Goal: Task Accomplishment & Management: Use online tool/utility

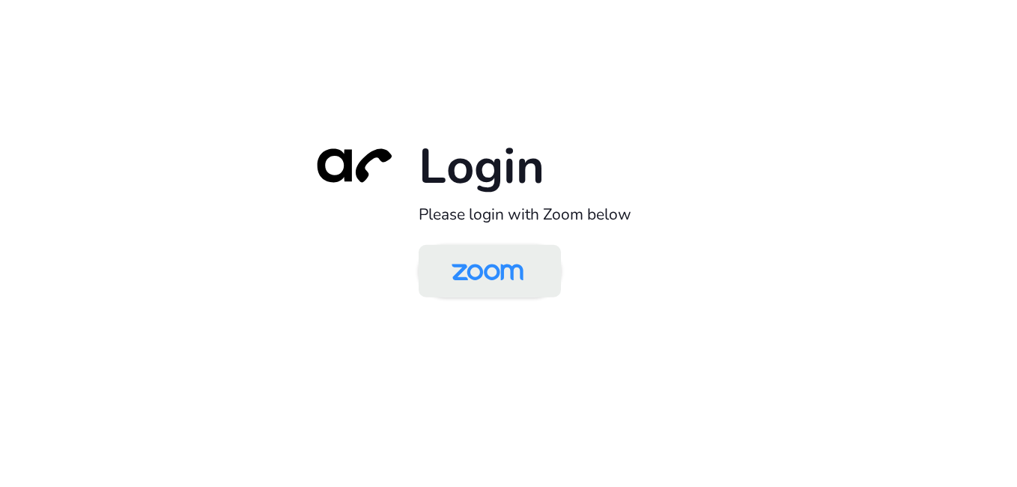
click at [492, 264] on img at bounding box center [487, 272] width 103 height 49
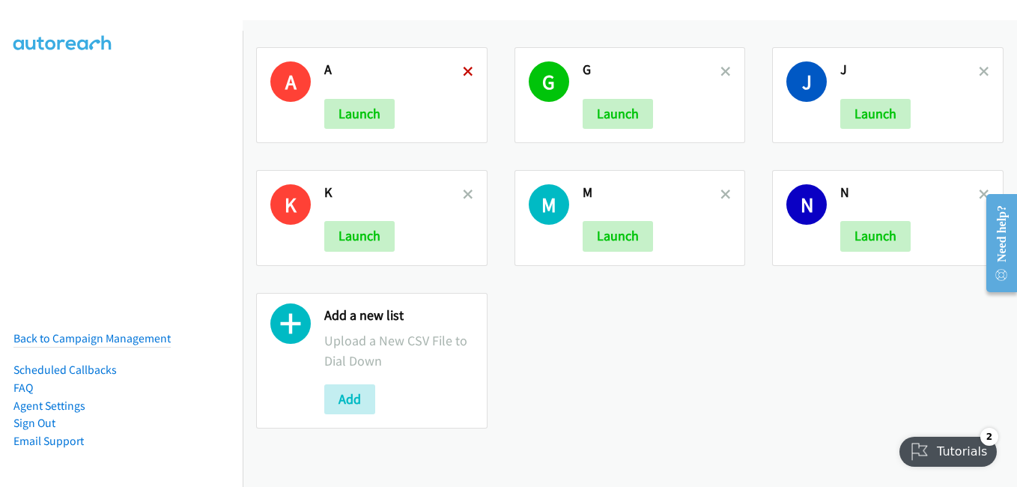
click at [464, 70] on icon at bounding box center [468, 72] width 10 height 10
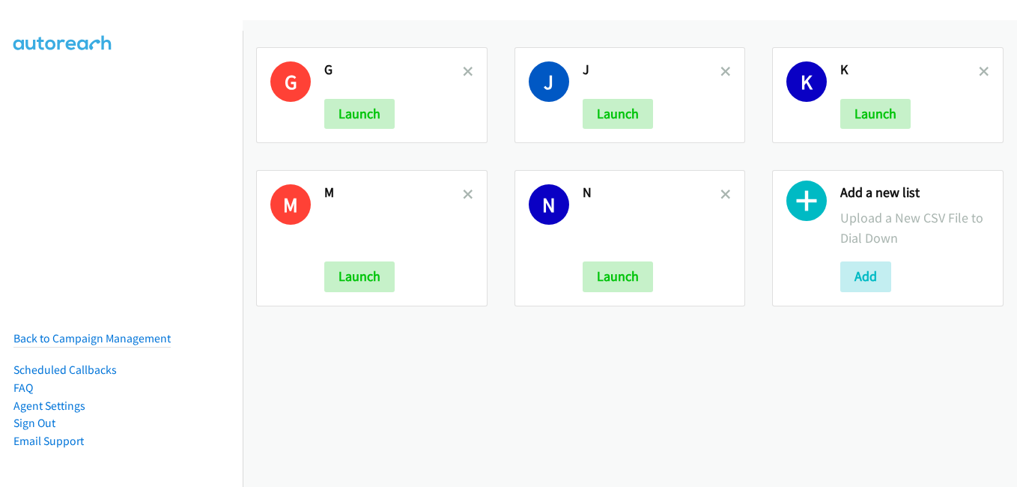
click at [464, 70] on icon at bounding box center [468, 72] width 10 height 10
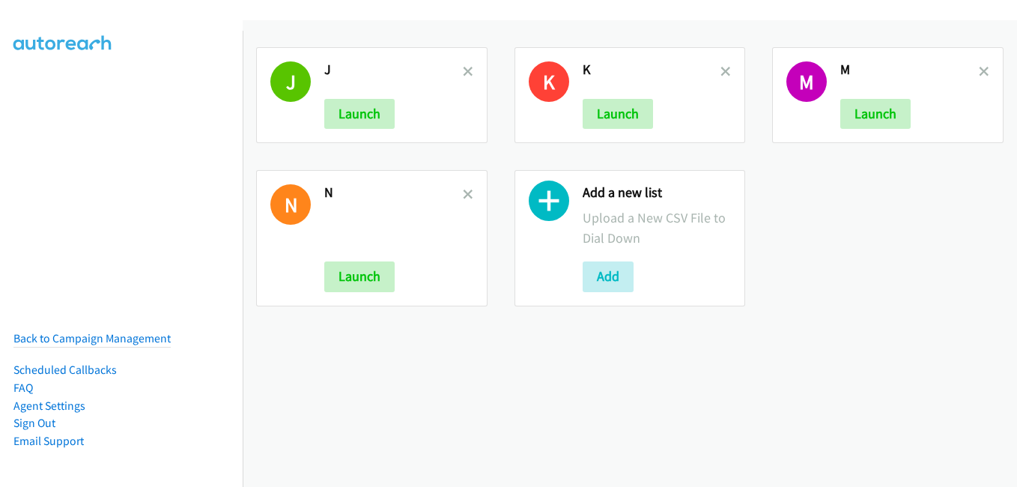
click at [464, 70] on icon at bounding box center [468, 72] width 10 height 10
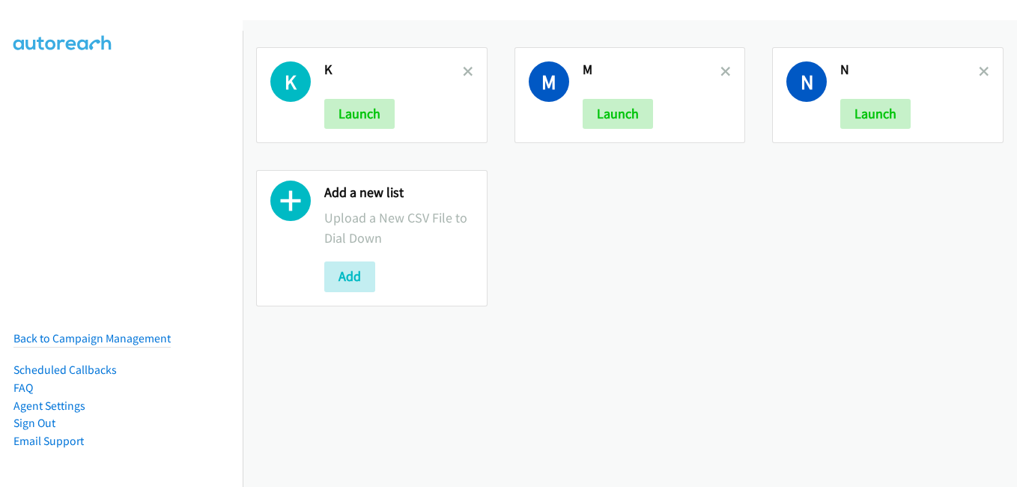
click at [464, 70] on icon at bounding box center [468, 72] width 10 height 10
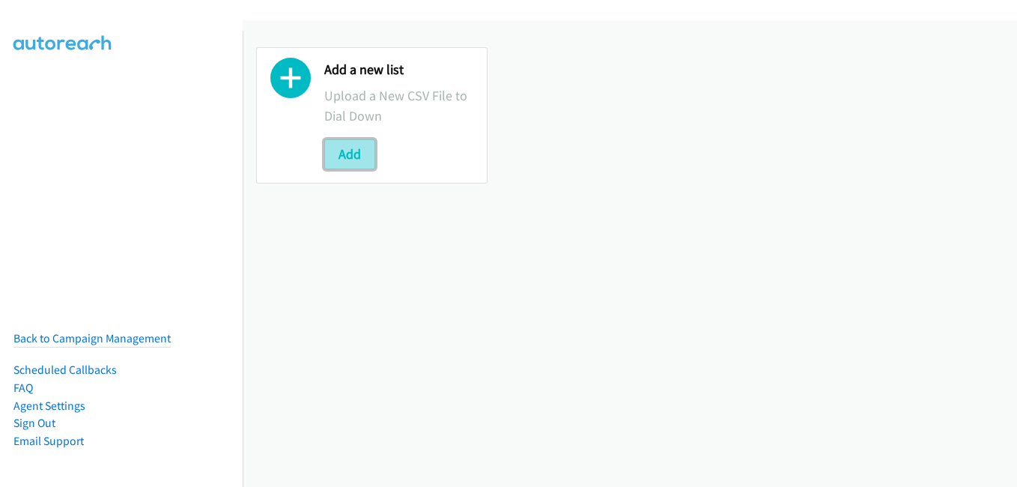
click at [359, 149] on button "Add" at bounding box center [349, 154] width 51 height 30
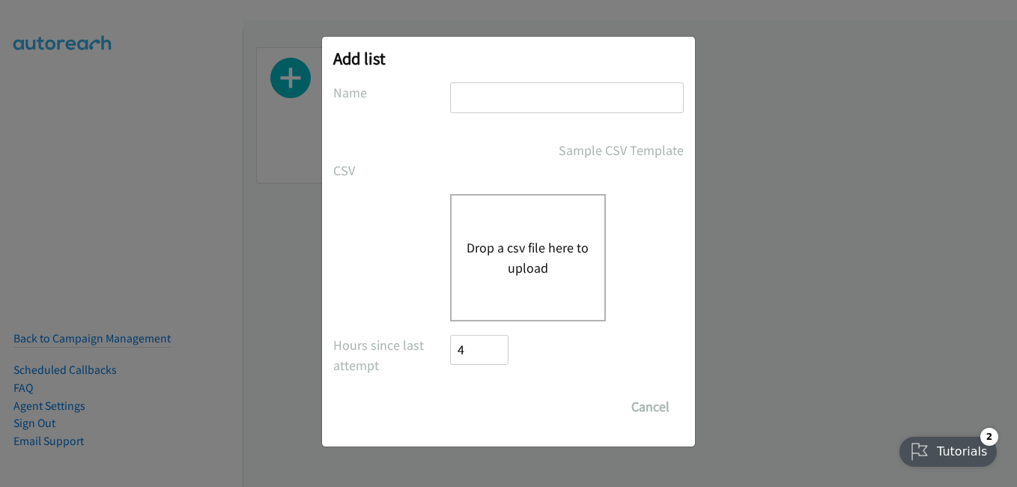
click at [478, 103] on input "text" at bounding box center [567, 97] width 234 height 31
type input "j"
click at [530, 234] on div "Drop a csv file here to upload" at bounding box center [528, 257] width 156 height 127
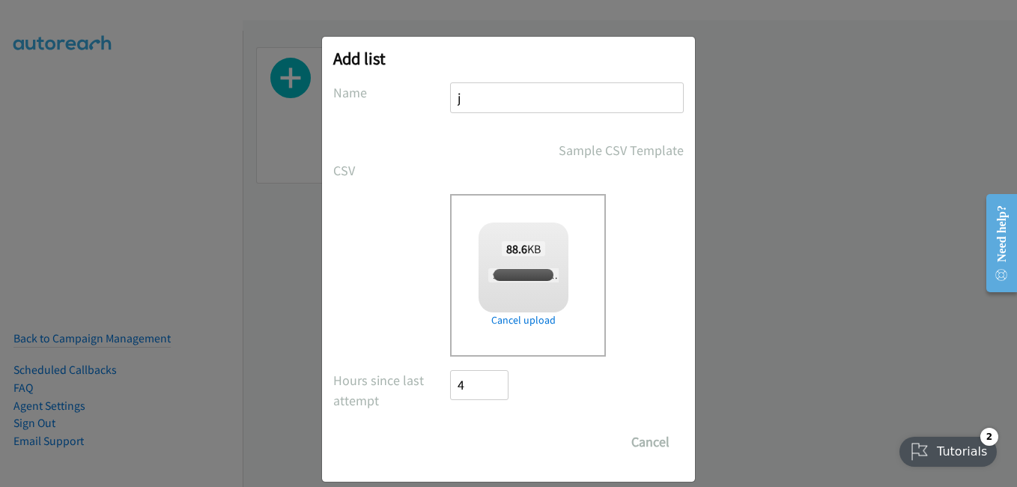
checkbox input "true"
click at [497, 455] on input "Save List" at bounding box center [489, 442] width 79 height 30
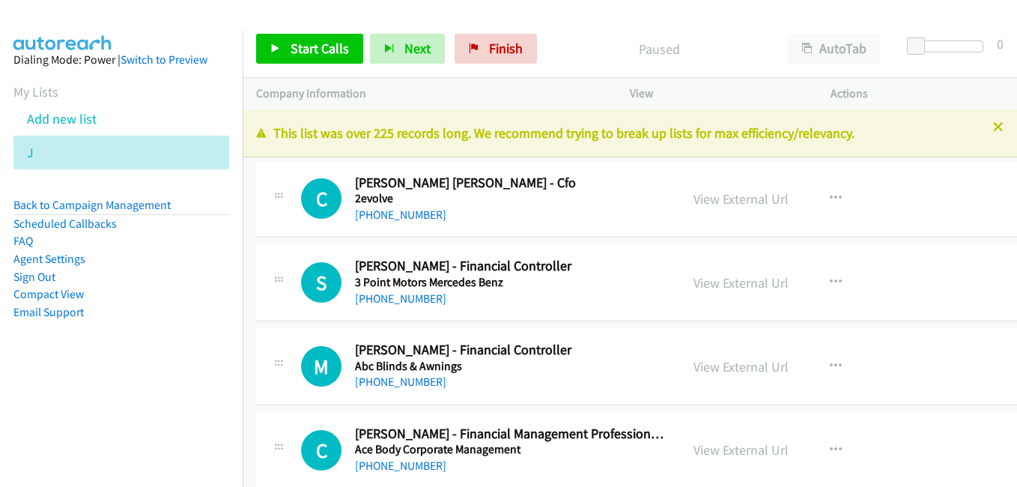
click at [980, 123] on div at bounding box center [508, 243] width 1017 height 487
click at [993, 124] on icon at bounding box center [998, 128] width 10 height 10
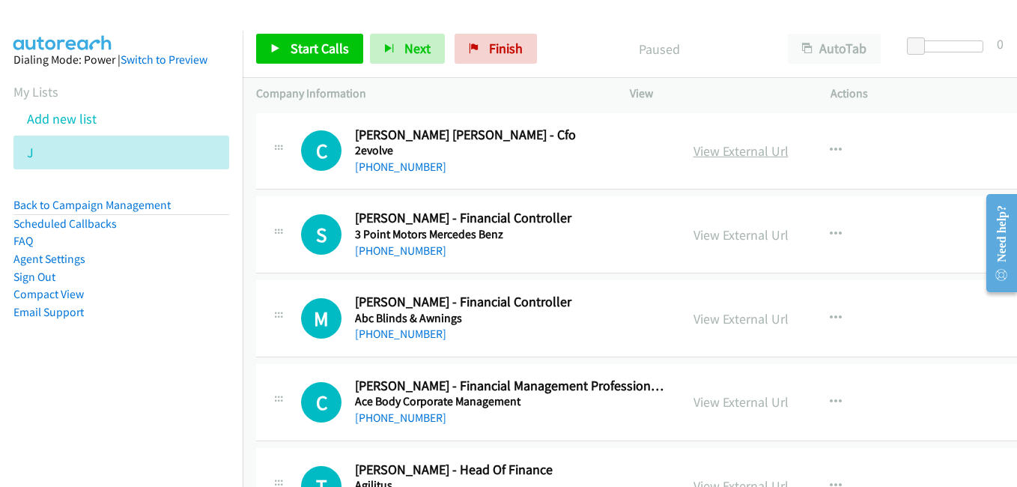
click at [718, 147] on link "View External Url" at bounding box center [741, 150] width 95 height 17
click at [750, 239] on link "View External Url" at bounding box center [741, 234] width 95 height 17
click at [718, 325] on link "View External Url" at bounding box center [741, 318] width 95 height 17
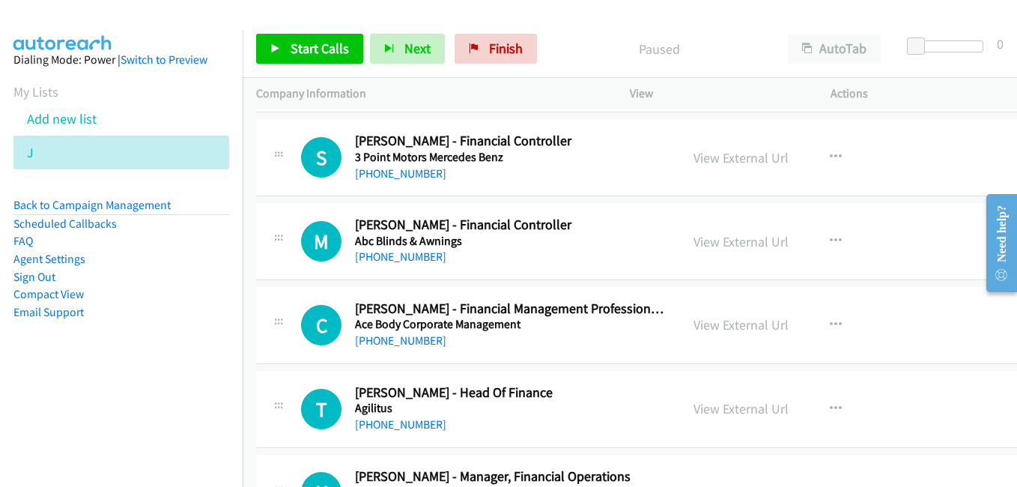
scroll to position [150, 0]
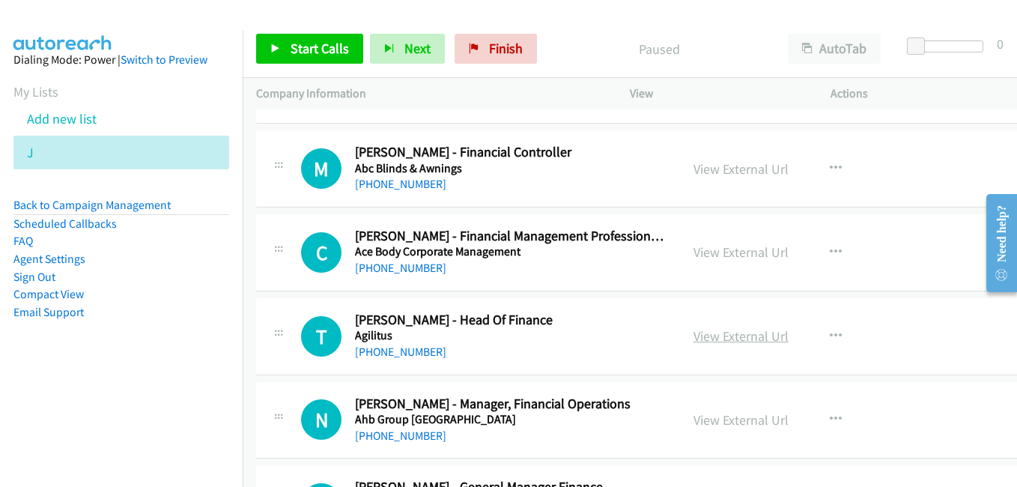
click at [732, 341] on link "View External Url" at bounding box center [741, 335] width 95 height 17
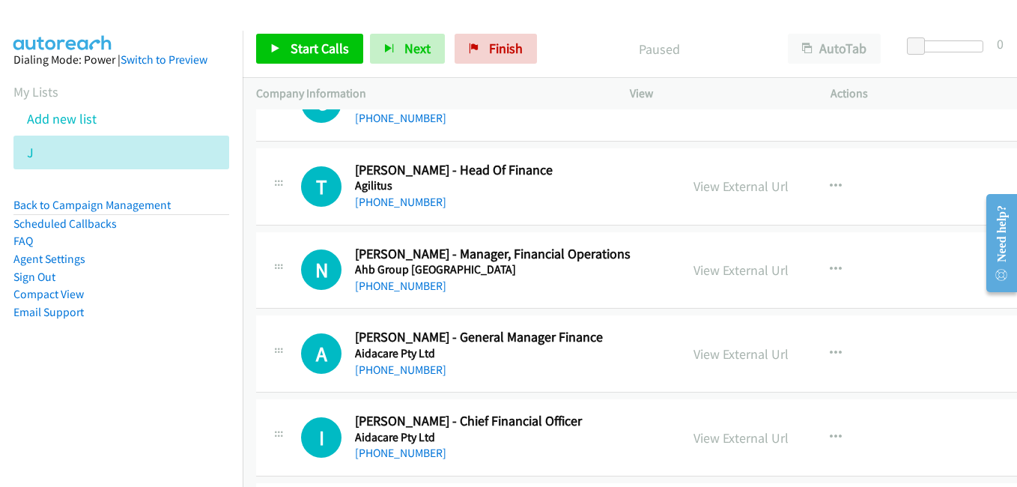
scroll to position [375, 0]
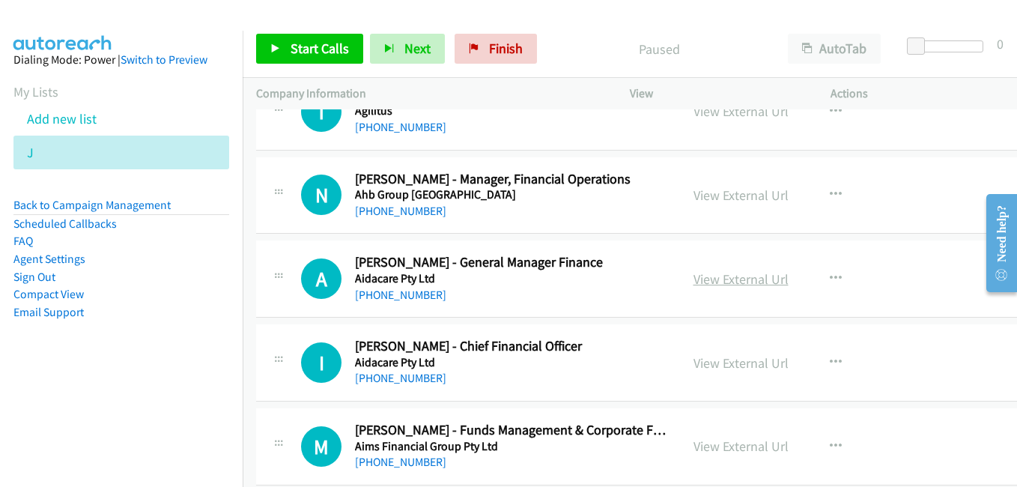
click at [702, 279] on link "View External Url" at bounding box center [741, 278] width 95 height 17
drag, startPoint x: 43, startPoint y: 17, endPoint x: 601, endPoint y: 377, distance: 664.5
click at [703, 364] on link "View External Url" at bounding box center [741, 362] width 95 height 17
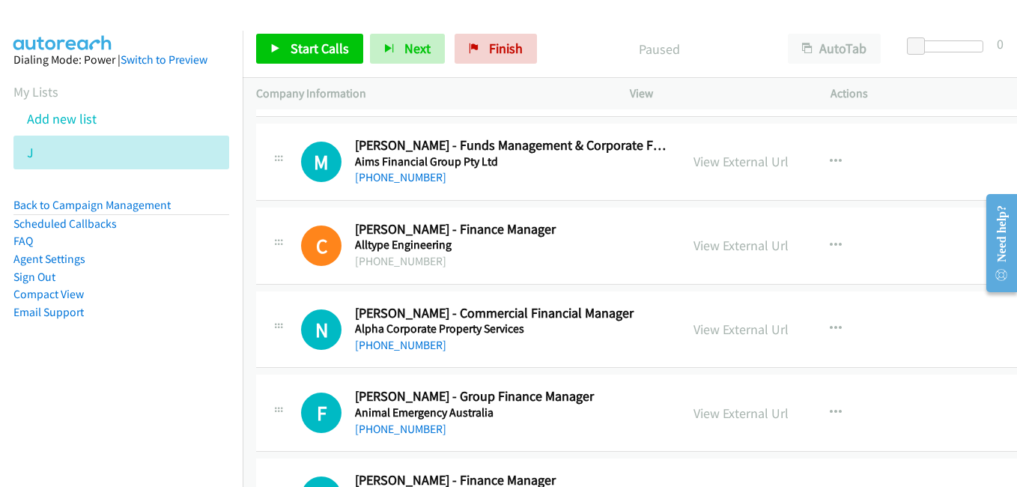
scroll to position [674, 0]
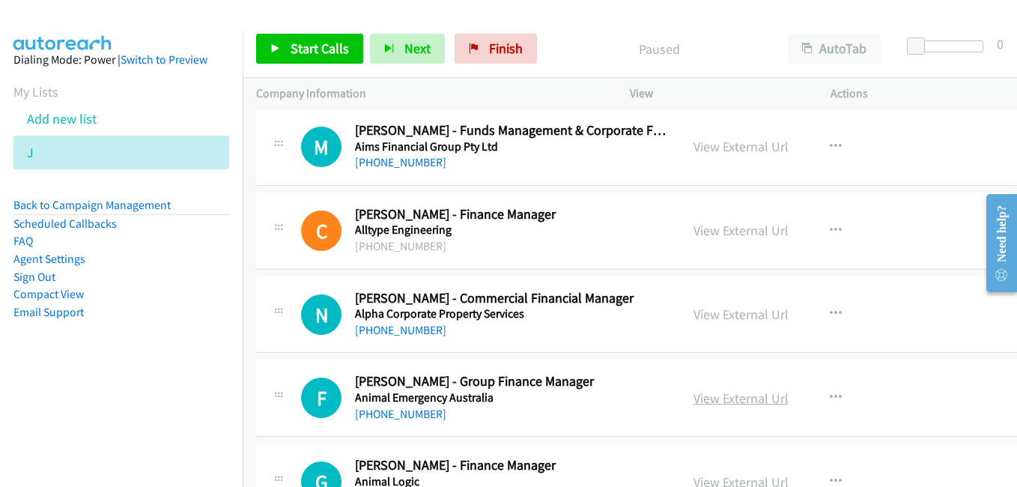
click at [736, 395] on link "View External Url" at bounding box center [741, 398] width 95 height 17
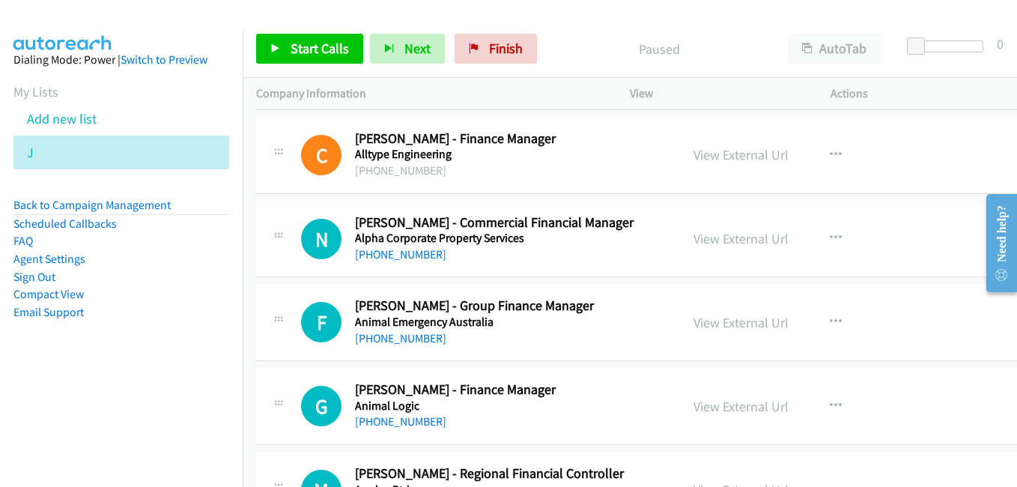
scroll to position [899, 0]
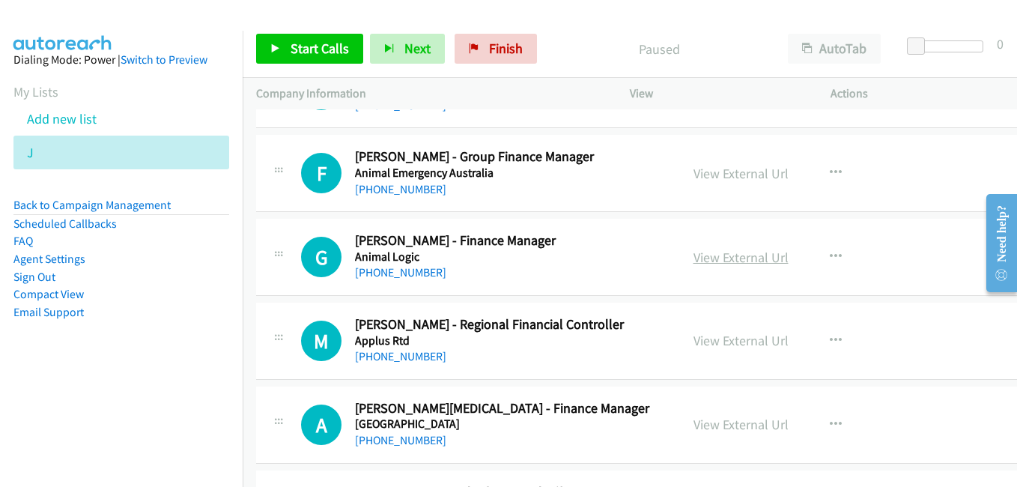
click at [724, 253] on link "View External Url" at bounding box center [741, 257] width 95 height 17
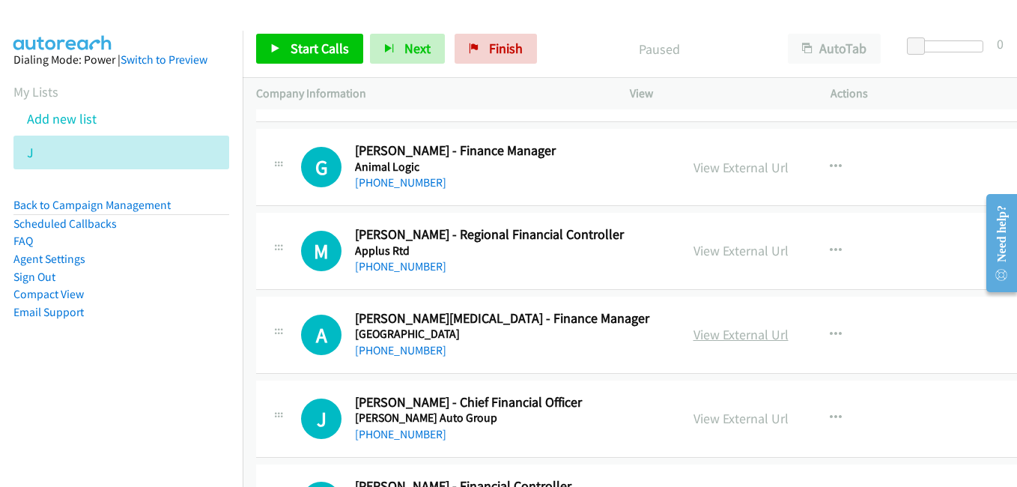
scroll to position [1049, 0]
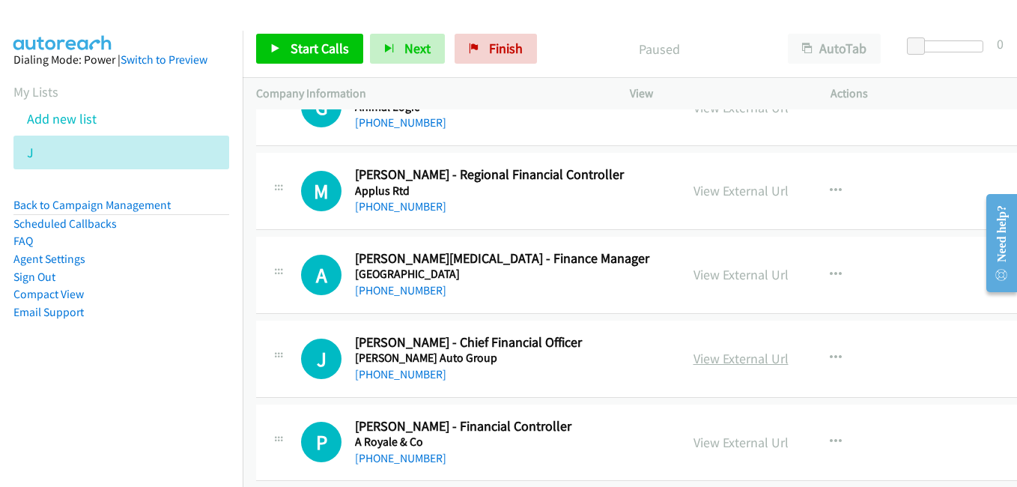
click at [725, 363] on link "View External Url" at bounding box center [741, 358] width 95 height 17
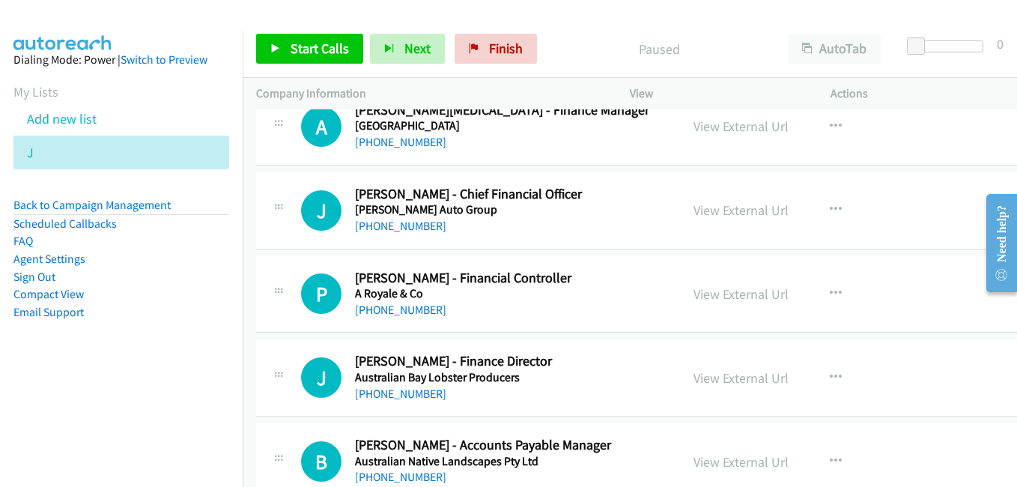
scroll to position [1198, 0]
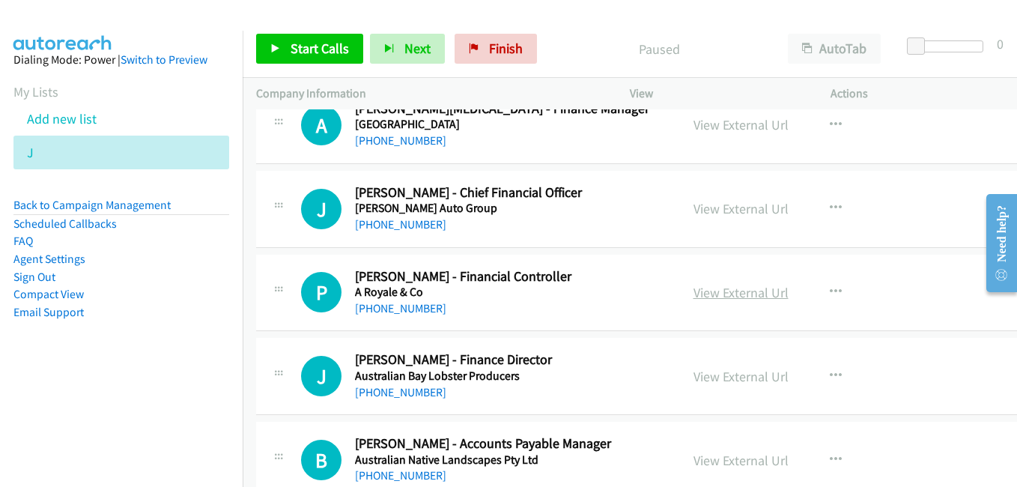
click at [729, 286] on link "View External Url" at bounding box center [741, 292] width 95 height 17
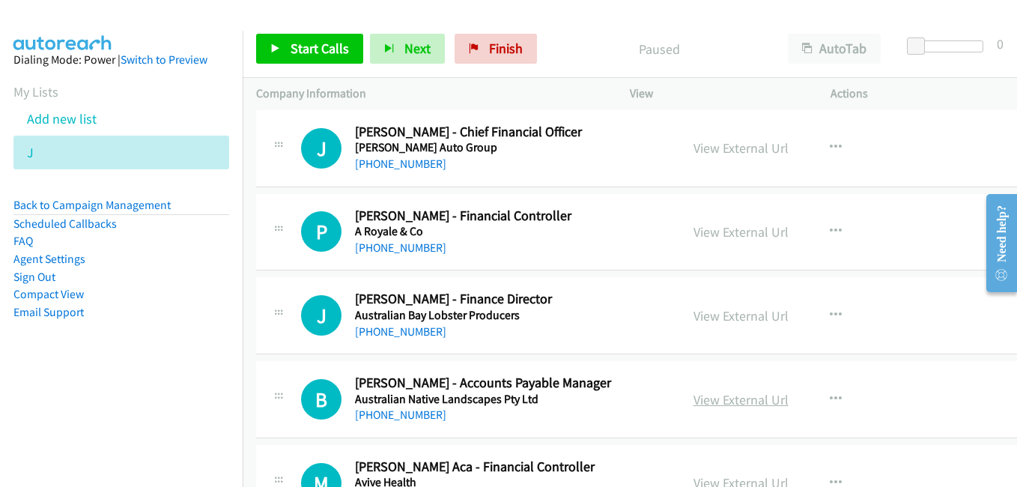
scroll to position [1348, 0]
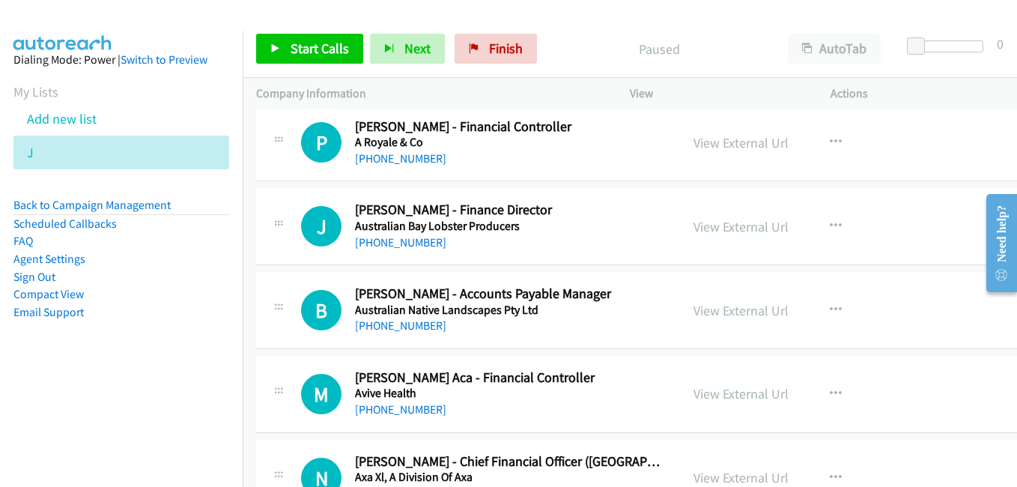
drag, startPoint x: 699, startPoint y: 233, endPoint x: 662, endPoint y: 221, distance: 38.6
click at [699, 233] on link "View External Url" at bounding box center [741, 226] width 95 height 17
click at [738, 315] on link "View External Url" at bounding box center [741, 310] width 95 height 17
click at [747, 395] on link "View External Url" at bounding box center [741, 393] width 95 height 17
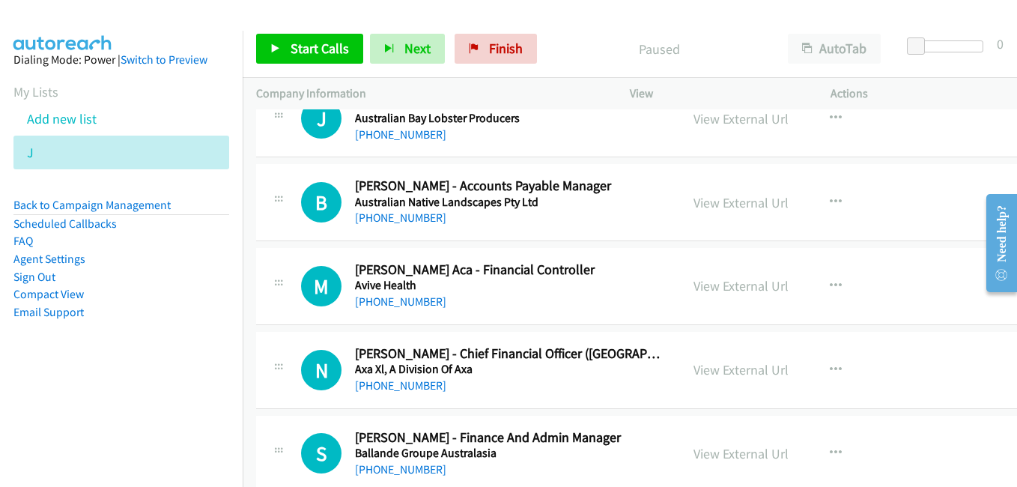
scroll to position [1498, 0]
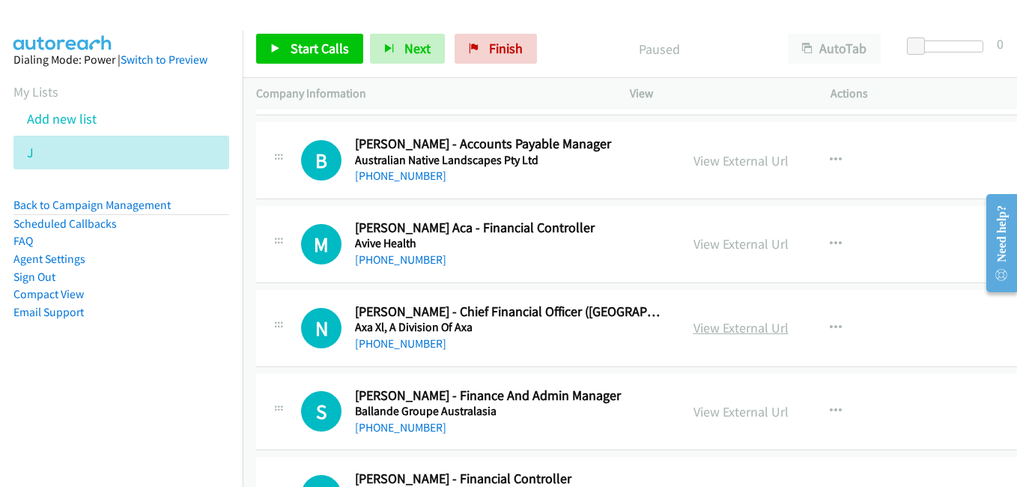
click at [697, 322] on link "View External Url" at bounding box center [741, 327] width 95 height 17
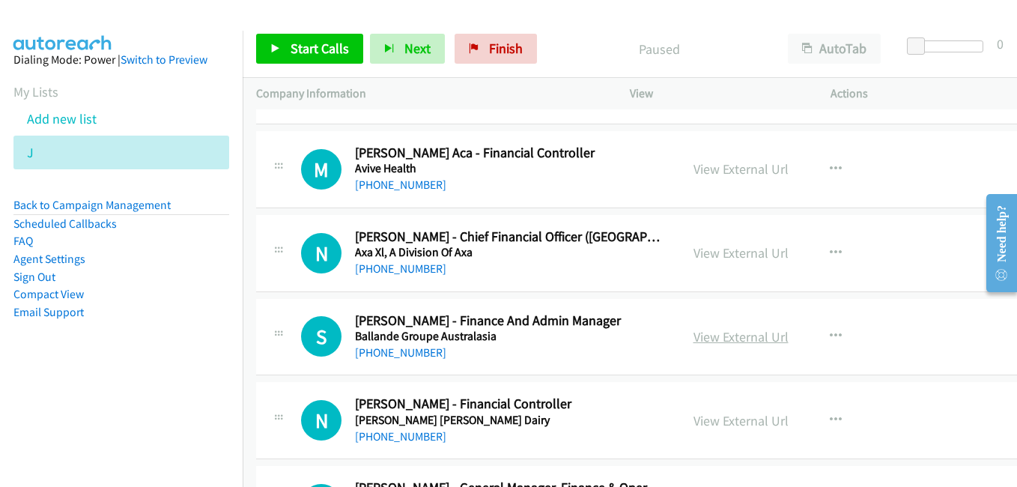
click at [729, 338] on link "View External Url" at bounding box center [741, 336] width 95 height 17
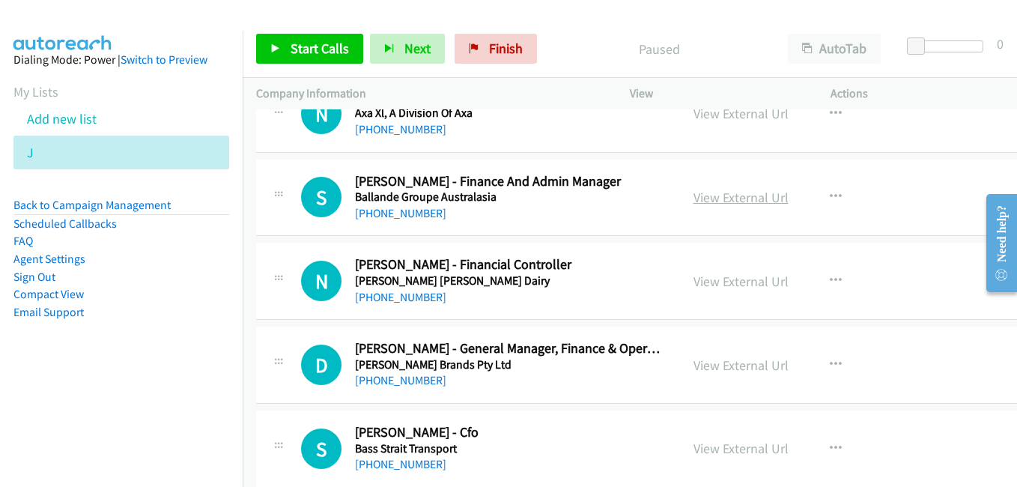
scroll to position [1723, 0]
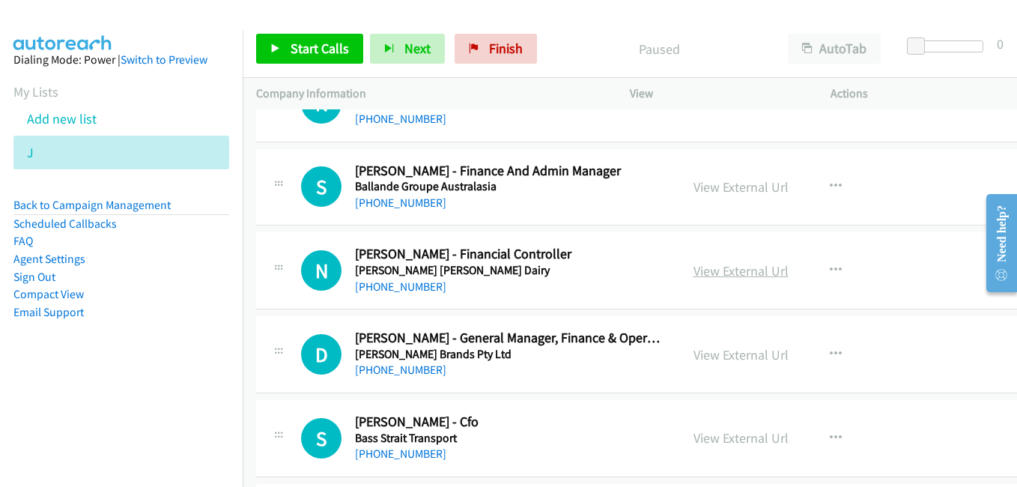
click at [694, 270] on link "View External Url" at bounding box center [741, 270] width 95 height 17
click at [723, 360] on link "View External Url" at bounding box center [741, 354] width 95 height 17
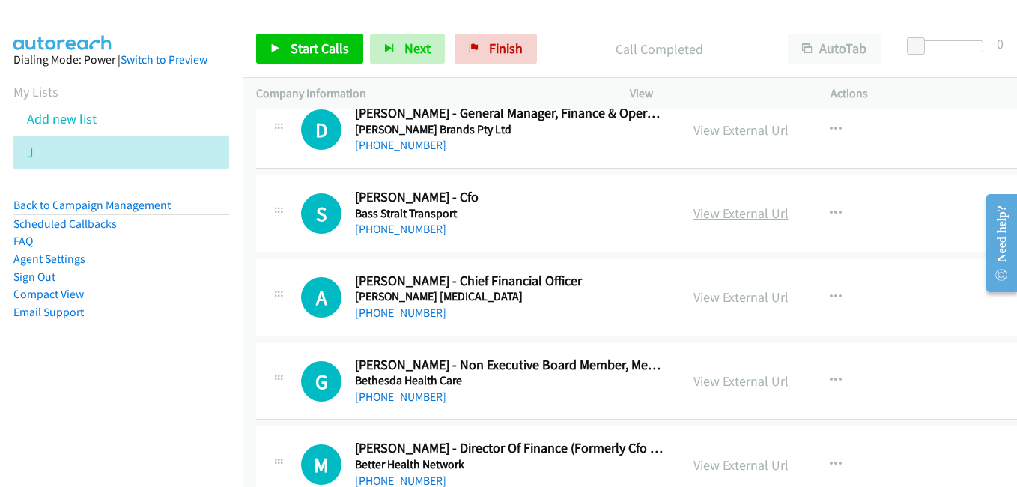
click at [715, 212] on link "View External Url" at bounding box center [741, 212] width 95 height 17
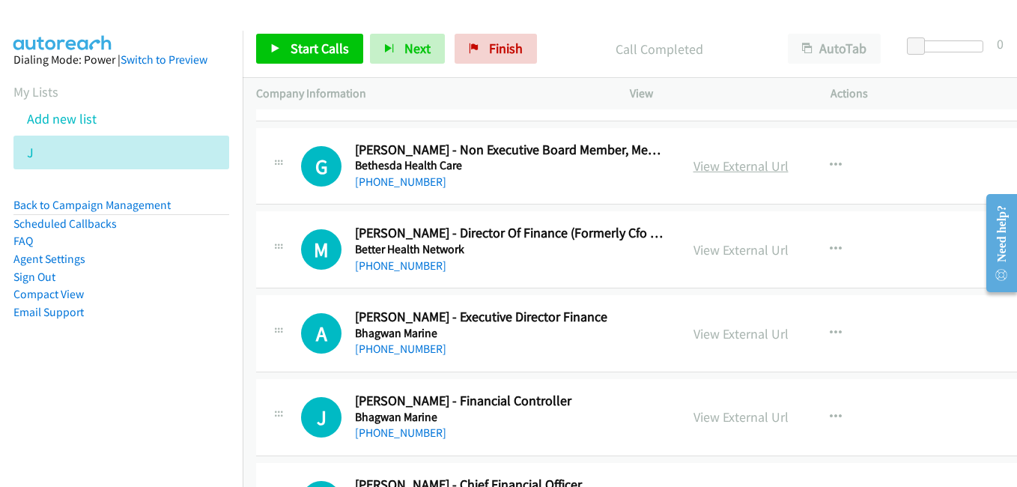
scroll to position [2172, 0]
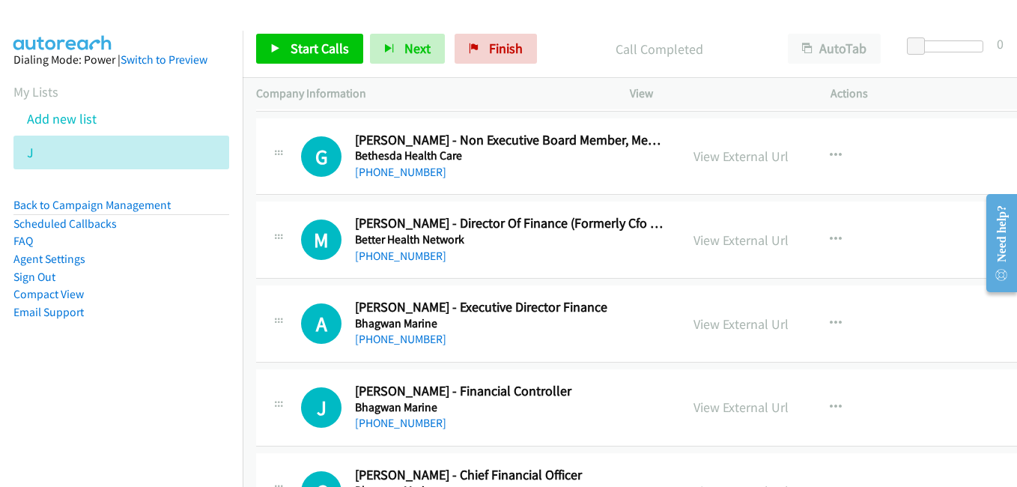
drag, startPoint x: 717, startPoint y: 327, endPoint x: 613, endPoint y: 276, distance: 114.9
click at [717, 327] on link "View External Url" at bounding box center [741, 323] width 95 height 17
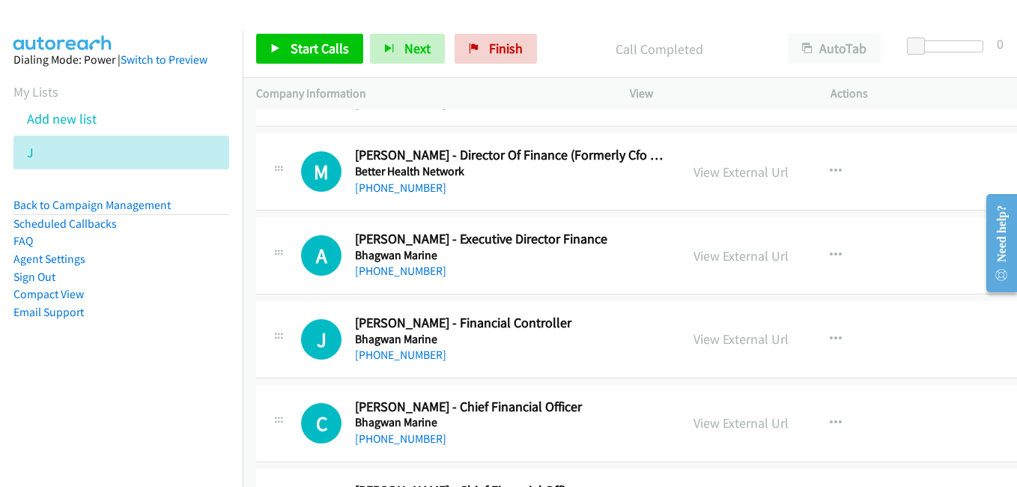
scroll to position [2247, 0]
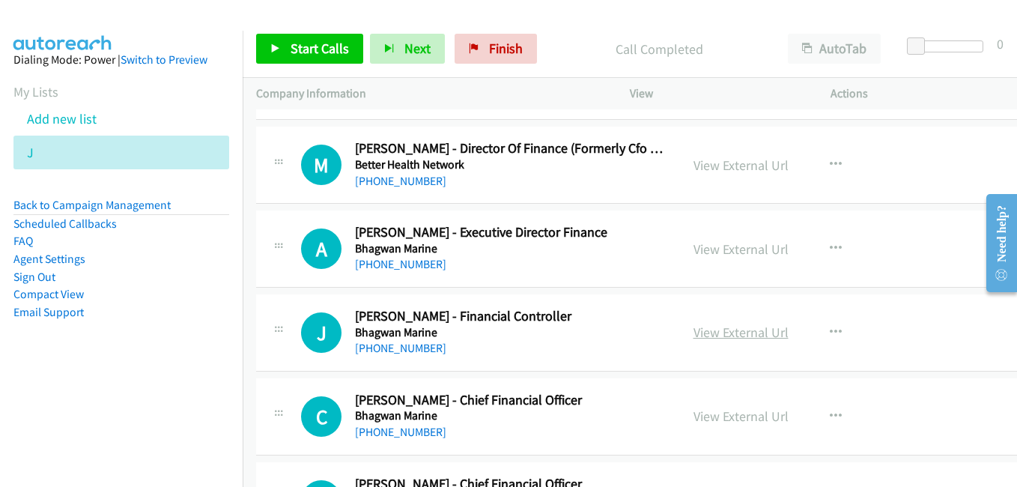
drag, startPoint x: 721, startPoint y: 340, endPoint x: 710, endPoint y: 330, distance: 14.9
click at [721, 340] on link "View External Url" at bounding box center [741, 332] width 95 height 17
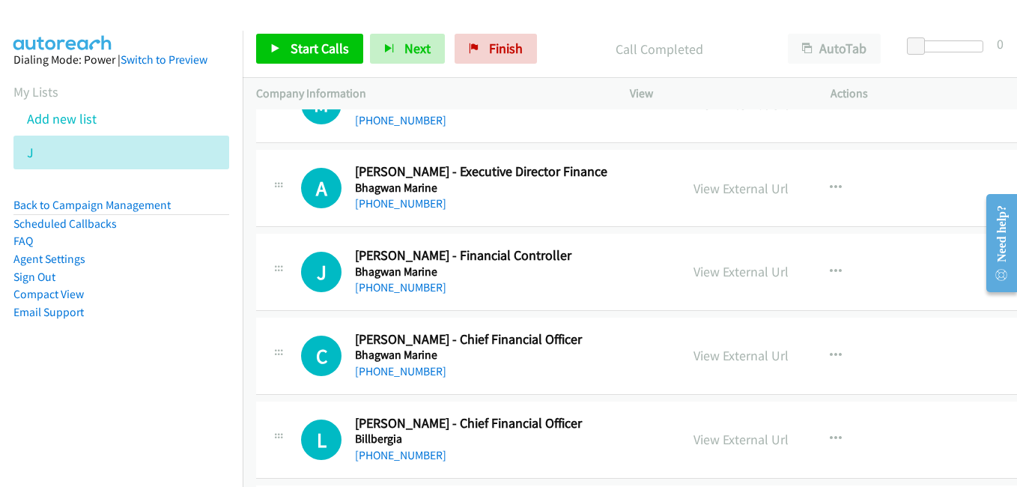
scroll to position [2322, 0]
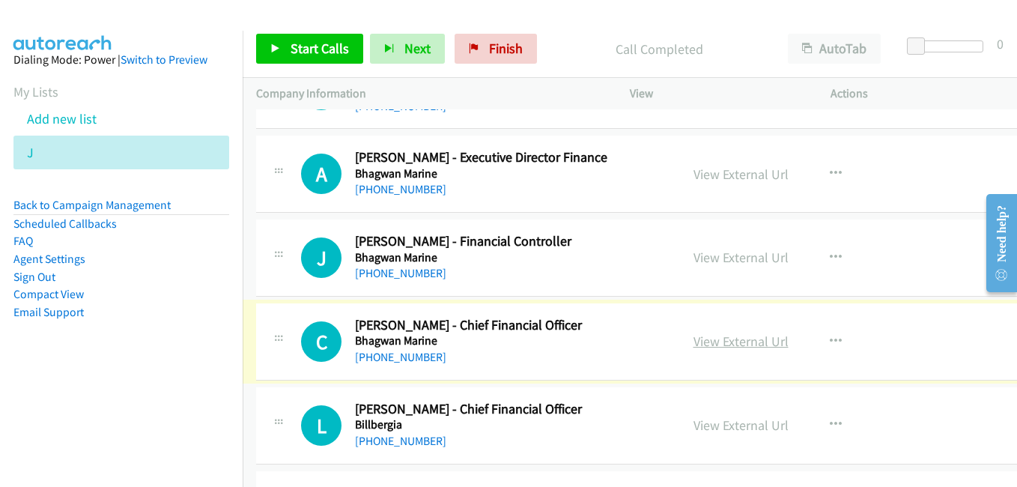
click at [704, 342] on link "View External Url" at bounding box center [741, 341] width 95 height 17
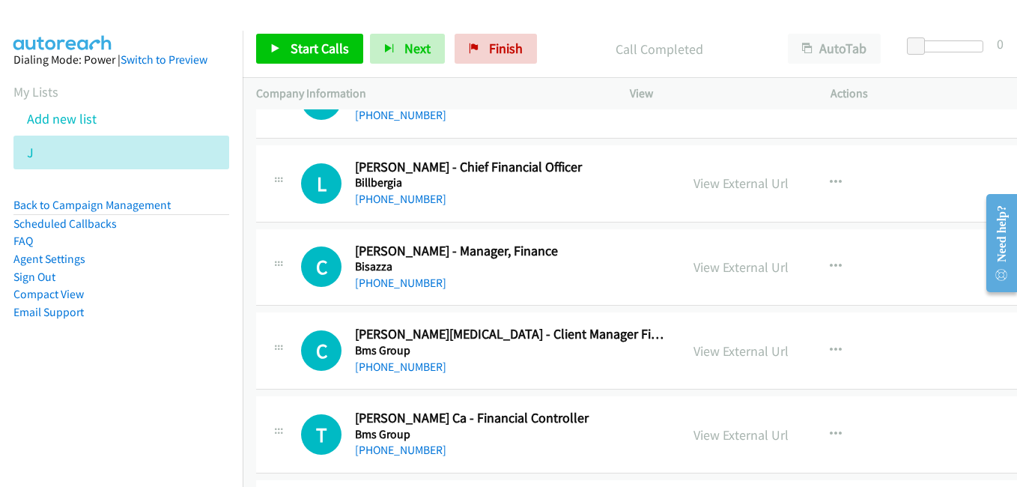
scroll to position [2547, 0]
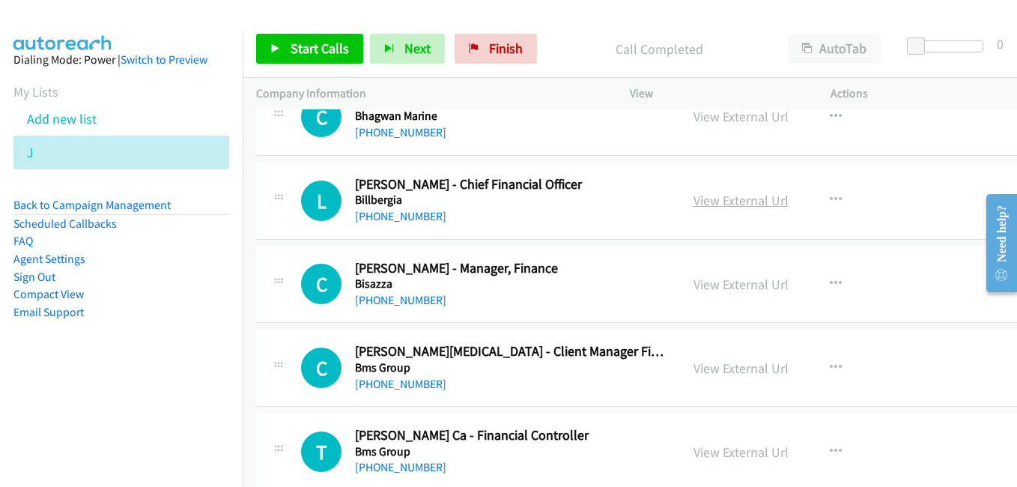
click at [716, 203] on link "View External Url" at bounding box center [741, 200] width 95 height 17
click at [704, 289] on link "View External Url" at bounding box center [741, 284] width 95 height 17
drag, startPoint x: 724, startPoint y: 369, endPoint x: 322, endPoint y: 90, distance: 489.3
click at [715, 375] on link "View External Url" at bounding box center [741, 368] width 95 height 17
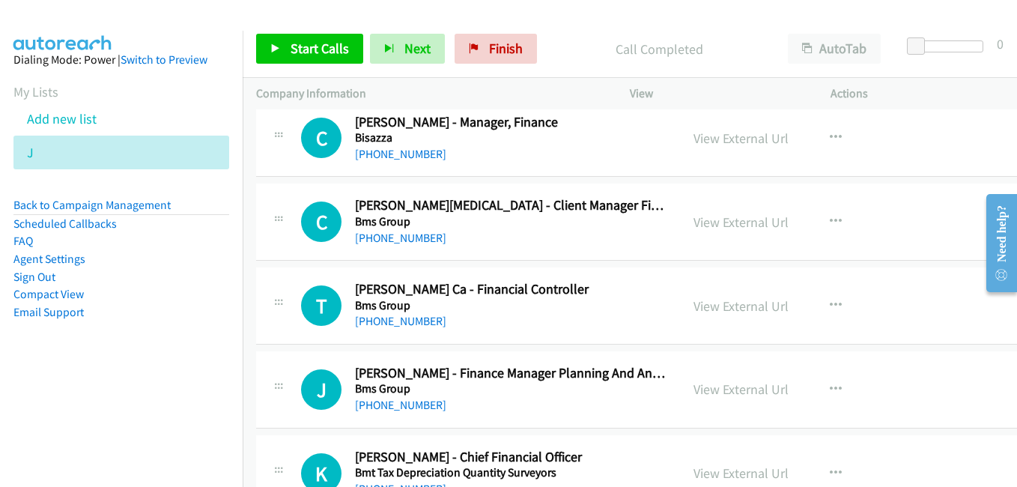
scroll to position [2697, 0]
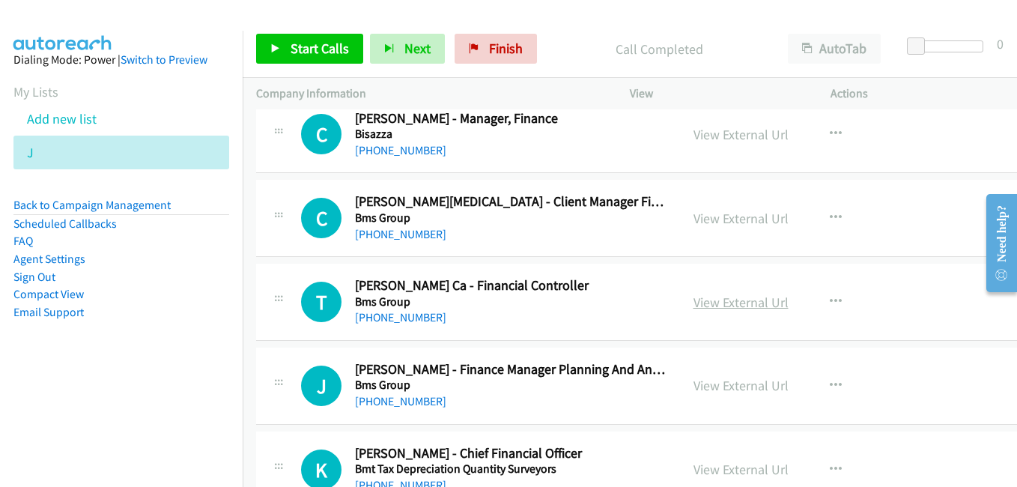
click at [740, 307] on link "View External Url" at bounding box center [741, 302] width 95 height 17
drag, startPoint x: 734, startPoint y: 392, endPoint x: 670, endPoint y: 372, distance: 66.8
click at [734, 392] on link "View External Url" at bounding box center [741, 385] width 95 height 17
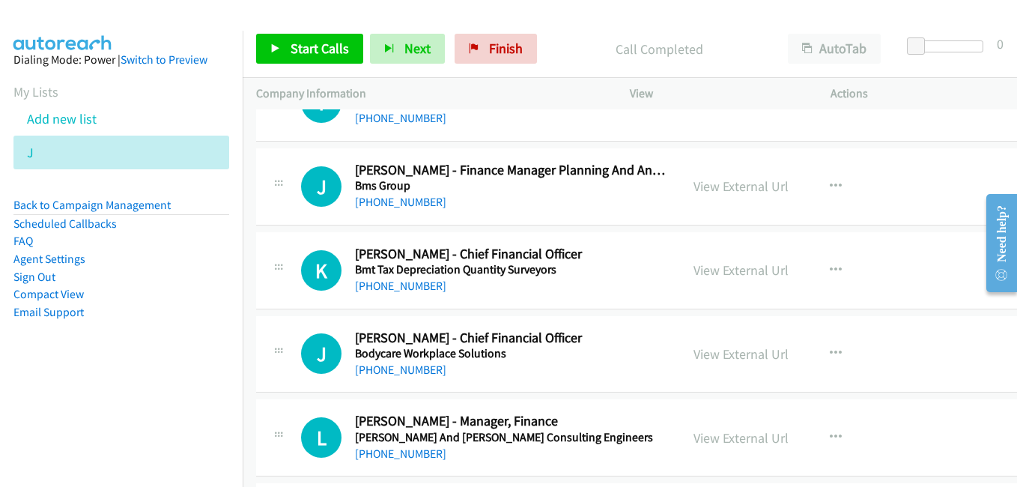
scroll to position [2921, 0]
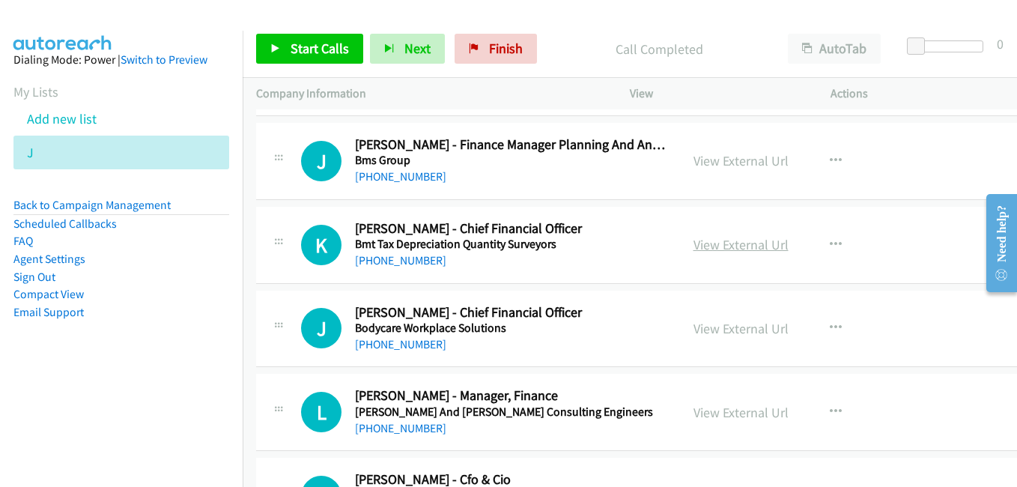
click at [694, 240] on link "View External Url" at bounding box center [741, 244] width 95 height 17
click at [705, 327] on link "View External Url" at bounding box center [741, 328] width 95 height 17
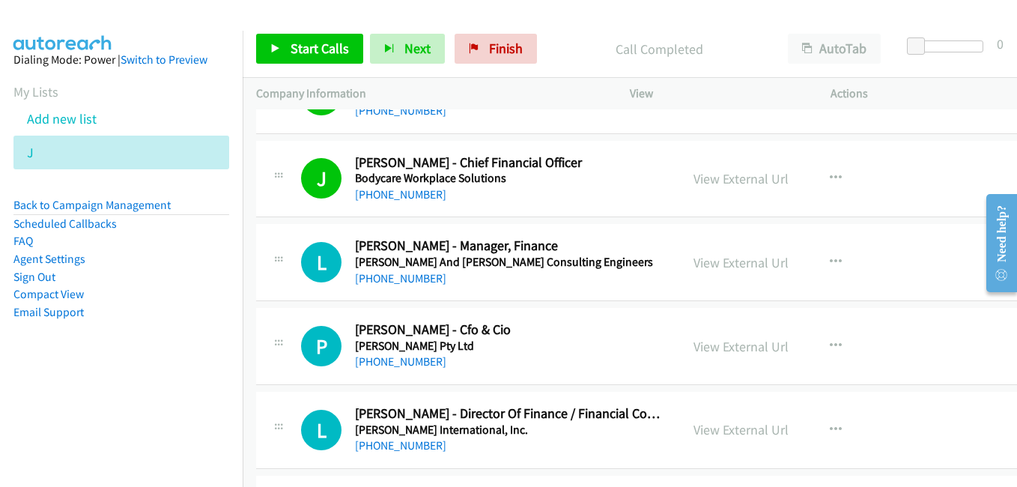
drag, startPoint x: 717, startPoint y: 263, endPoint x: 244, endPoint y: 1, distance: 540.5
click at [694, 260] on link "View External Url" at bounding box center [741, 262] width 95 height 17
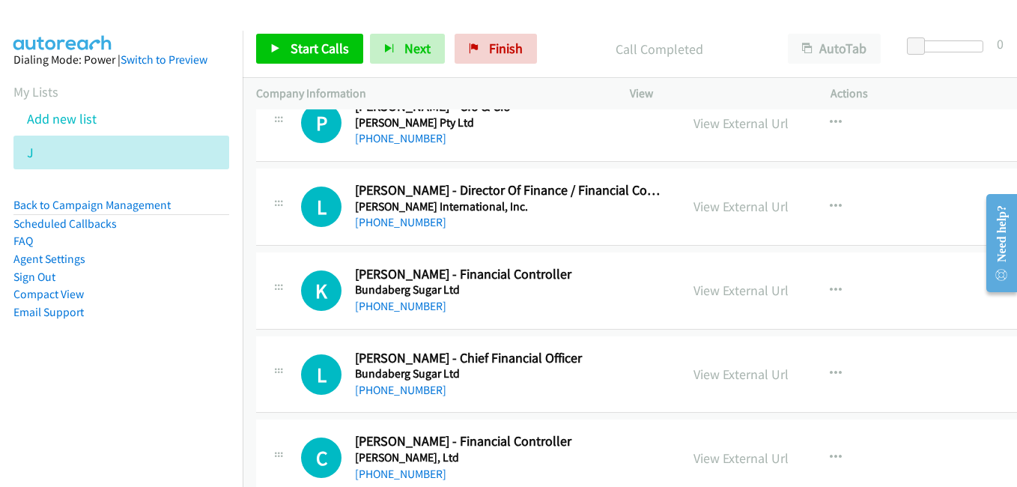
scroll to position [3296, 0]
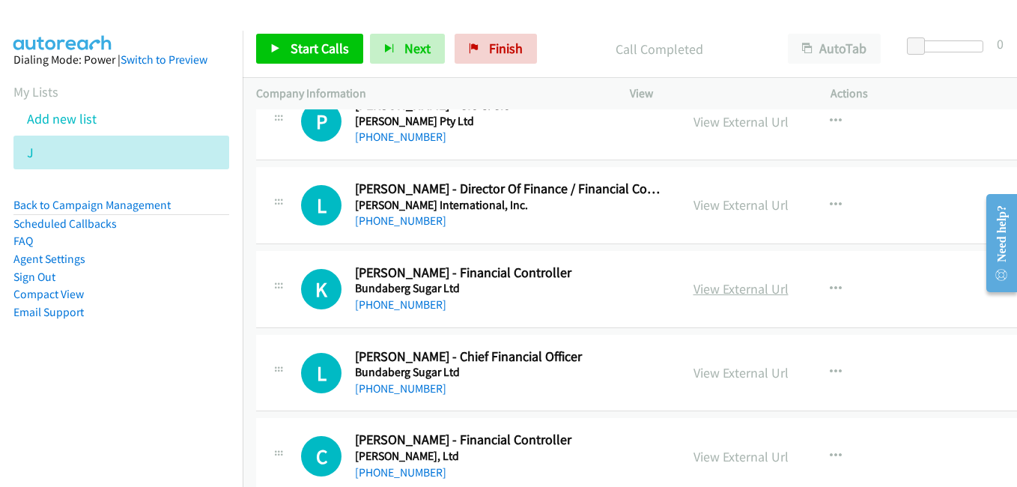
drag, startPoint x: 738, startPoint y: 288, endPoint x: 724, endPoint y: 282, distance: 14.8
click at [738, 288] on link "View External Url" at bounding box center [741, 288] width 95 height 17
drag, startPoint x: 711, startPoint y: 372, endPoint x: 620, endPoint y: 312, distance: 109.1
click at [711, 372] on link "View External Url" at bounding box center [741, 372] width 95 height 17
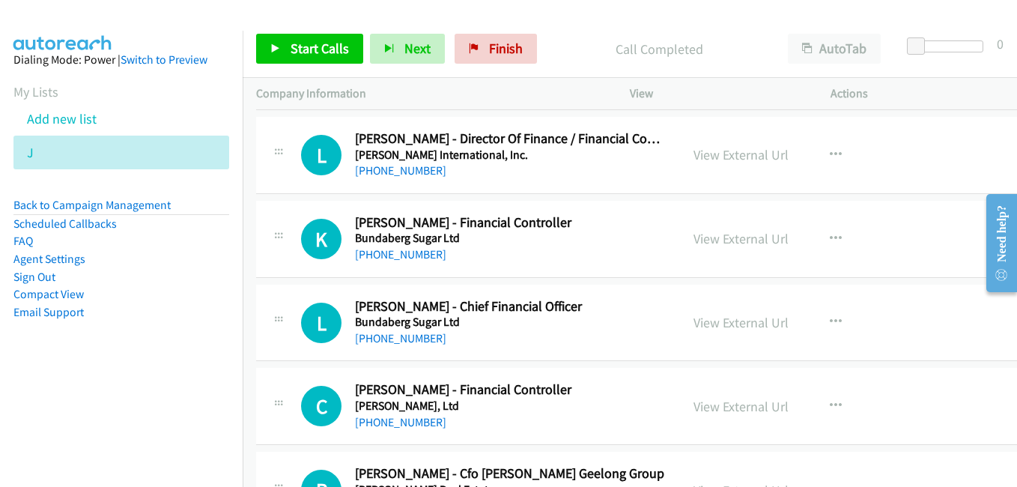
scroll to position [3371, 0]
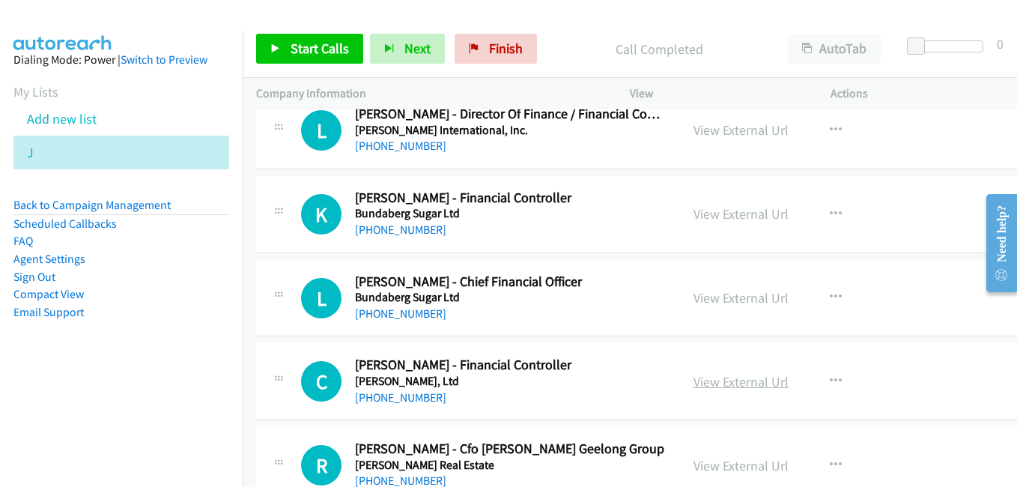
drag, startPoint x: 716, startPoint y: 380, endPoint x: 707, endPoint y: 369, distance: 14.4
click at [716, 380] on link "View External Url" at bounding box center [741, 381] width 95 height 17
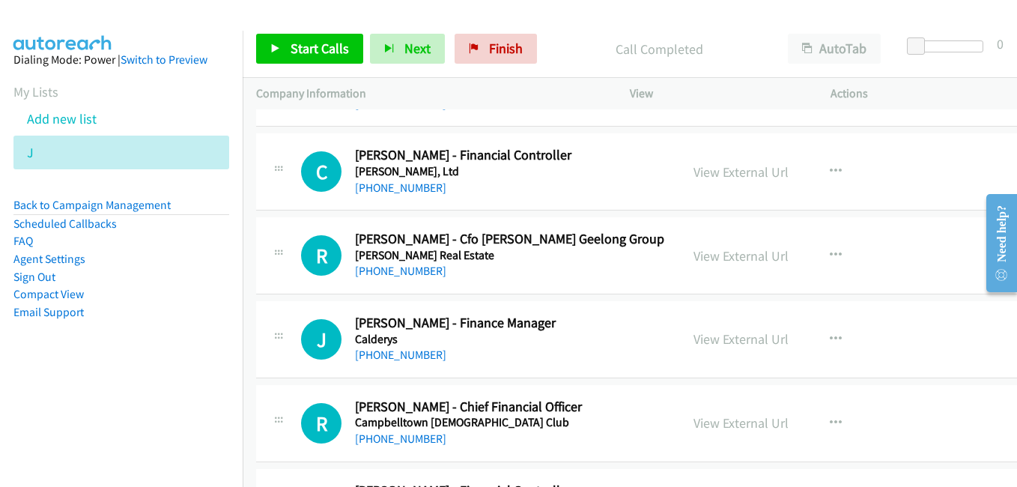
scroll to position [3595, 0]
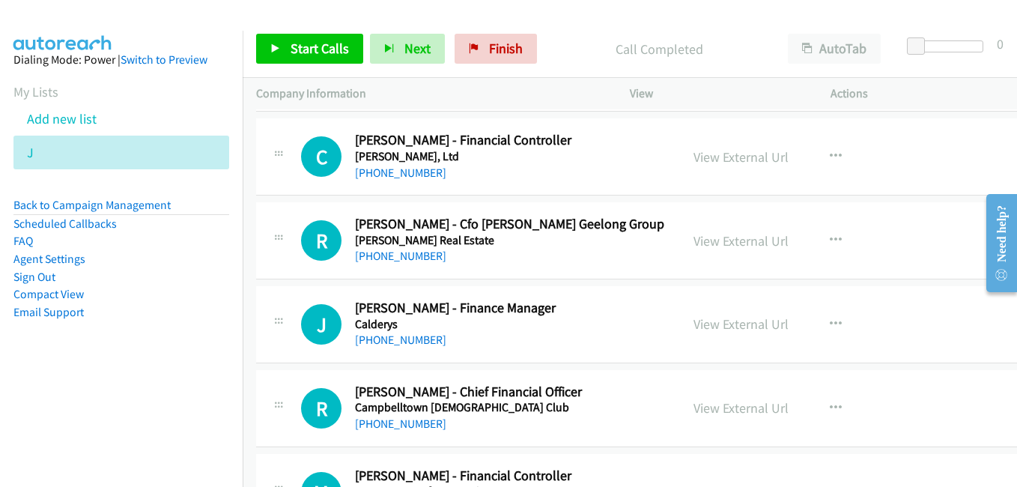
click at [694, 238] on link "View External Url" at bounding box center [741, 240] width 95 height 17
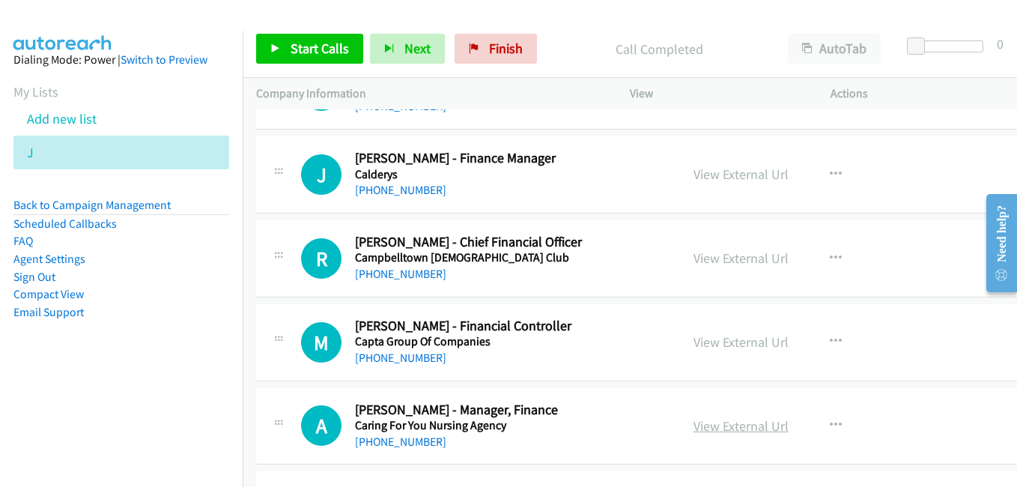
click at [717, 425] on link "View External Url" at bounding box center [741, 425] width 95 height 17
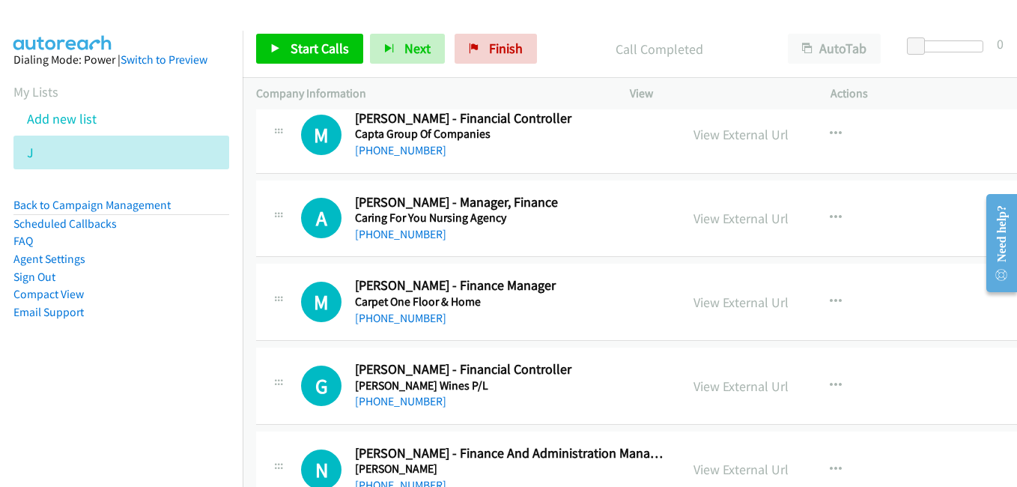
scroll to position [3970, 0]
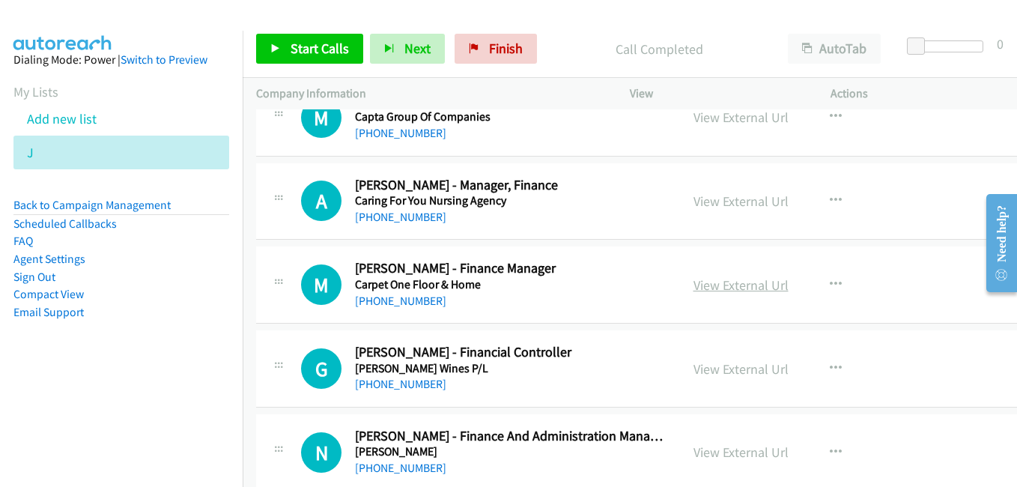
click at [706, 284] on link "View External Url" at bounding box center [741, 284] width 95 height 17
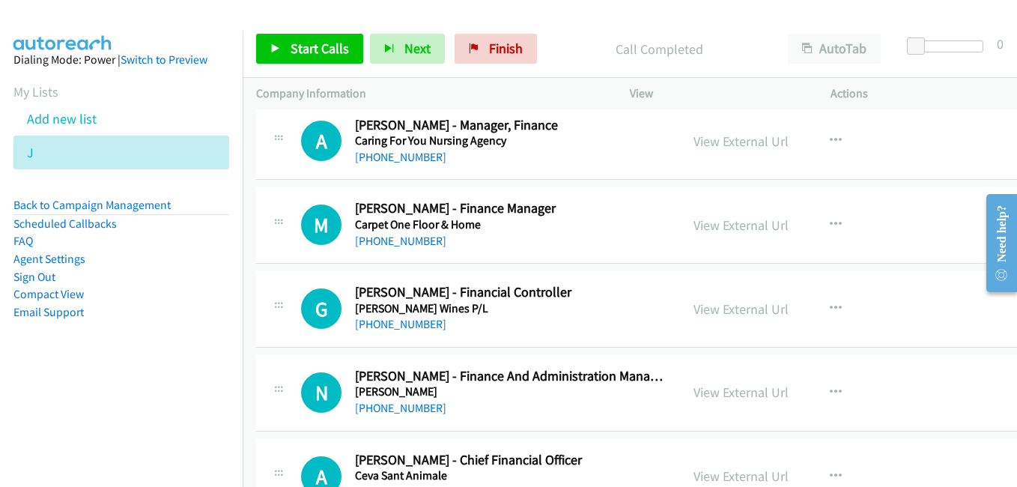
scroll to position [4045, 0]
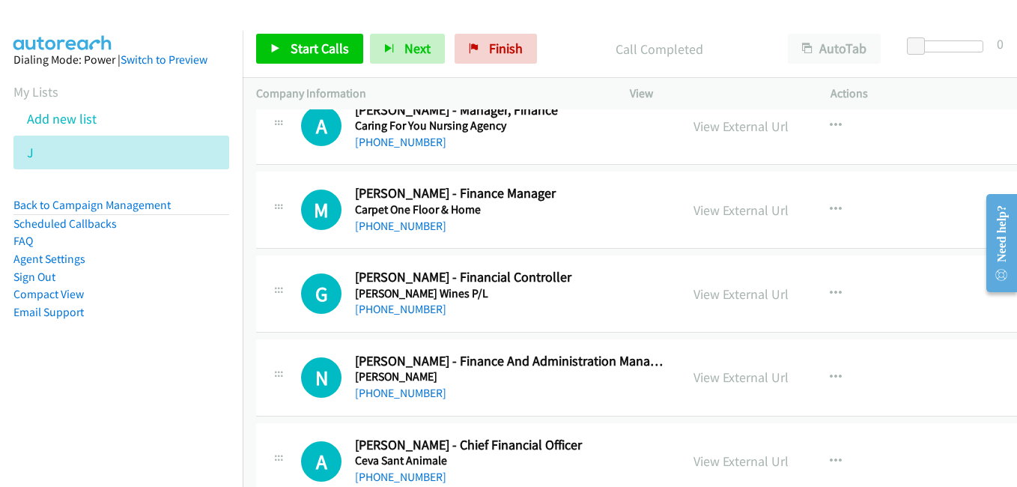
drag, startPoint x: 700, startPoint y: 288, endPoint x: 231, endPoint y: 1, distance: 548.7
click at [700, 288] on link "View External Url" at bounding box center [741, 293] width 95 height 17
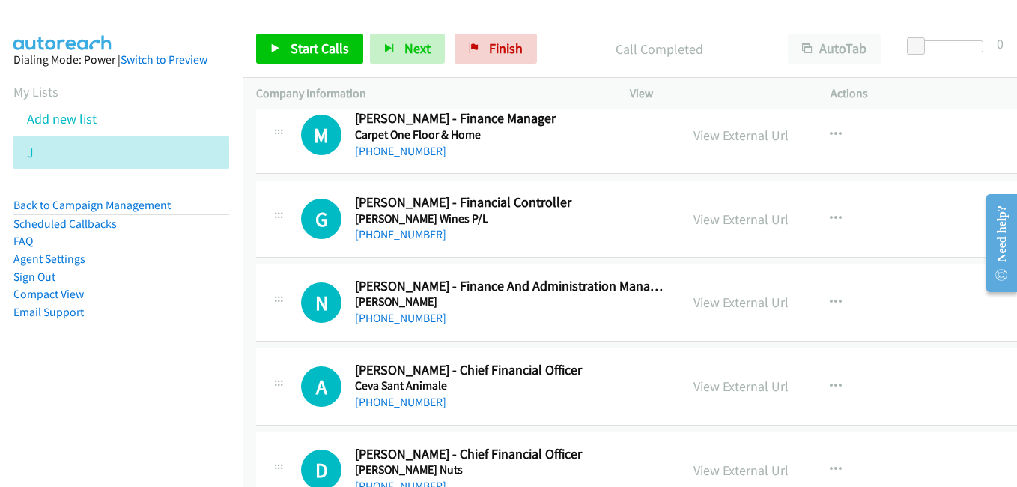
drag, startPoint x: 751, startPoint y: 304, endPoint x: 492, endPoint y: 214, distance: 273.6
click at [751, 304] on link "View External Url" at bounding box center [741, 302] width 95 height 17
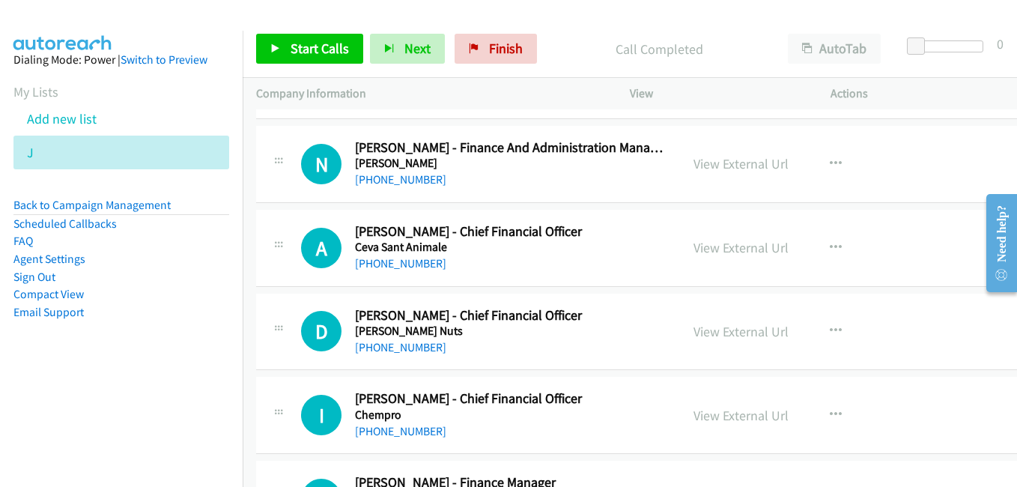
scroll to position [4270, 0]
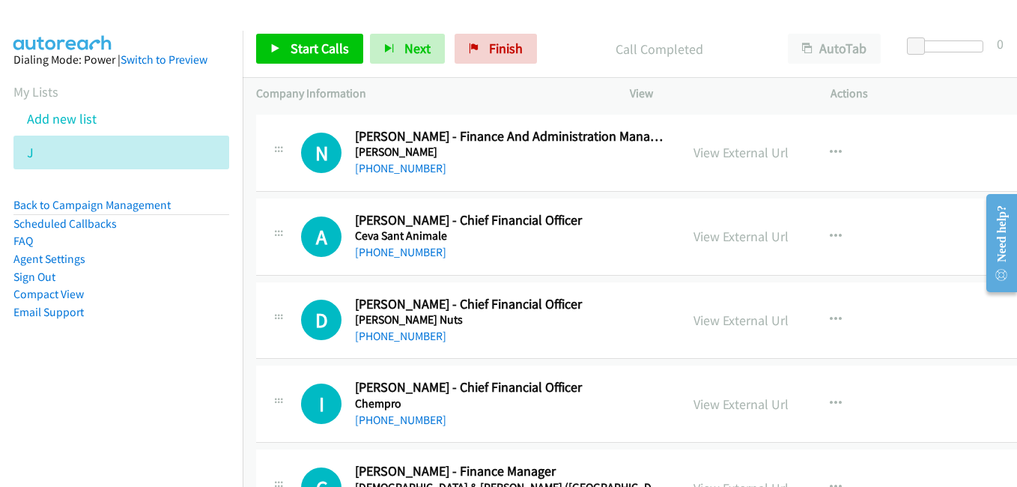
click at [694, 237] on link "View External Url" at bounding box center [741, 236] width 95 height 17
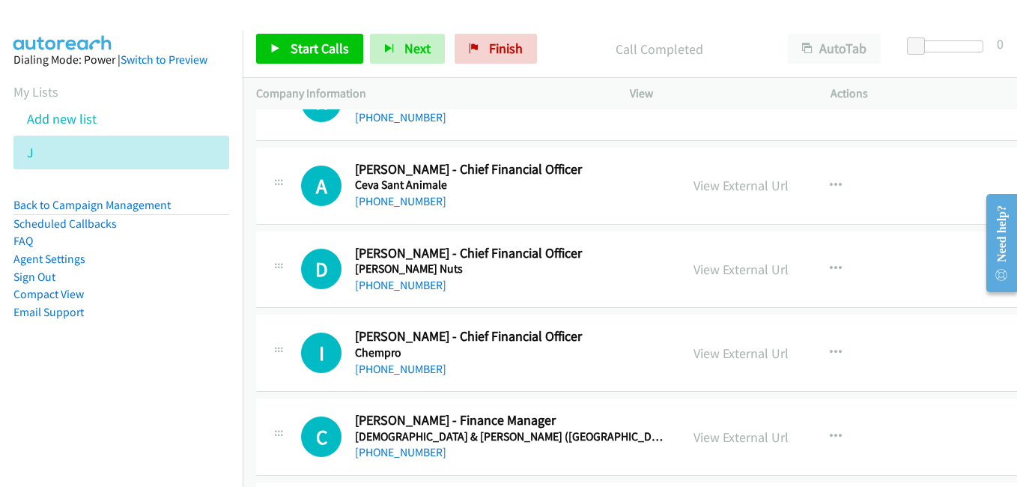
scroll to position [4344, 0]
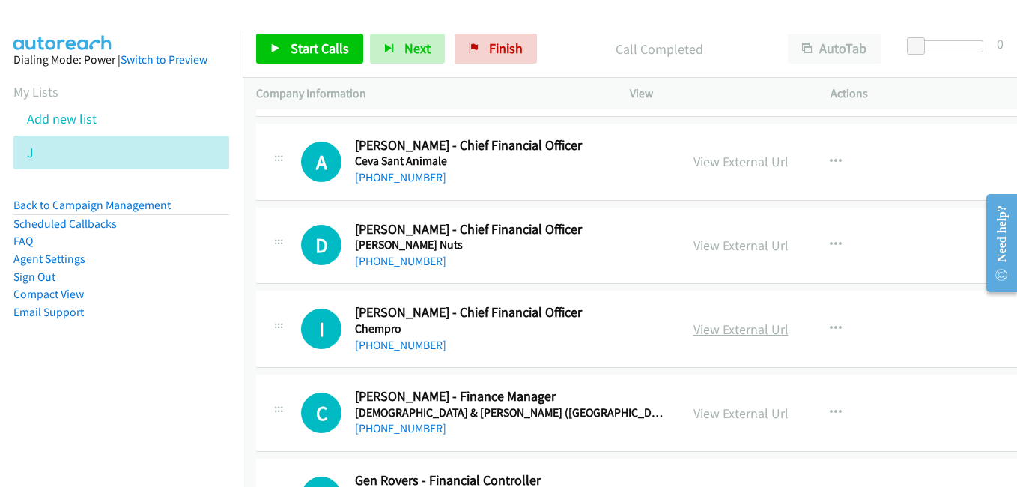
click at [726, 327] on link "View External Url" at bounding box center [741, 329] width 95 height 17
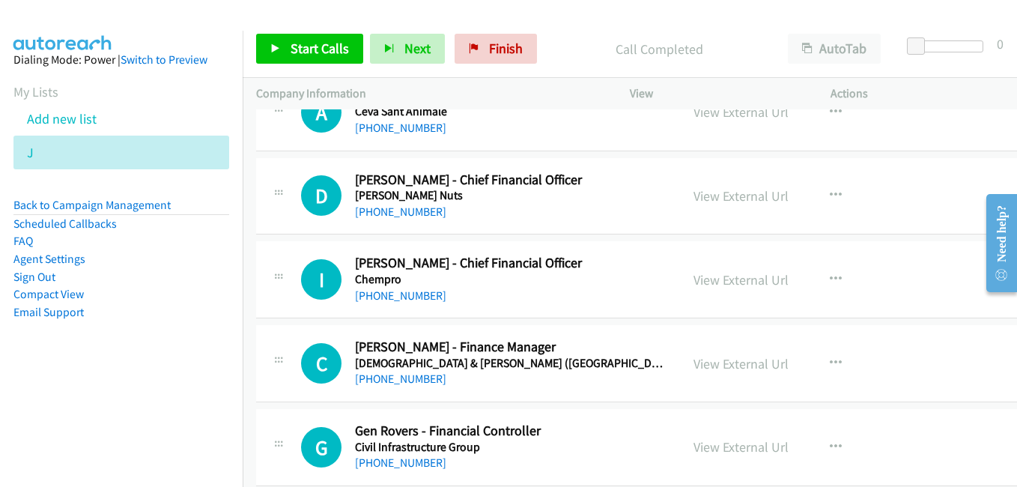
scroll to position [4419, 0]
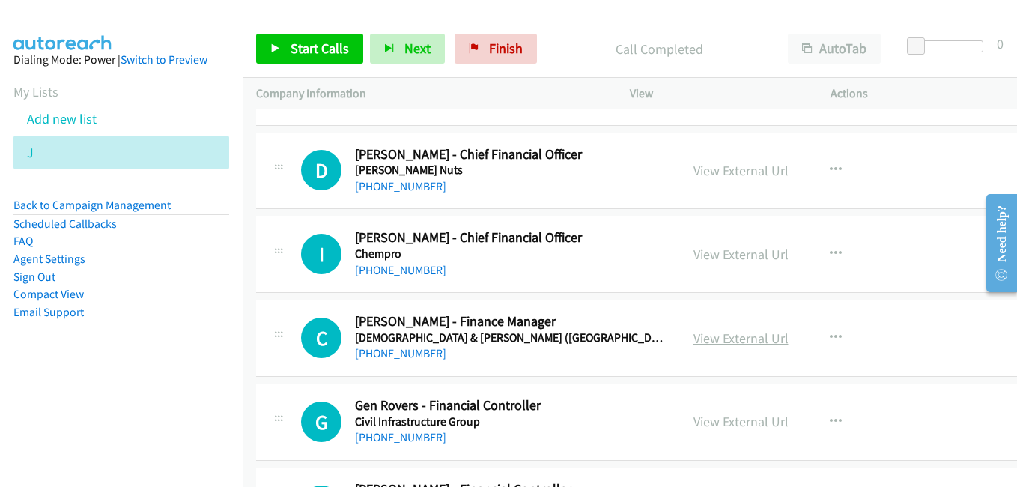
click at [701, 339] on link "View External Url" at bounding box center [741, 338] width 95 height 17
click at [747, 421] on link "View External Url" at bounding box center [741, 421] width 95 height 17
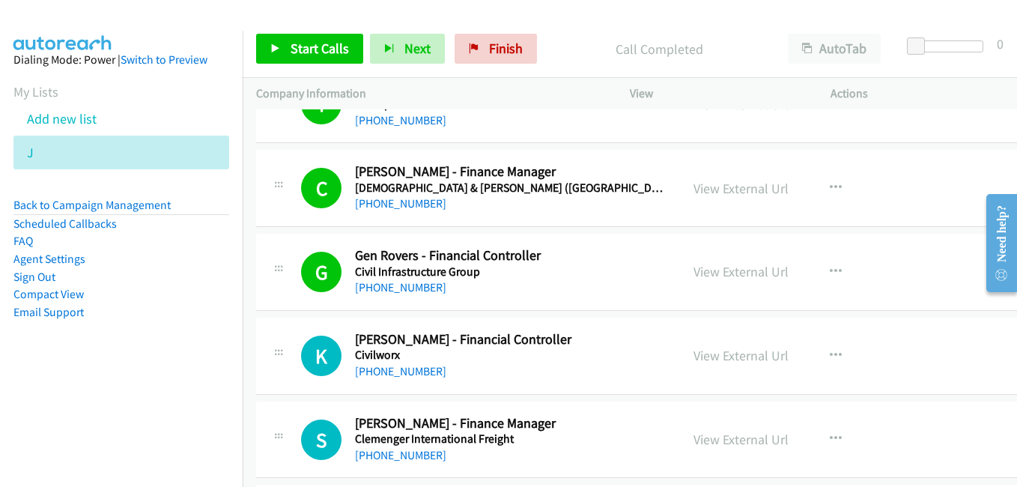
scroll to position [4644, 0]
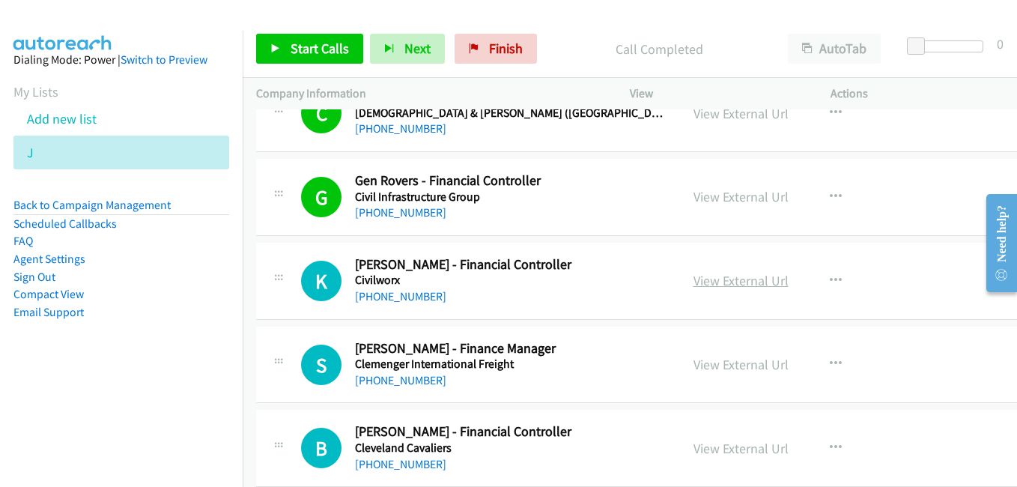
click at [719, 286] on link "View External Url" at bounding box center [741, 280] width 95 height 17
drag, startPoint x: 705, startPoint y: 361, endPoint x: 833, endPoint y: 390, distance: 131.2
click at [705, 361] on link "View External Url" at bounding box center [741, 364] width 95 height 17
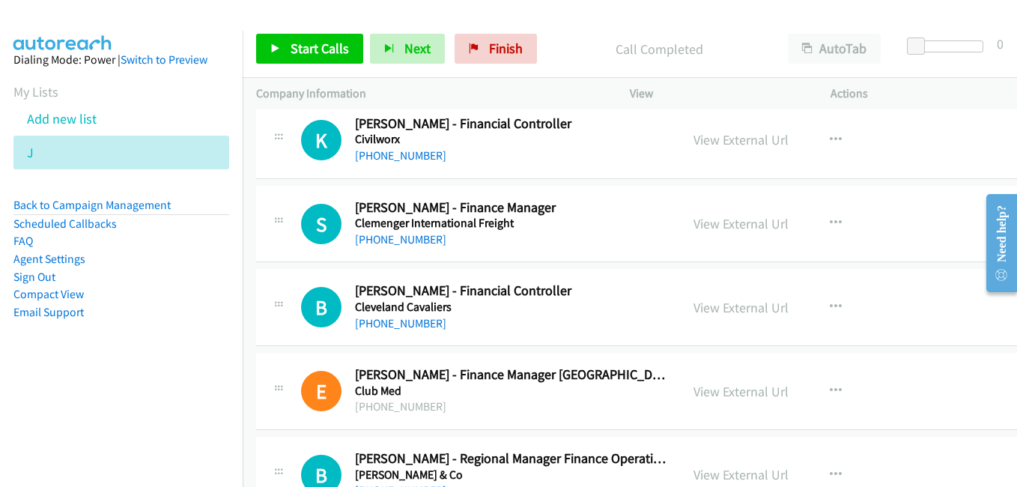
scroll to position [4794, 0]
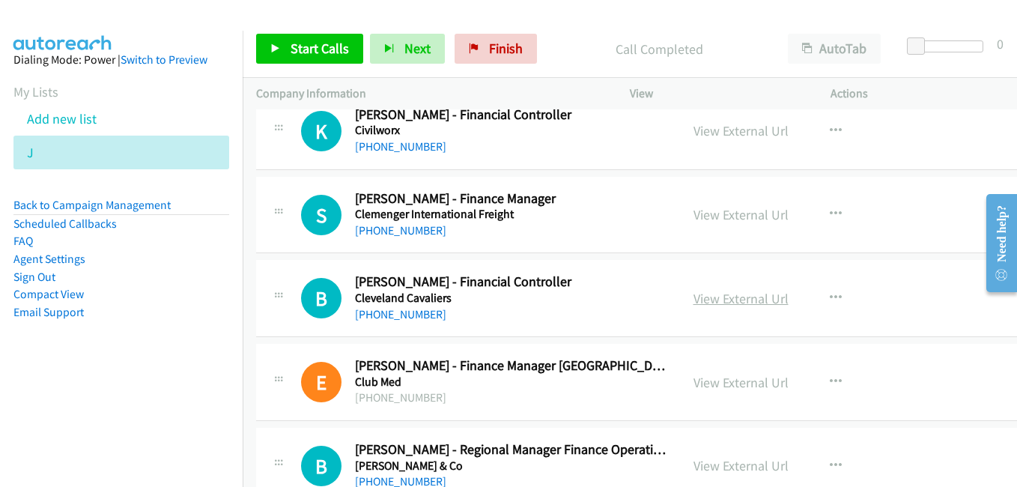
click at [702, 295] on link "View External Url" at bounding box center [741, 298] width 95 height 17
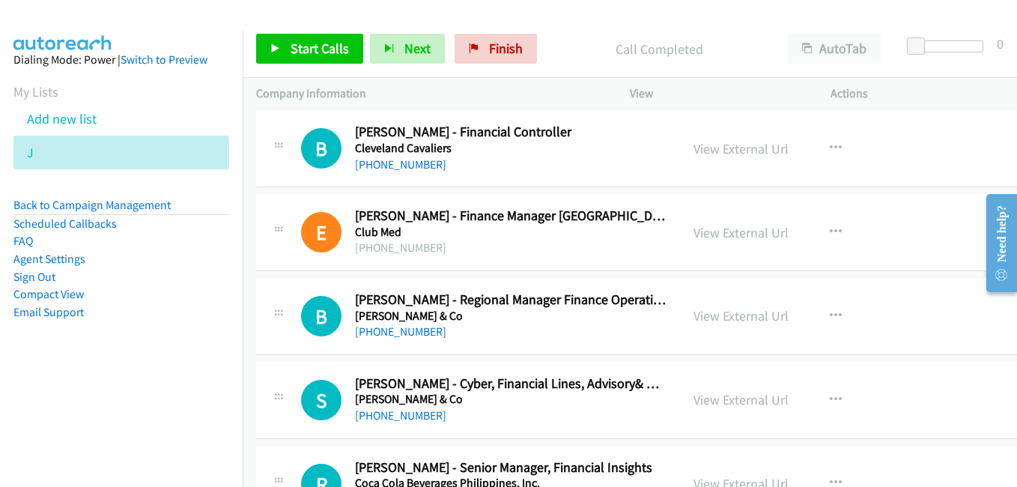
drag, startPoint x: 702, startPoint y: 320, endPoint x: 521, endPoint y: 228, distance: 203.0
click at [702, 320] on link "View External Url" at bounding box center [741, 315] width 95 height 17
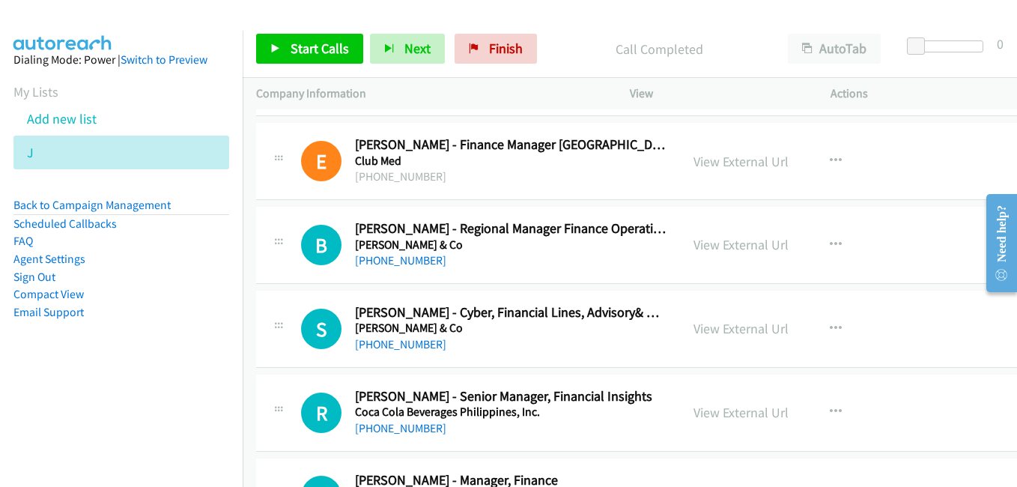
scroll to position [5093, 0]
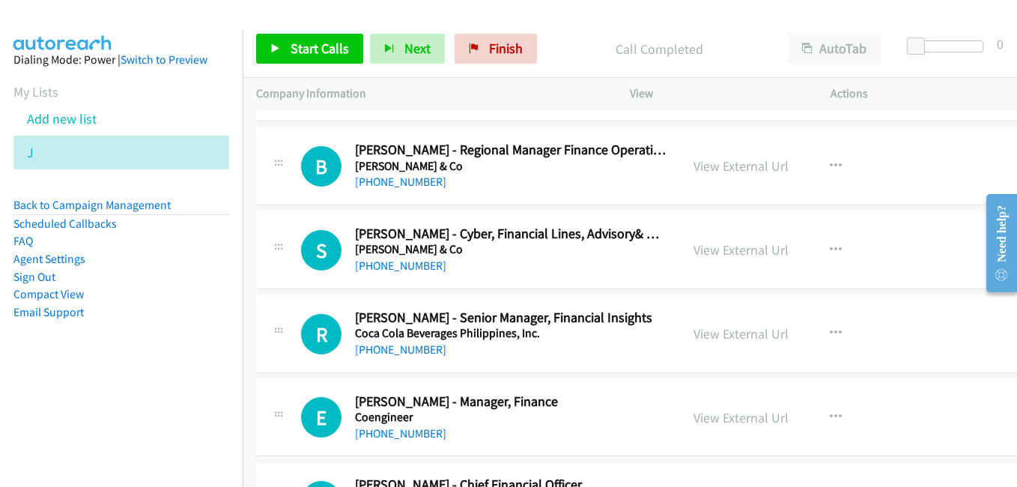
drag, startPoint x: 731, startPoint y: 336, endPoint x: 378, endPoint y: 163, distance: 392.6
click at [731, 336] on link "View External Url" at bounding box center [741, 333] width 95 height 17
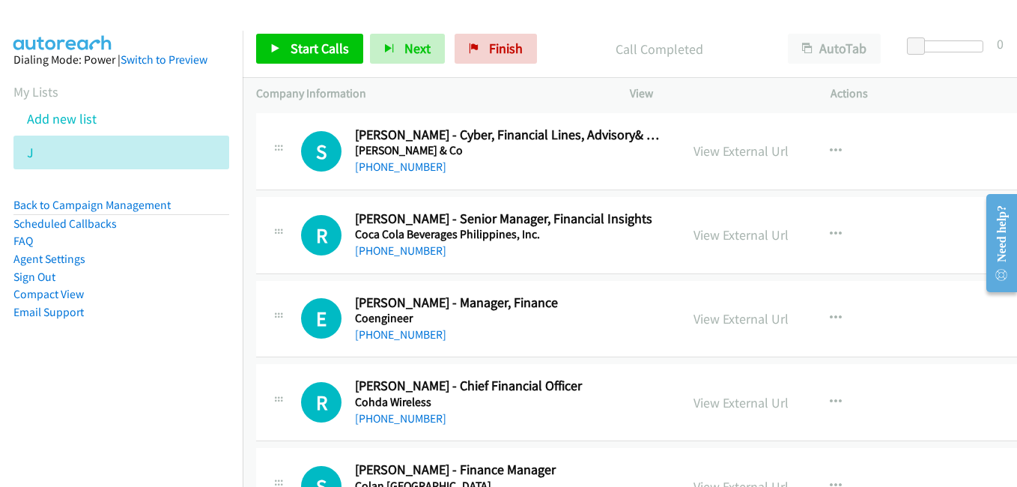
scroll to position [5243, 0]
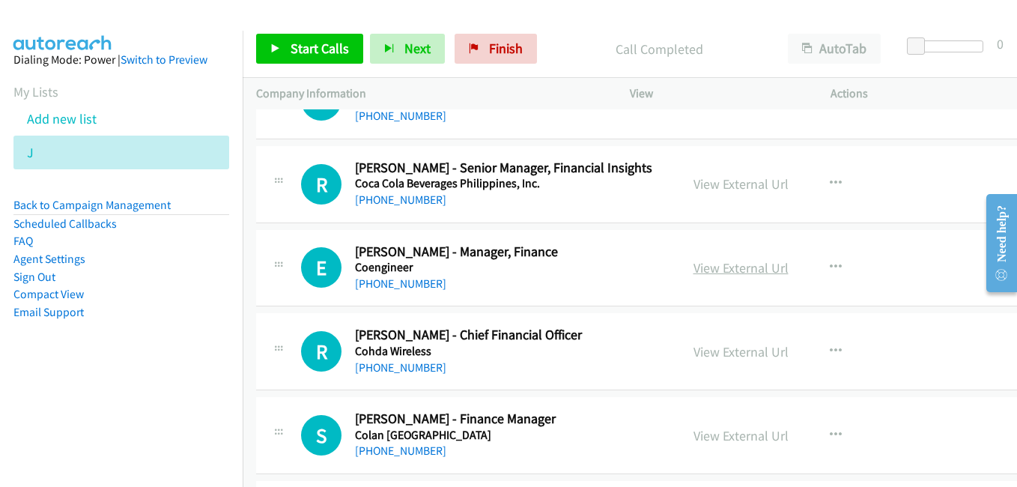
click at [728, 273] on link "View External Url" at bounding box center [741, 267] width 95 height 17
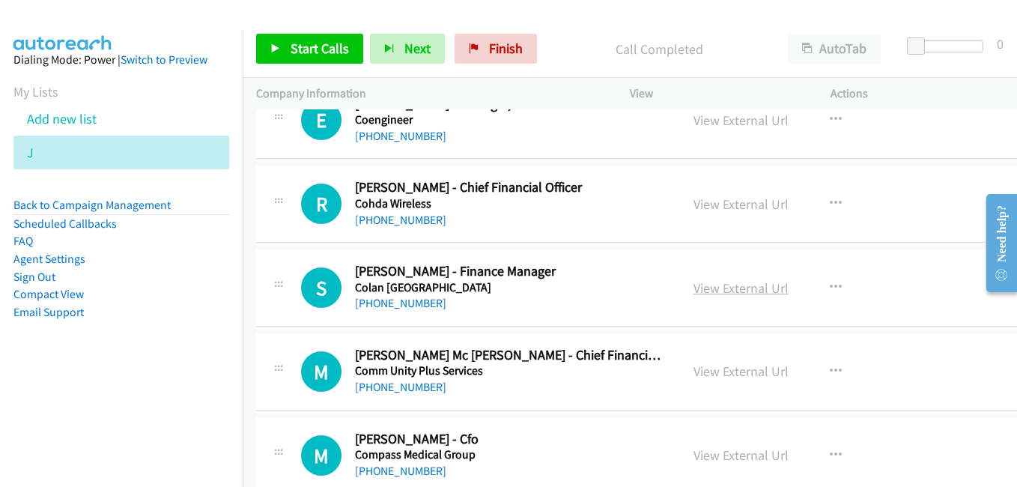
scroll to position [5393, 0]
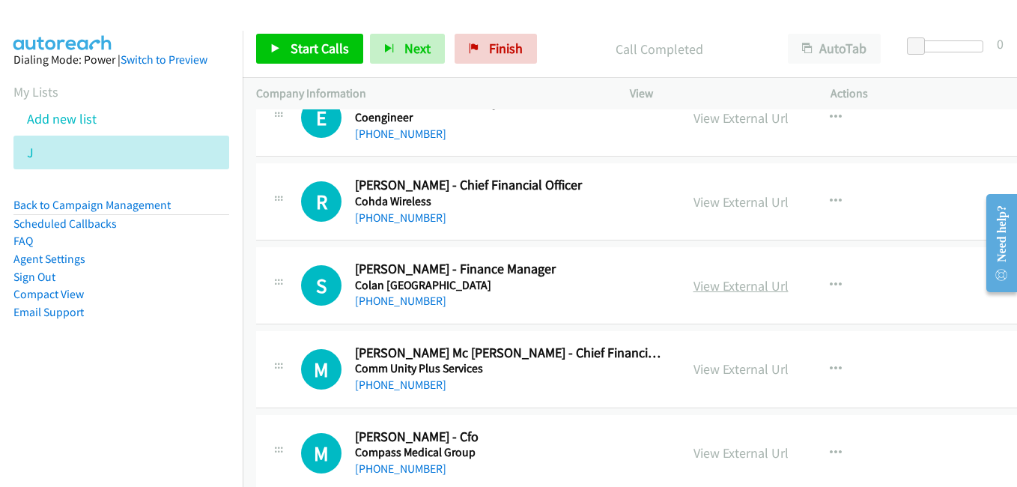
click at [694, 282] on link "View External Url" at bounding box center [741, 285] width 95 height 17
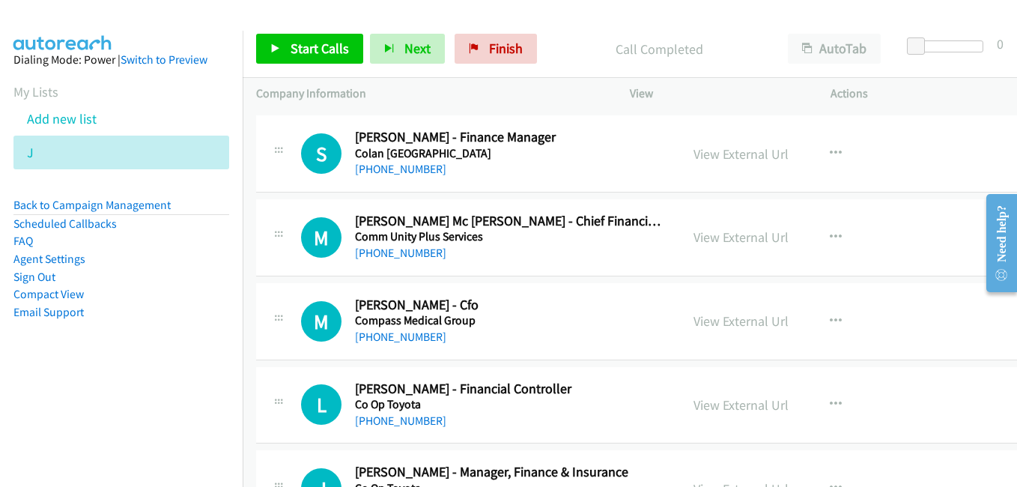
scroll to position [5543, 0]
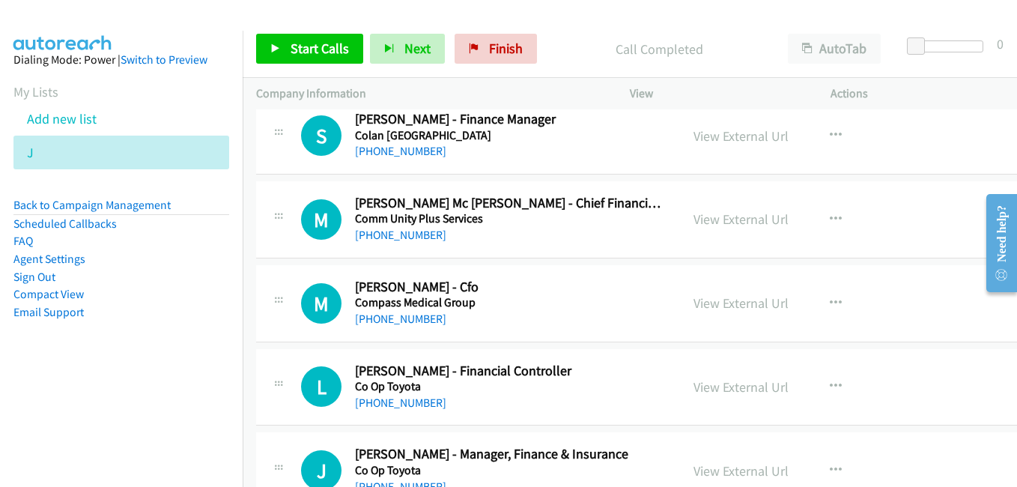
click at [745, 299] on link "View External Url" at bounding box center [741, 302] width 95 height 17
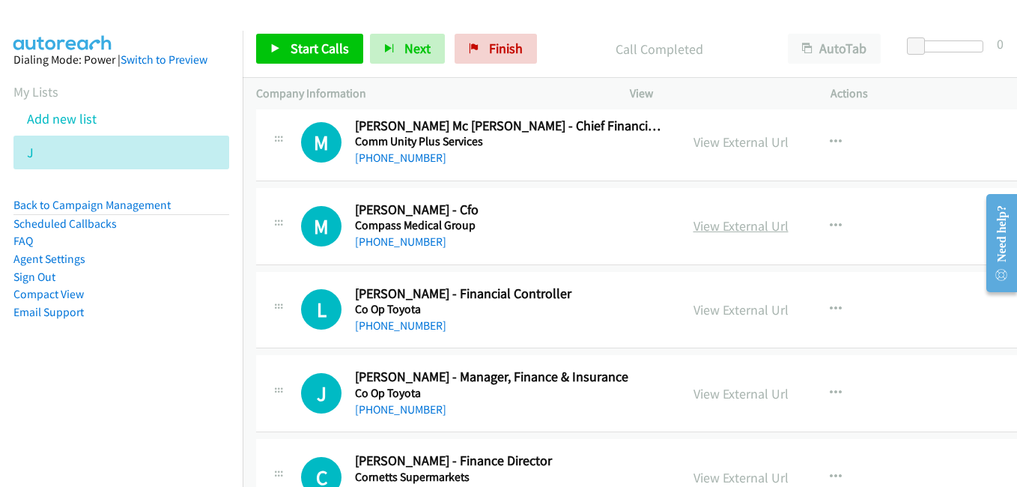
scroll to position [5693, 0]
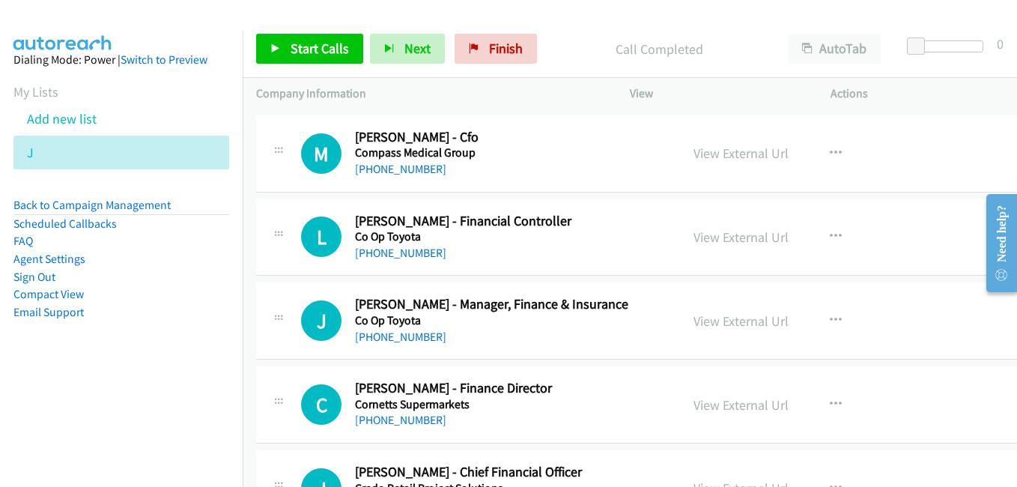
drag, startPoint x: 700, startPoint y: 237, endPoint x: 644, endPoint y: 185, distance: 76.3
click at [722, 239] on link "View External Url" at bounding box center [741, 236] width 95 height 17
drag, startPoint x: 730, startPoint y: 322, endPoint x: 665, endPoint y: 282, distance: 75.7
click at [730, 322] on link "View External Url" at bounding box center [741, 320] width 95 height 17
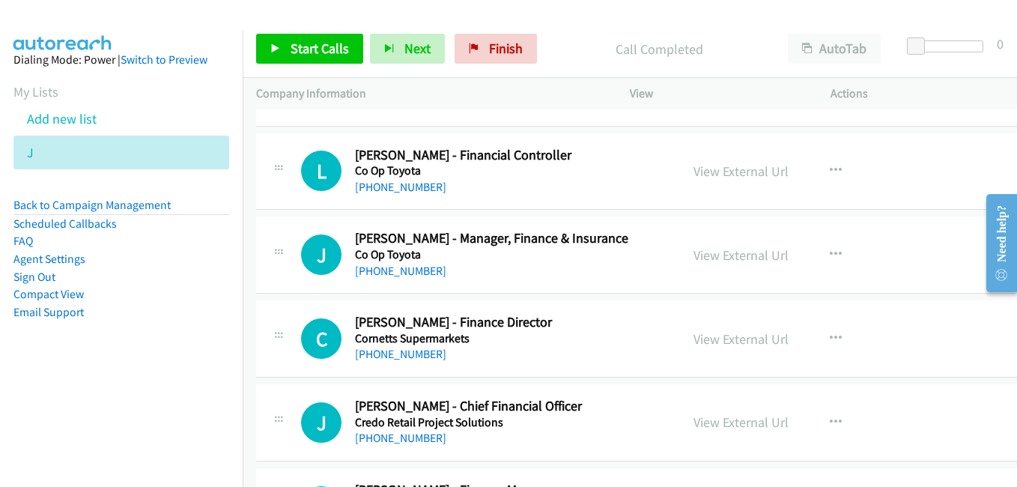
scroll to position [5843, 0]
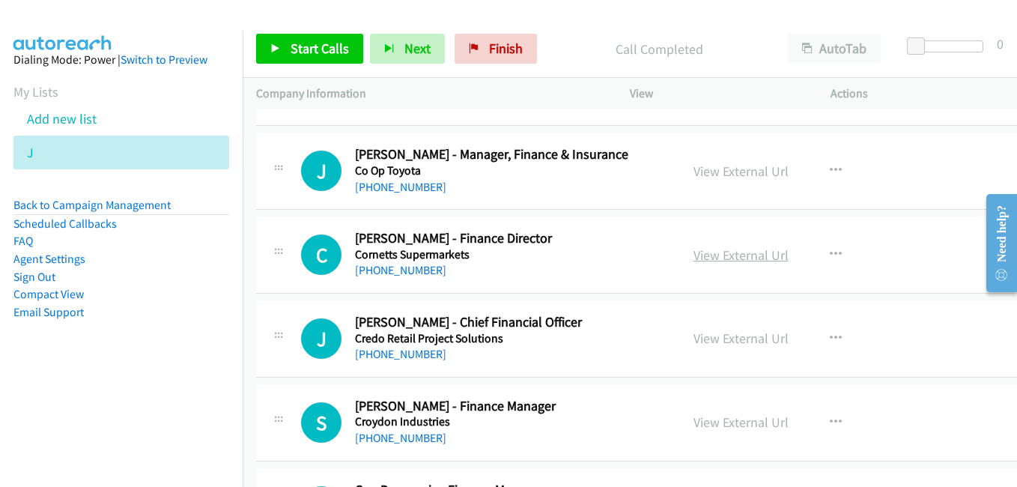
click at [713, 259] on link "View External Url" at bounding box center [741, 254] width 95 height 17
click at [698, 336] on link "View External Url" at bounding box center [741, 338] width 95 height 17
click at [694, 418] on link "View External Url" at bounding box center [741, 421] width 95 height 17
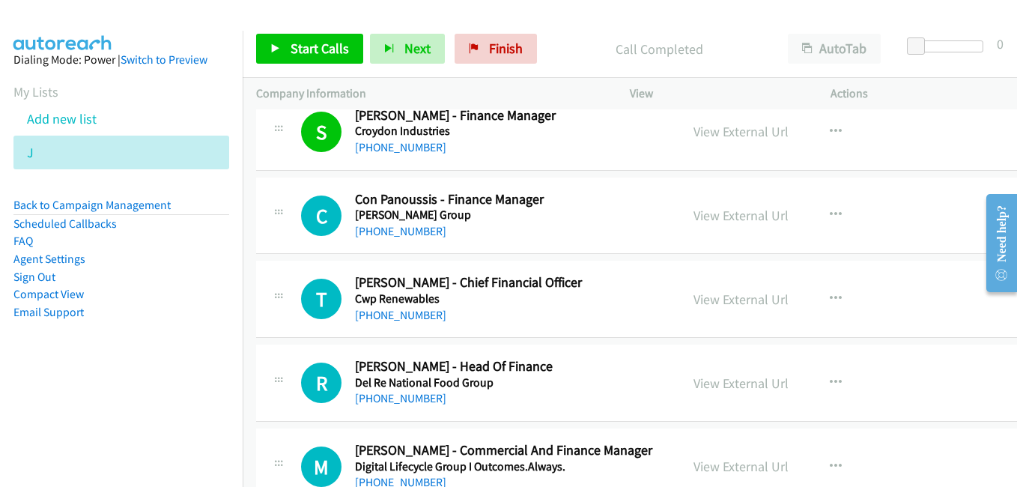
scroll to position [6142, 0]
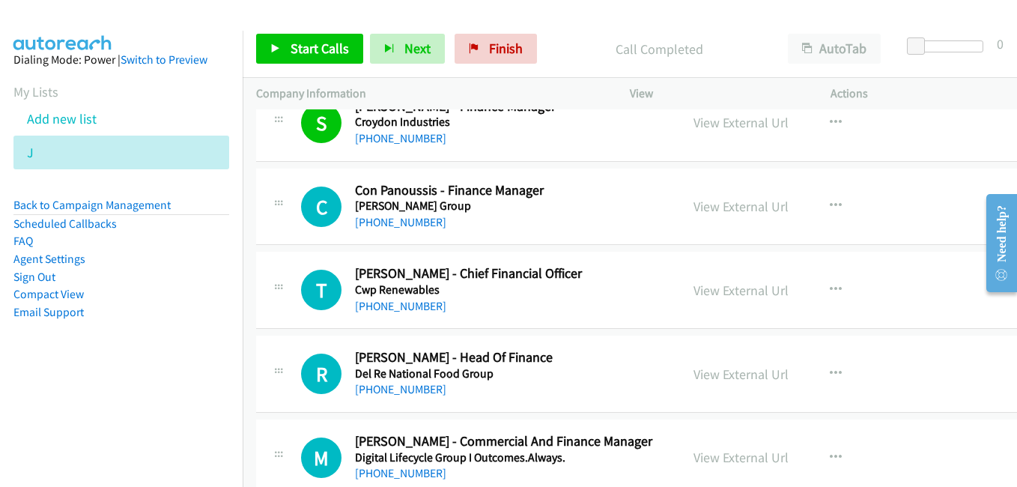
drag, startPoint x: 733, startPoint y: 285, endPoint x: 668, endPoint y: 252, distance: 73.4
click at [733, 285] on link "View External Url" at bounding box center [741, 290] width 95 height 17
click at [760, 383] on div "View External Url" at bounding box center [741, 374] width 95 height 20
click at [755, 379] on link "View External Url" at bounding box center [741, 374] width 95 height 17
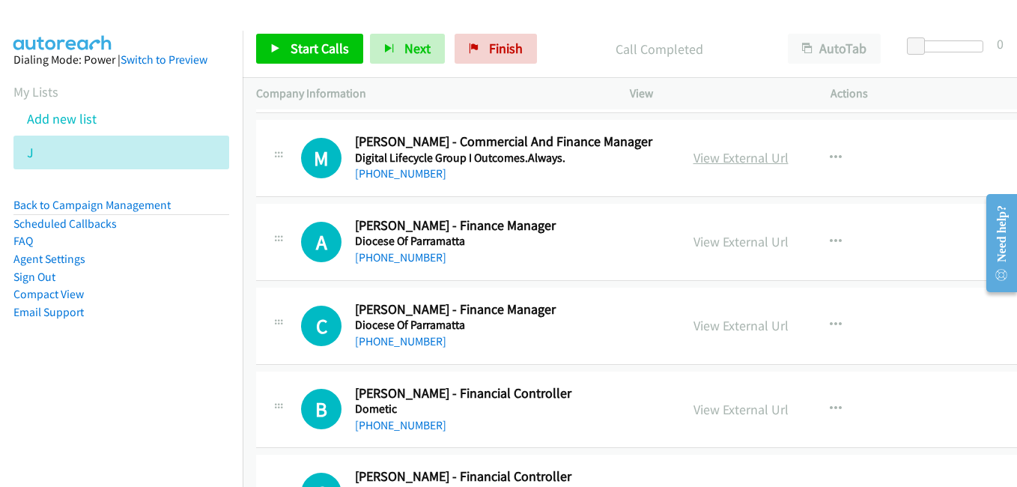
click at [720, 162] on link "View External Url" at bounding box center [741, 157] width 95 height 17
click at [730, 240] on link "View External Url" at bounding box center [741, 241] width 95 height 17
click at [724, 328] on link "View External Url" at bounding box center [741, 325] width 95 height 17
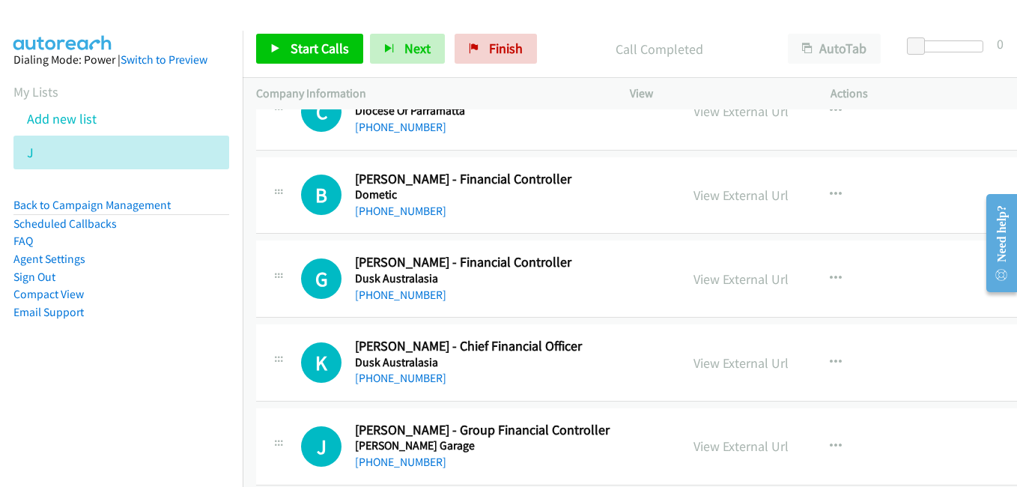
scroll to position [6666, 0]
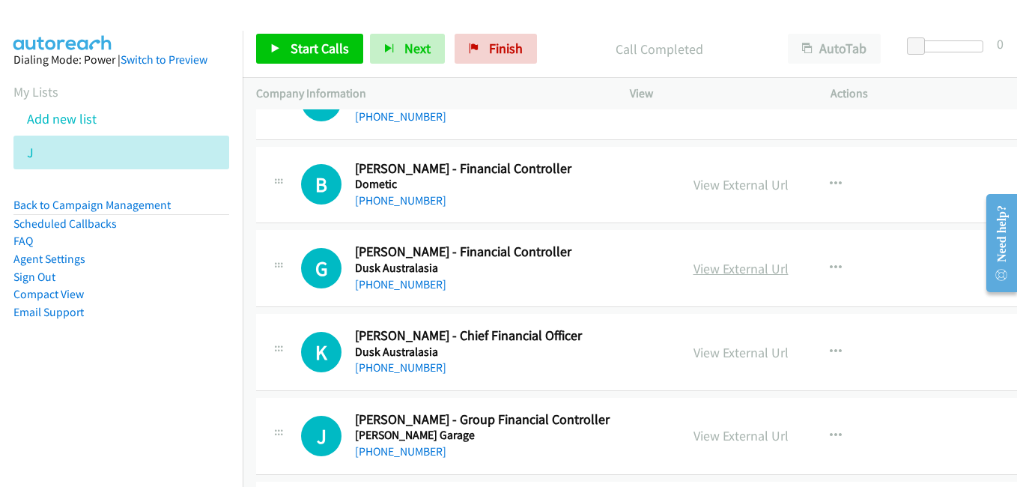
click at [723, 261] on link "View External Url" at bounding box center [741, 268] width 95 height 17
click at [743, 358] on link "View External Url" at bounding box center [741, 352] width 95 height 17
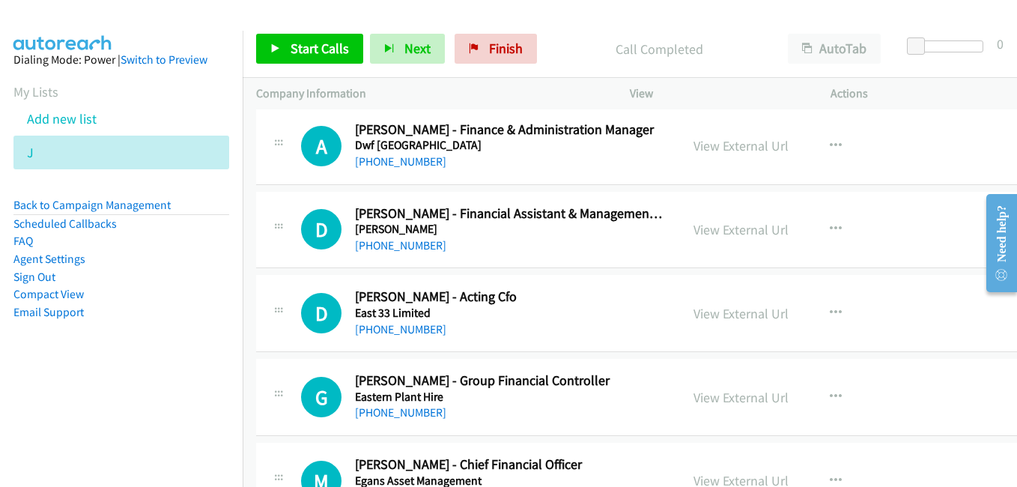
scroll to position [7041, 0]
click at [709, 311] on link "View External Url" at bounding box center [741, 312] width 95 height 17
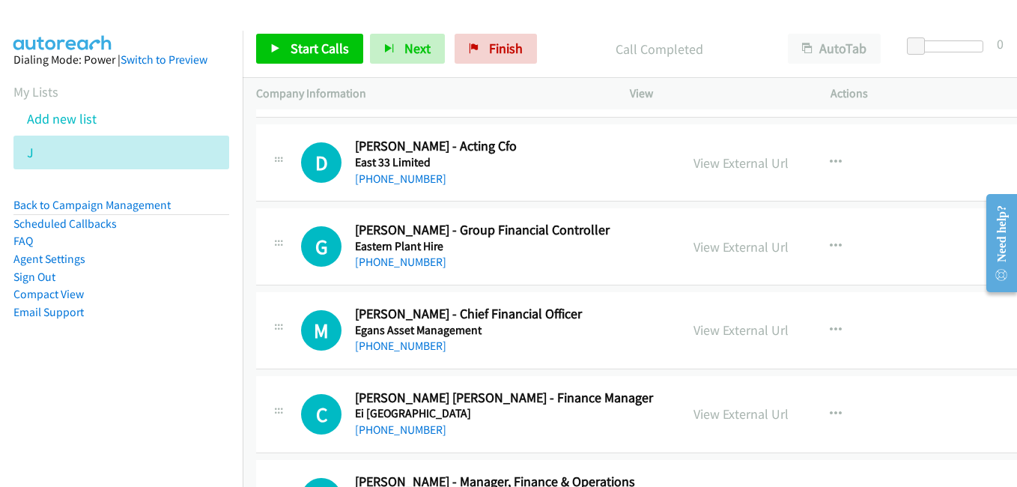
scroll to position [7266, 0]
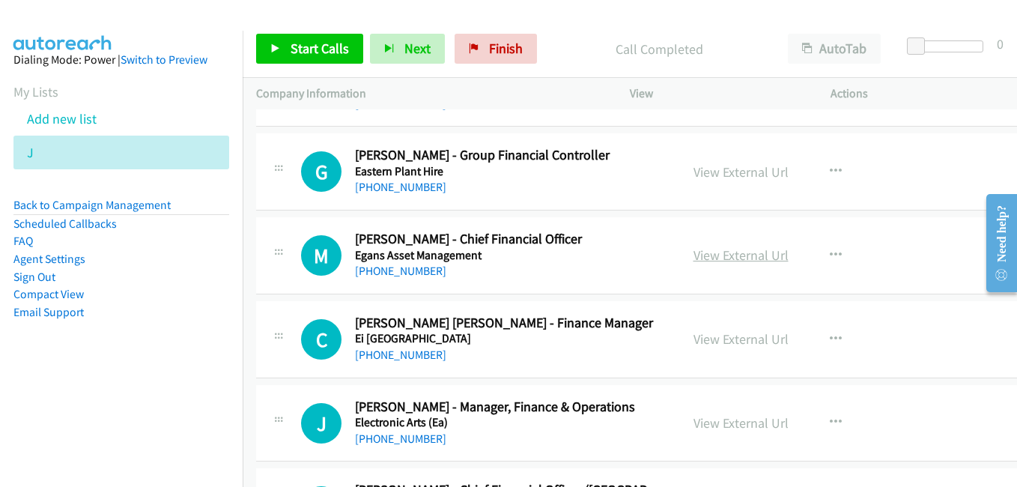
click at [694, 261] on link "View External Url" at bounding box center [741, 254] width 95 height 17
click at [709, 342] on link "View External Url" at bounding box center [741, 338] width 95 height 17
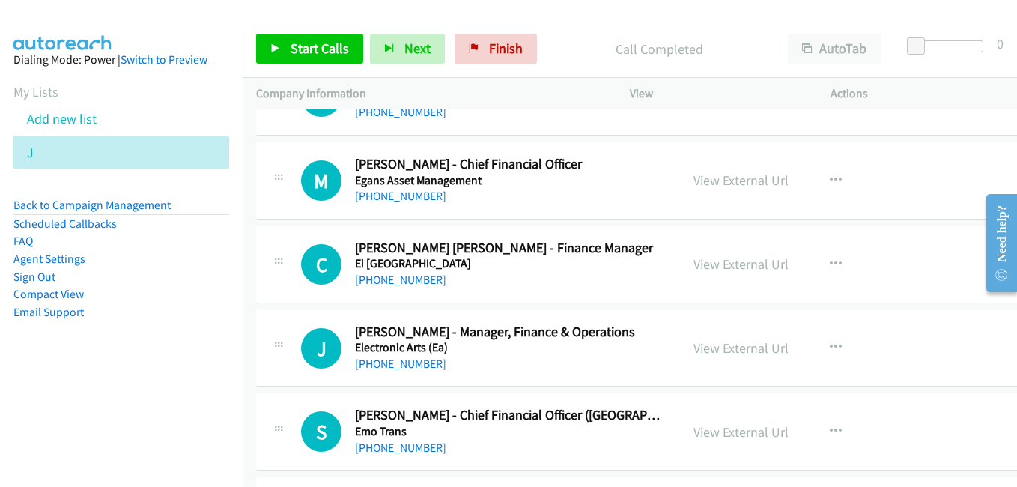
scroll to position [7415, 0]
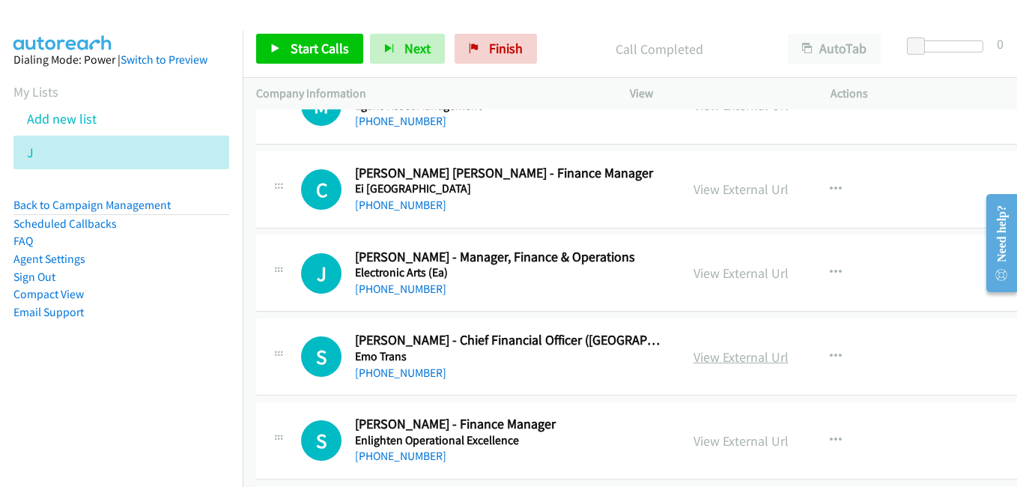
click at [736, 357] on link "View External Url" at bounding box center [741, 356] width 95 height 17
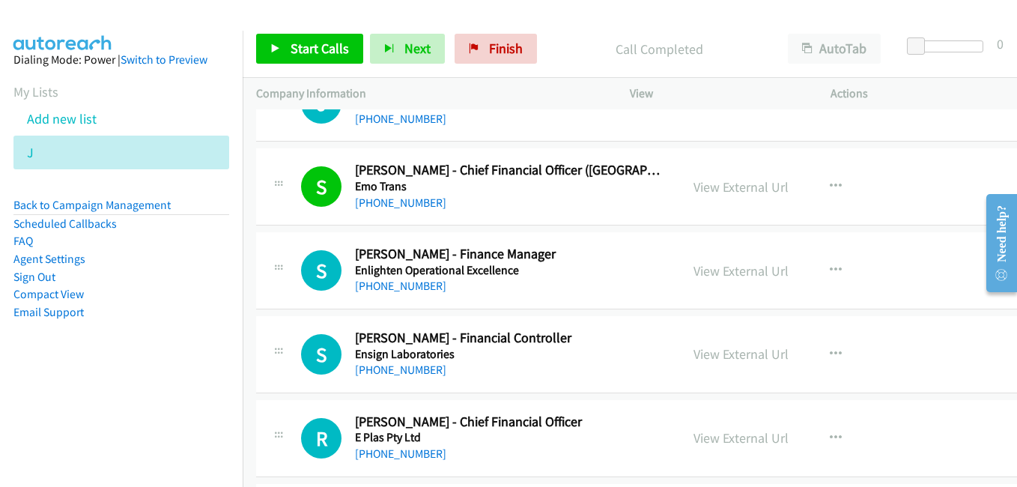
scroll to position [7640, 0]
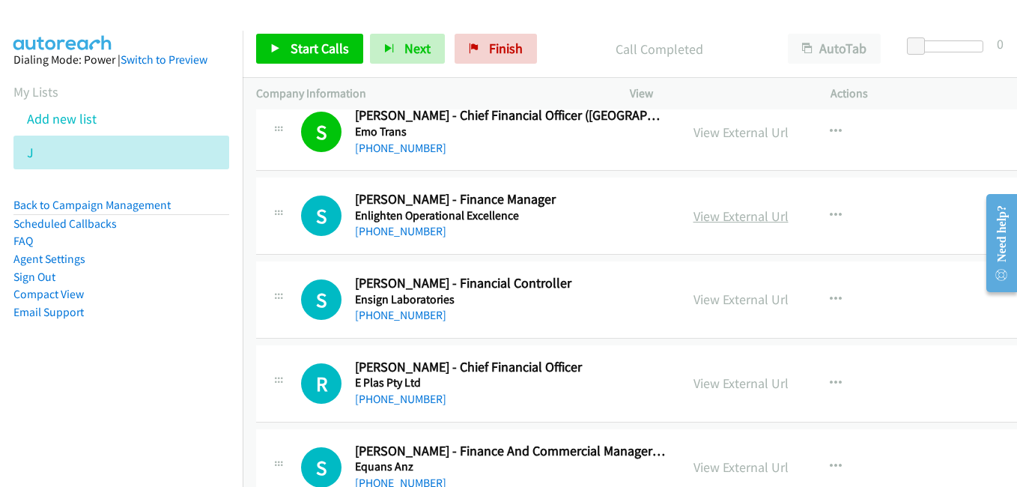
click at [719, 220] on link "View External Url" at bounding box center [741, 215] width 95 height 17
drag, startPoint x: 697, startPoint y: 300, endPoint x: 945, endPoint y: 411, distance: 272.3
click at [697, 300] on link "View External Url" at bounding box center [741, 299] width 95 height 17
drag, startPoint x: 723, startPoint y: 383, endPoint x: 719, endPoint y: 372, distance: 11.8
click at [723, 383] on link "View External Url" at bounding box center [741, 383] width 95 height 17
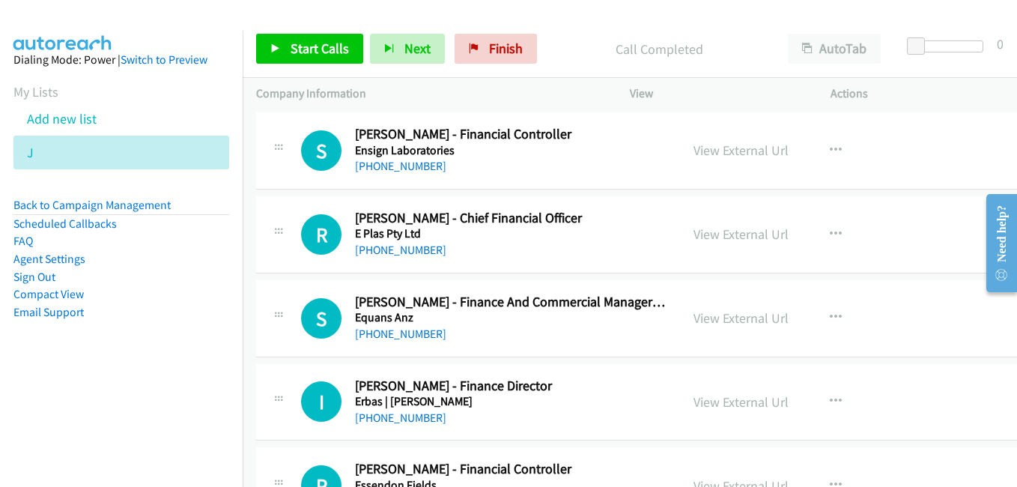
scroll to position [7790, 0]
click at [729, 319] on link "View External Url" at bounding box center [741, 317] width 95 height 17
drag, startPoint x: 732, startPoint y: 404, endPoint x: 539, endPoint y: 290, distance: 224.7
click at [732, 404] on link "View External Url" at bounding box center [741, 400] width 95 height 17
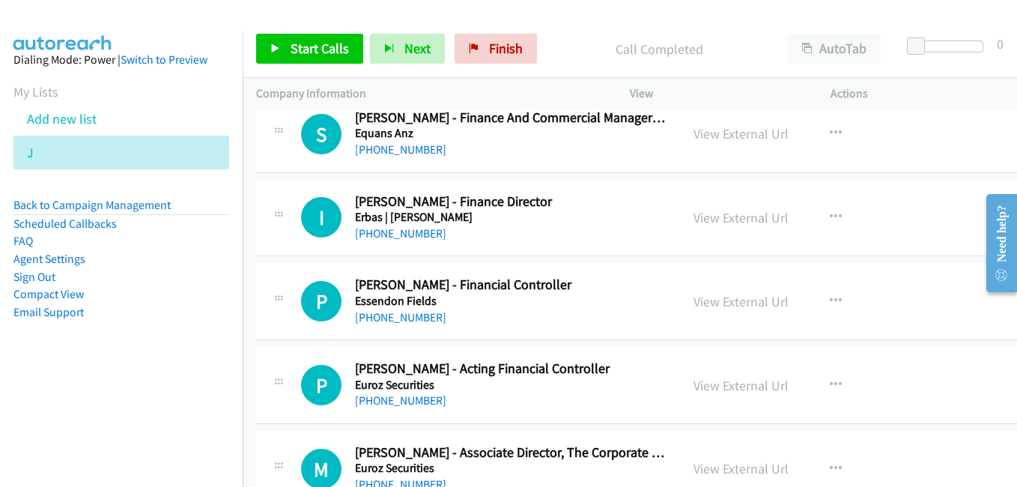
scroll to position [8015, 0]
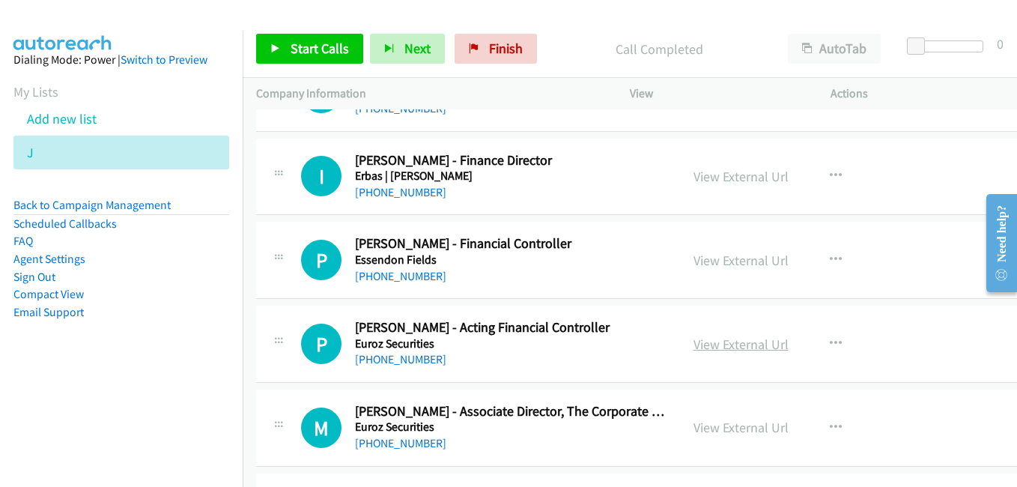
click at [720, 348] on link "View External Url" at bounding box center [741, 344] width 95 height 17
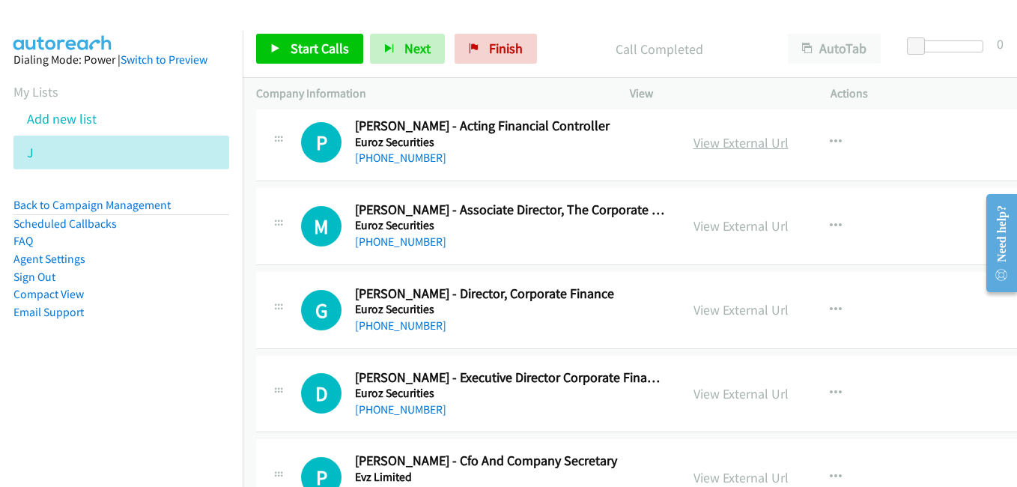
scroll to position [8239, 0]
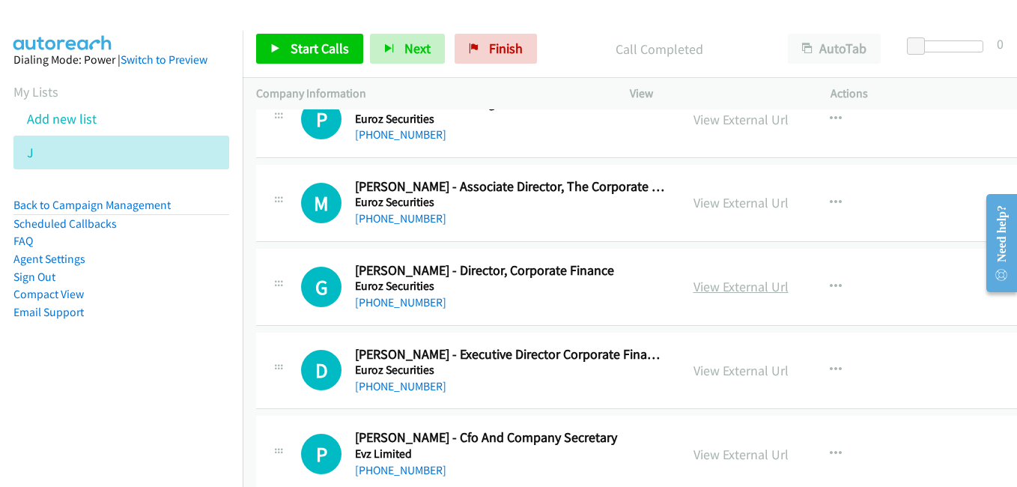
click at [708, 292] on link "View External Url" at bounding box center [741, 286] width 95 height 17
click at [715, 370] on link "View External Url" at bounding box center [741, 370] width 95 height 17
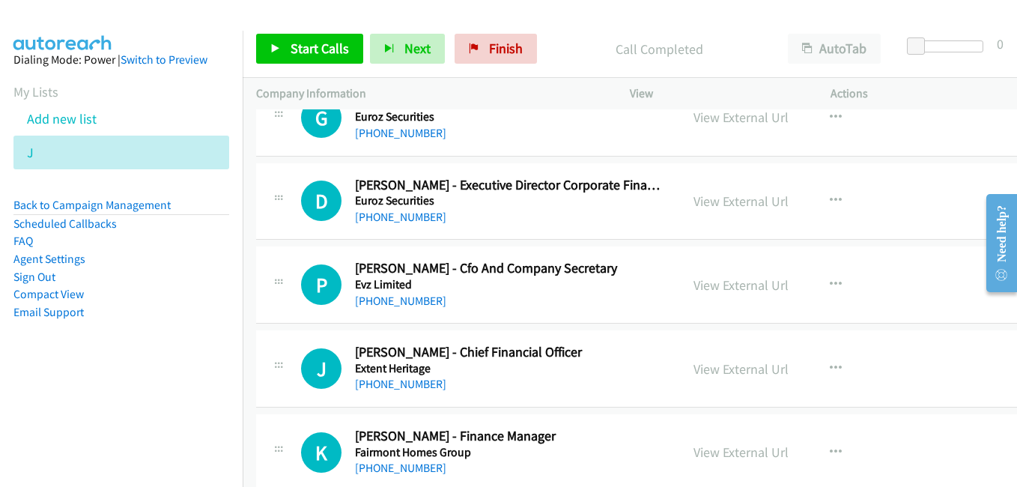
scroll to position [8464, 0]
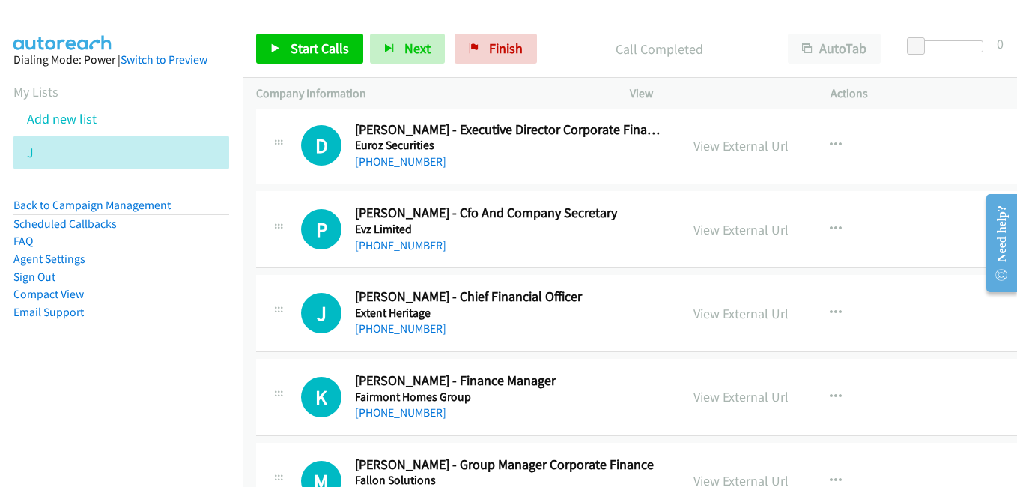
click at [727, 239] on div "View External Url" at bounding box center [741, 229] width 95 height 20
click at [726, 234] on link "View External Url" at bounding box center [741, 229] width 95 height 17
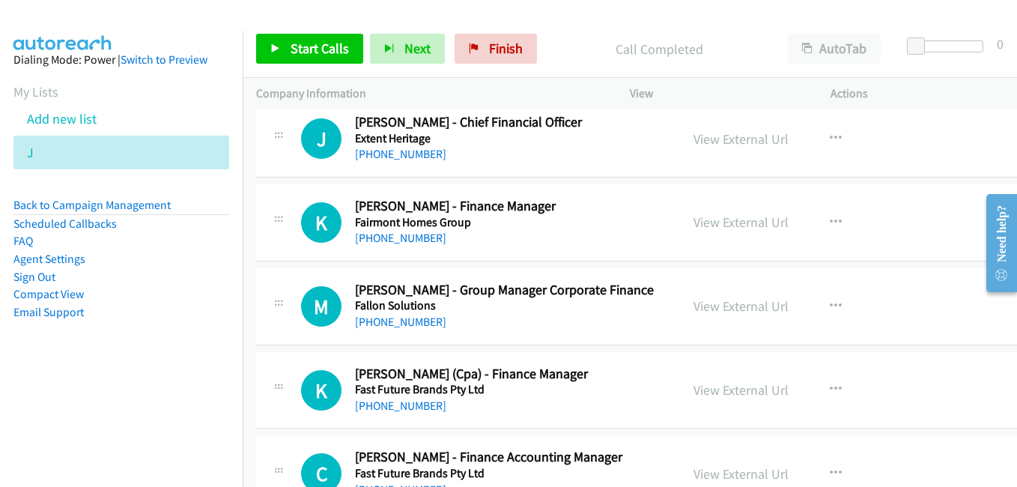
scroll to position [8689, 0]
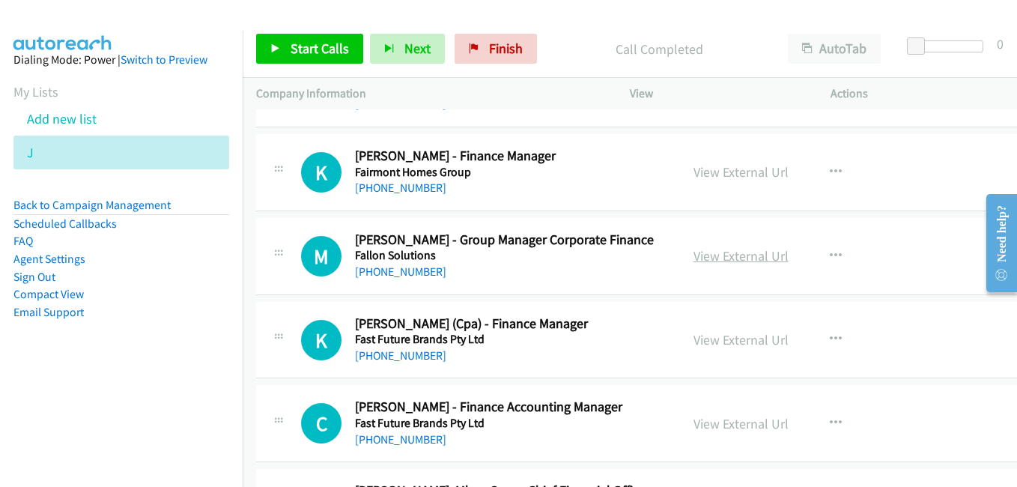
click at [697, 250] on link "View External Url" at bounding box center [741, 255] width 95 height 17
click at [712, 347] on link "View External Url" at bounding box center [741, 339] width 95 height 17
click at [702, 424] on link "View External Url" at bounding box center [741, 423] width 95 height 17
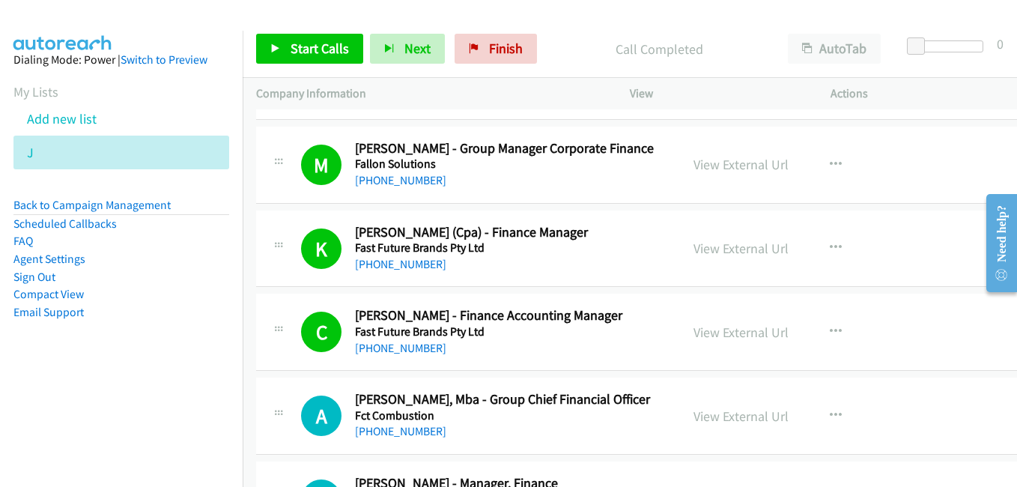
scroll to position [8914, 0]
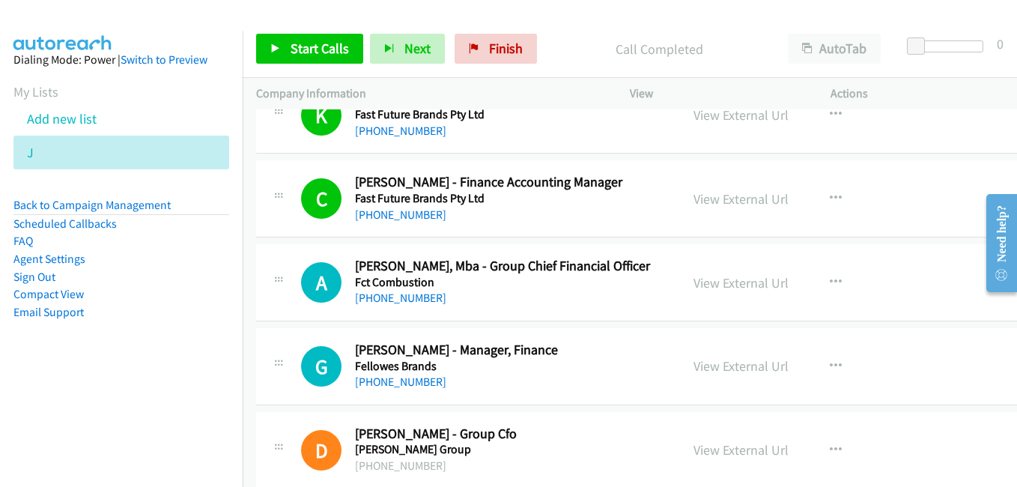
drag, startPoint x: 712, startPoint y: 276, endPoint x: 646, endPoint y: 261, distance: 67.8
click at [712, 276] on link "View External Url" at bounding box center [741, 282] width 95 height 17
drag, startPoint x: 726, startPoint y: 369, endPoint x: 694, endPoint y: 333, distance: 47.8
click at [726, 369] on link "View External Url" at bounding box center [741, 365] width 95 height 17
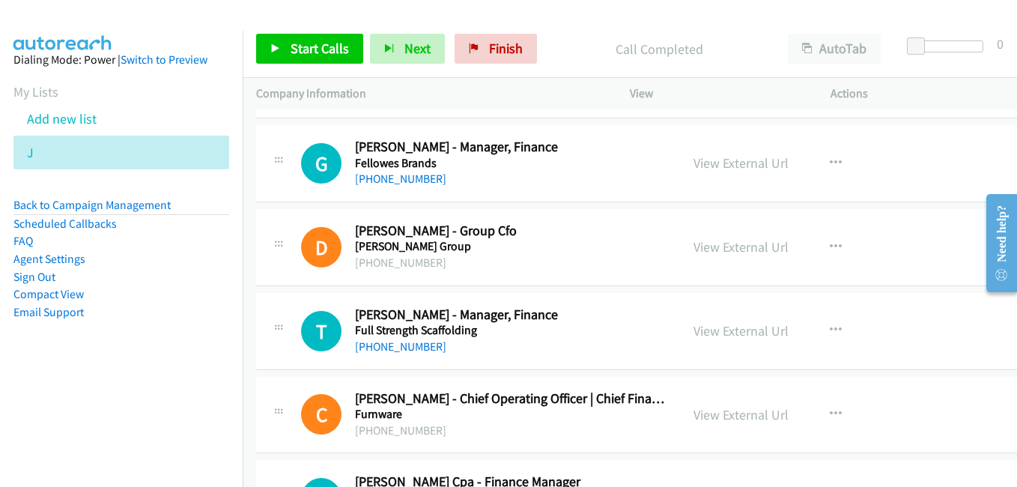
scroll to position [9138, 0]
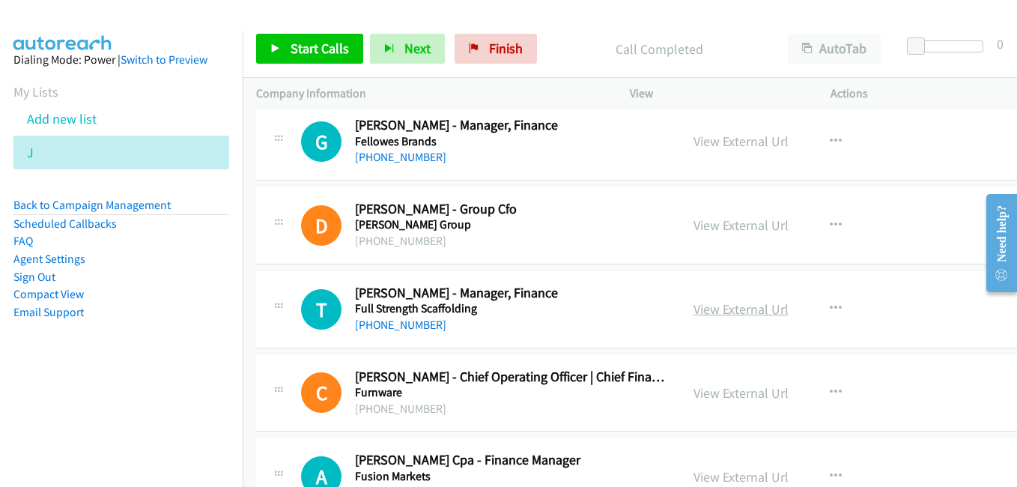
drag, startPoint x: 722, startPoint y: 309, endPoint x: 739, endPoint y: 311, distance: 16.5
click at [722, 309] on link "View External Url" at bounding box center [741, 308] width 95 height 17
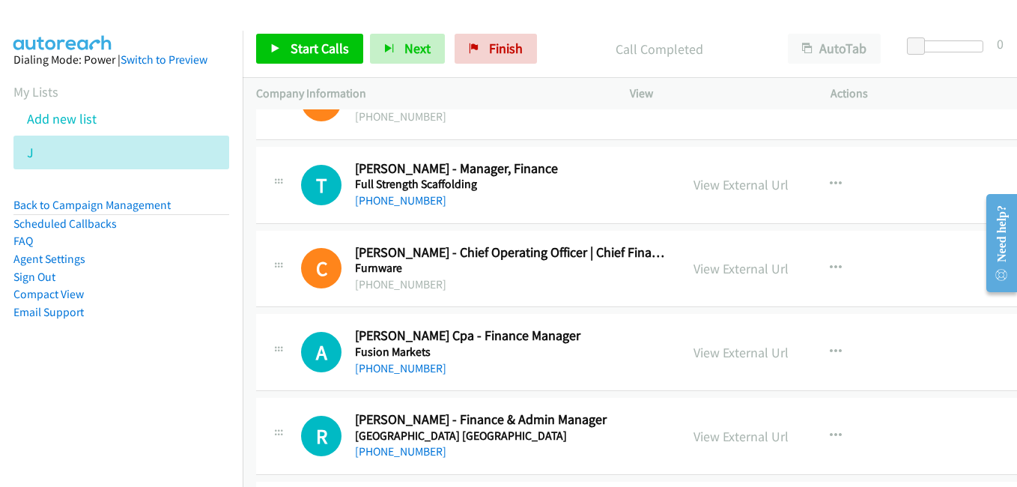
scroll to position [9288, 0]
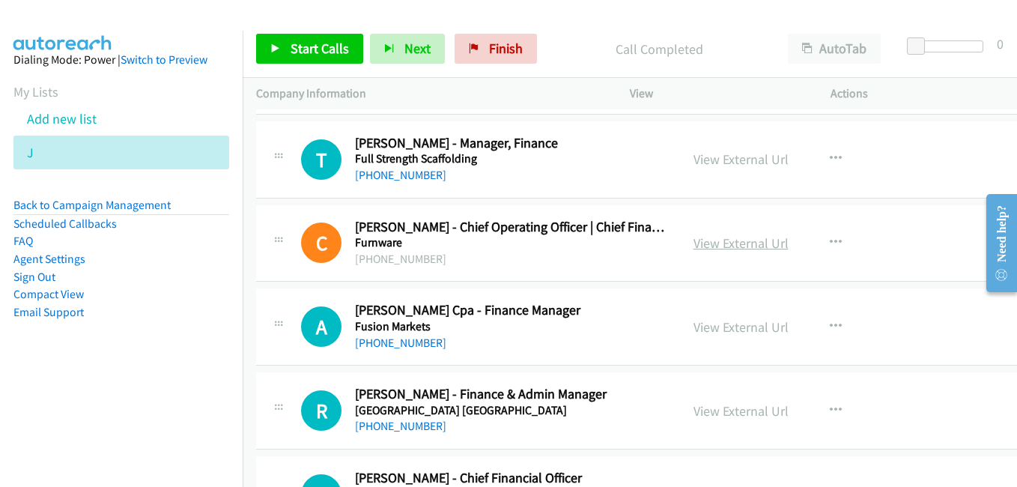
click at [742, 248] on link "View External Url" at bounding box center [741, 242] width 95 height 17
click at [720, 328] on link "View External Url" at bounding box center [741, 326] width 95 height 17
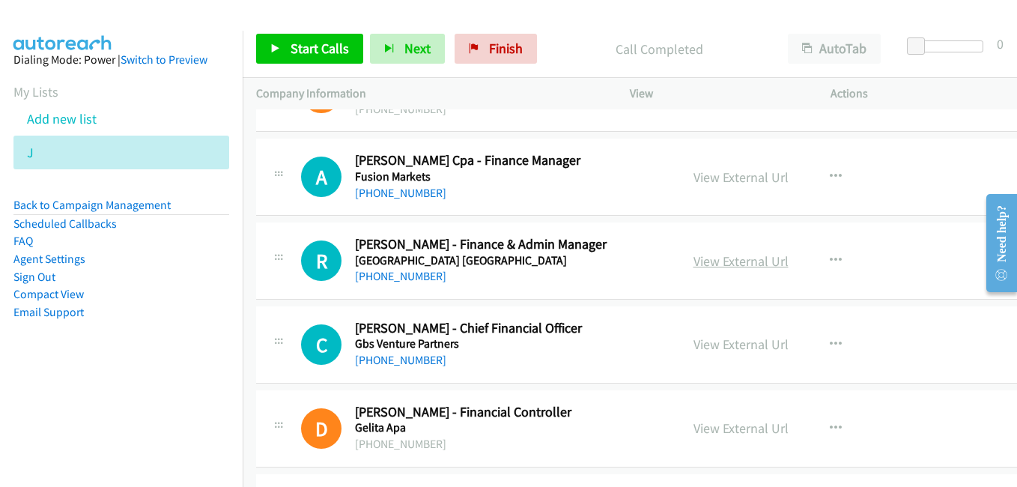
drag, startPoint x: 700, startPoint y: 255, endPoint x: 784, endPoint y: 274, distance: 86.1
click at [700, 255] on link "View External Url" at bounding box center [741, 260] width 95 height 17
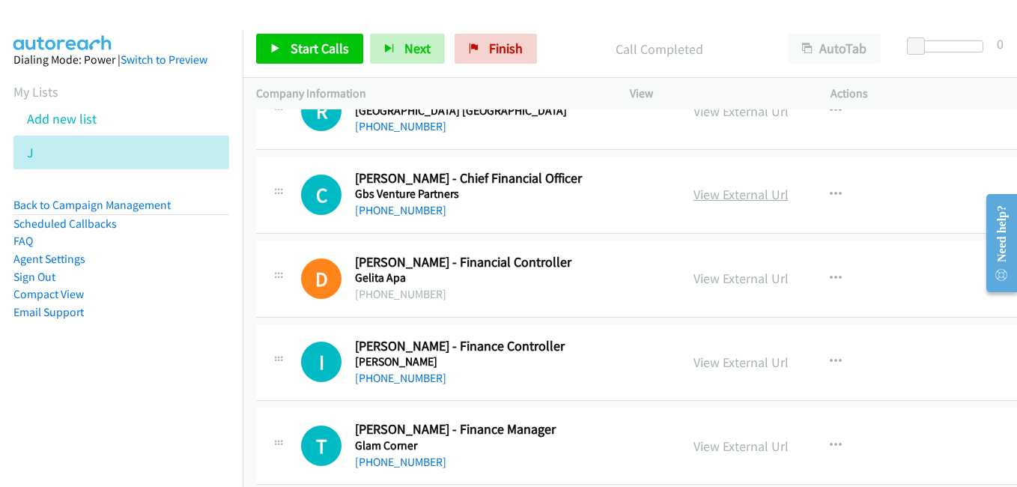
scroll to position [9663, 0]
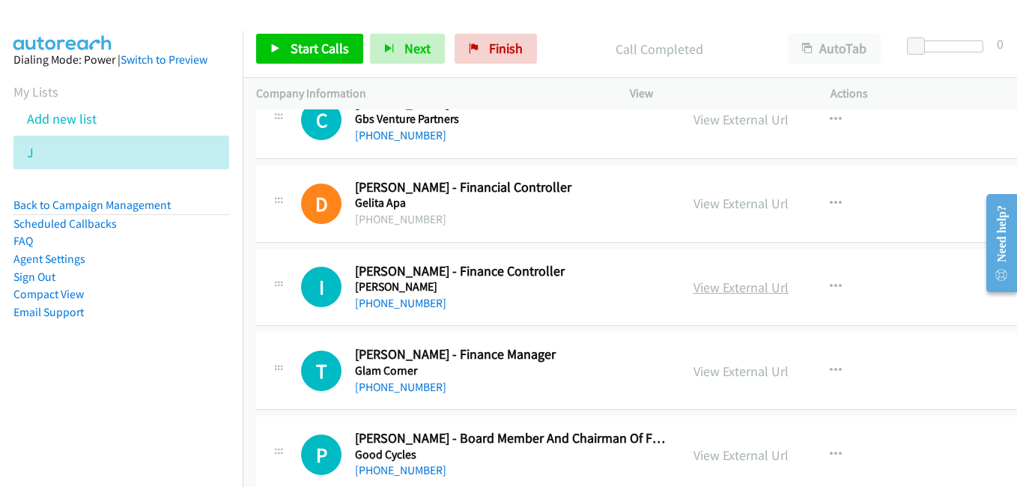
click at [715, 294] on link "View External Url" at bounding box center [741, 287] width 95 height 17
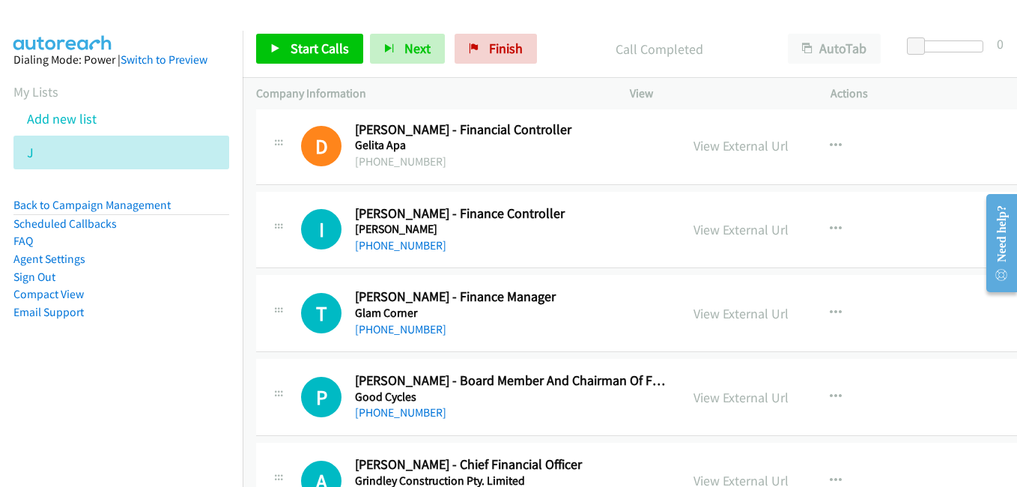
scroll to position [9738, 0]
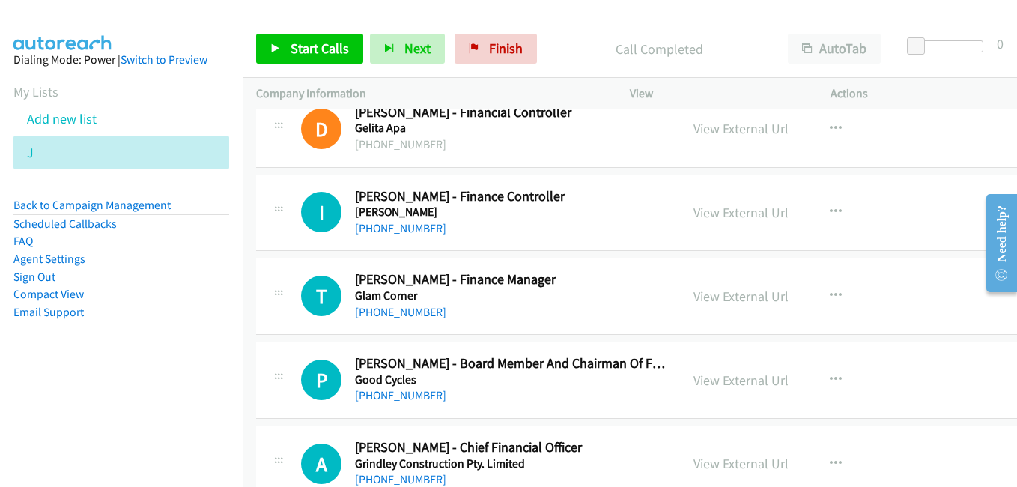
drag, startPoint x: 714, startPoint y: 303, endPoint x: 671, endPoint y: 278, distance: 49.7
click at [714, 303] on link "View External Url" at bounding box center [741, 296] width 95 height 17
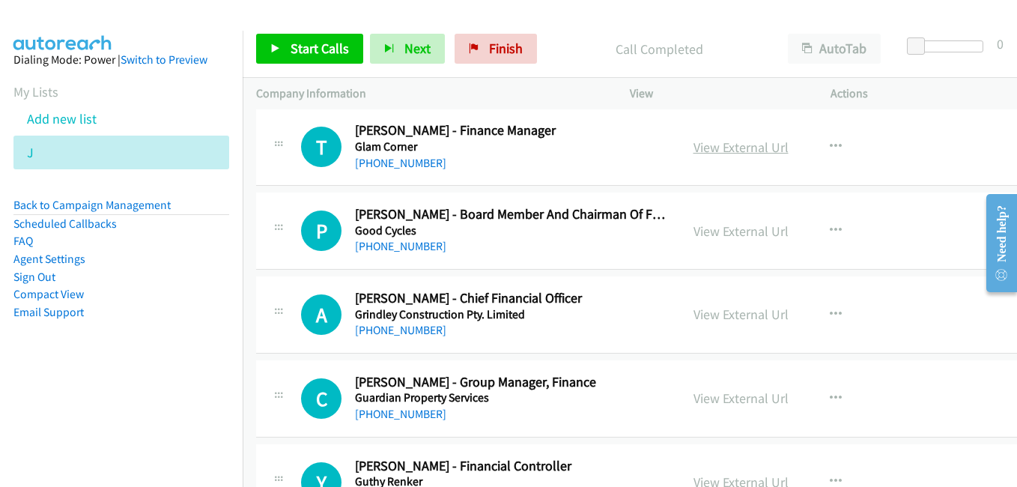
scroll to position [9887, 0]
click at [712, 318] on link "View External Url" at bounding box center [741, 313] width 95 height 17
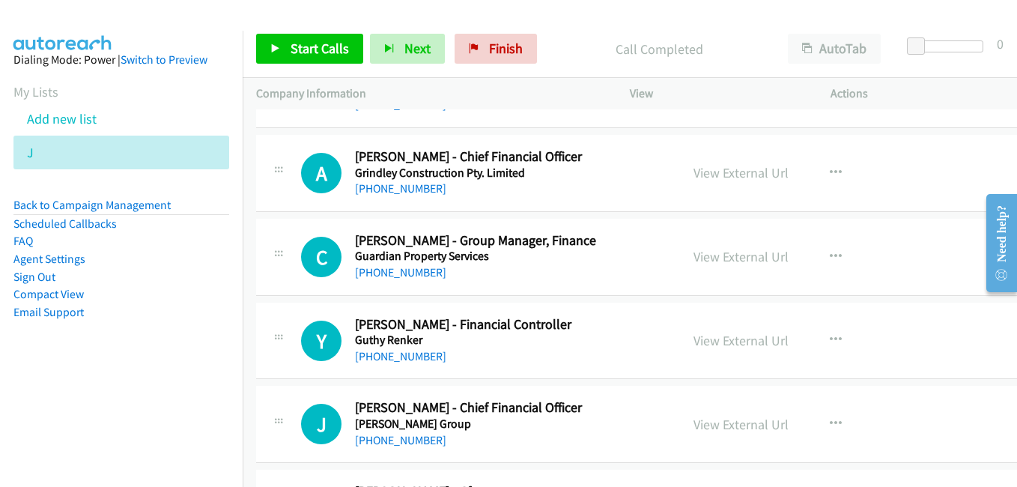
scroll to position [10037, 0]
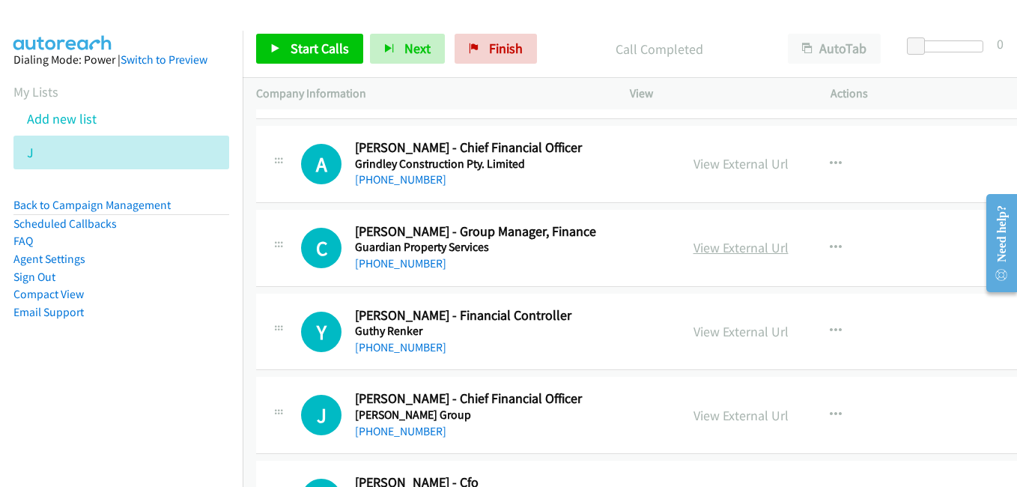
click at [735, 240] on link "View External Url" at bounding box center [741, 247] width 95 height 17
click at [736, 330] on link "View External Url" at bounding box center [741, 331] width 95 height 17
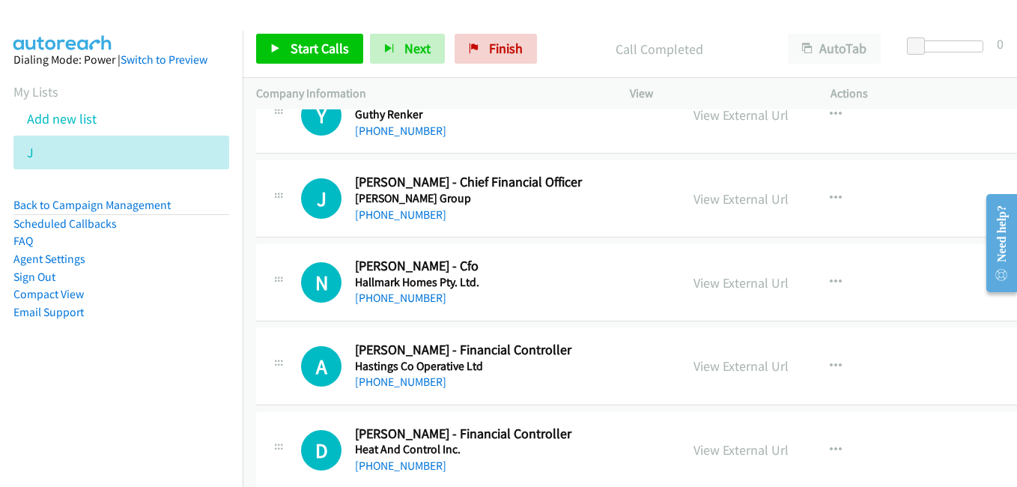
scroll to position [10262, 0]
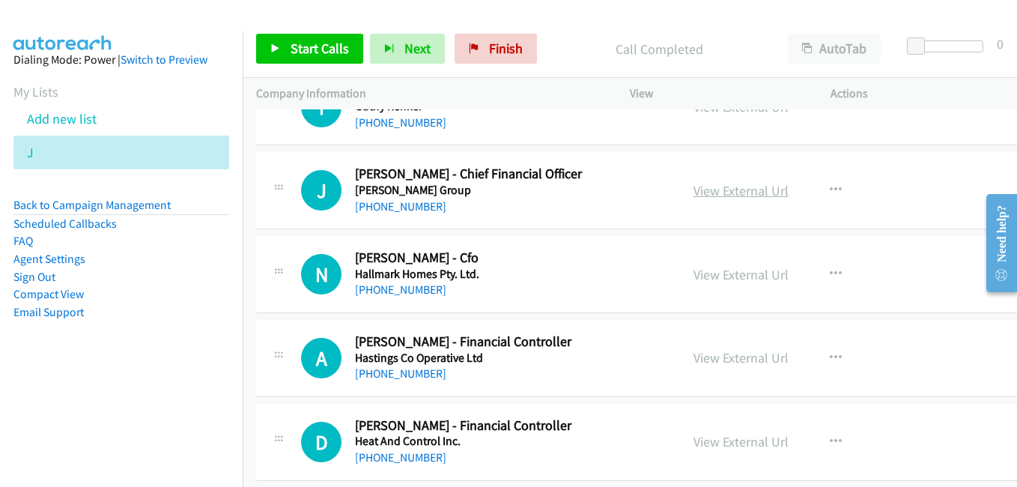
click at [738, 195] on link "View External Url" at bounding box center [741, 190] width 95 height 17
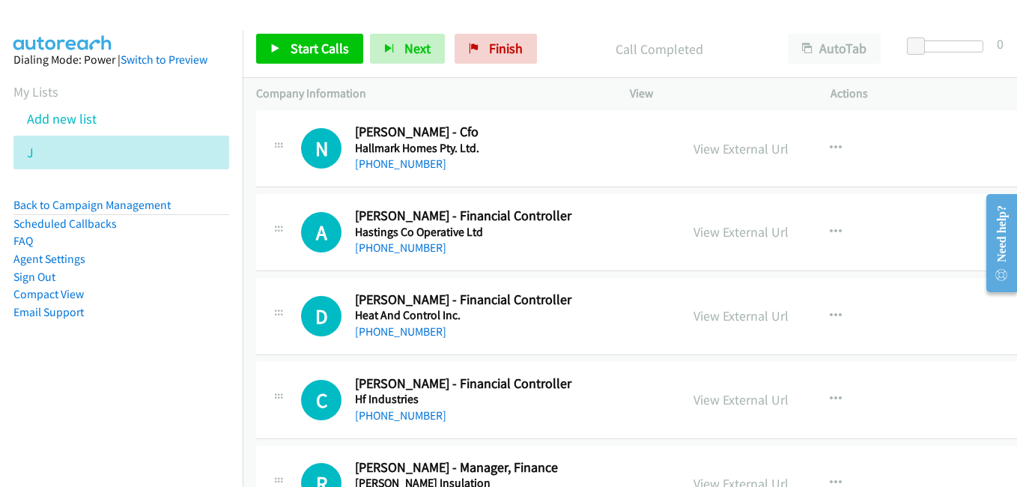
scroll to position [10412, 0]
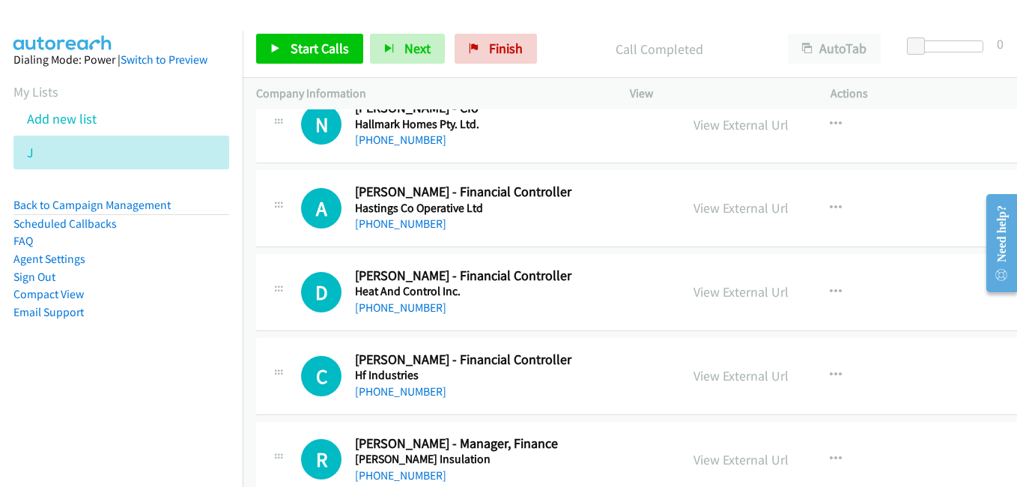
click at [694, 203] on link "View External Url" at bounding box center [741, 207] width 95 height 17
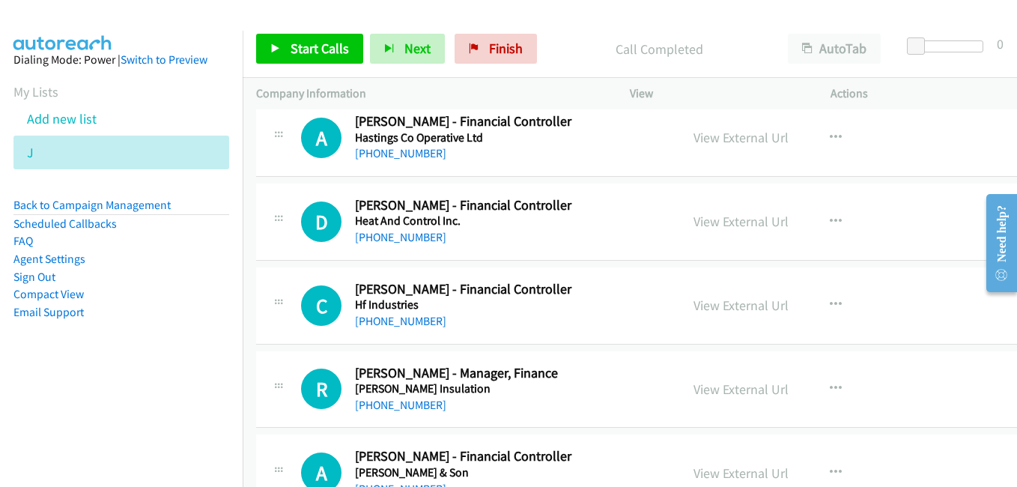
scroll to position [10561, 0]
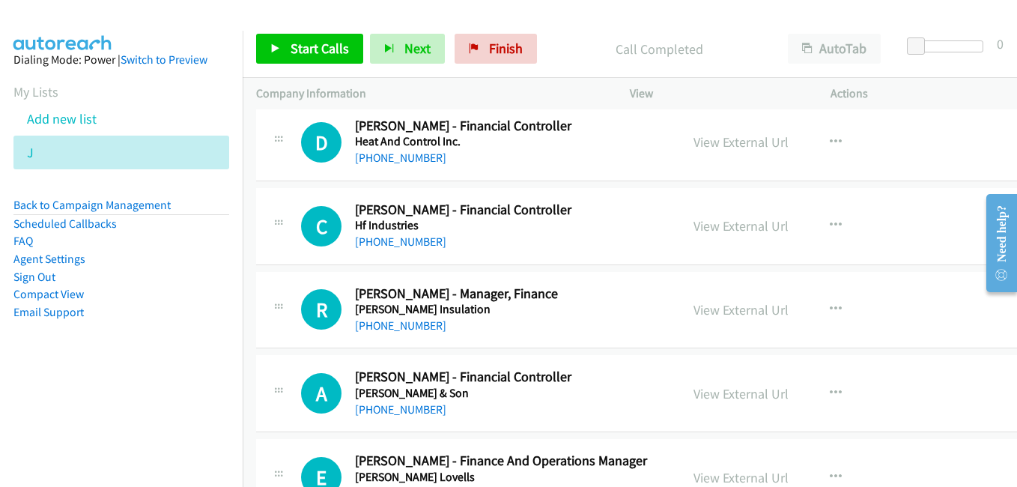
drag, startPoint x: 710, startPoint y: 223, endPoint x: 482, endPoint y: 91, distance: 263.1
click at [710, 223] on link "View External Url" at bounding box center [741, 225] width 95 height 17
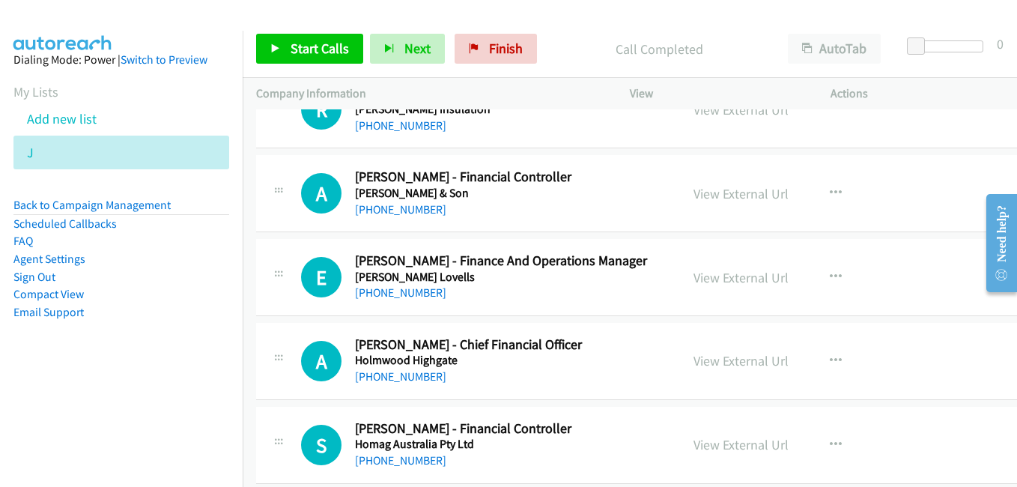
scroll to position [10786, 0]
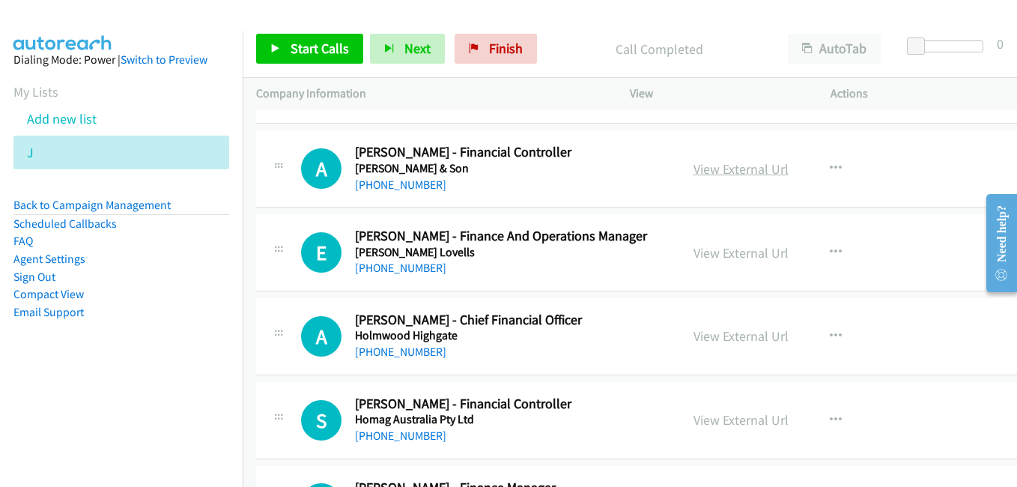
click at [698, 167] on link "View External Url" at bounding box center [741, 168] width 95 height 17
drag, startPoint x: 742, startPoint y: 252, endPoint x: 538, endPoint y: 197, distance: 211.7
click at [742, 252] on link "View External Url" at bounding box center [741, 252] width 95 height 17
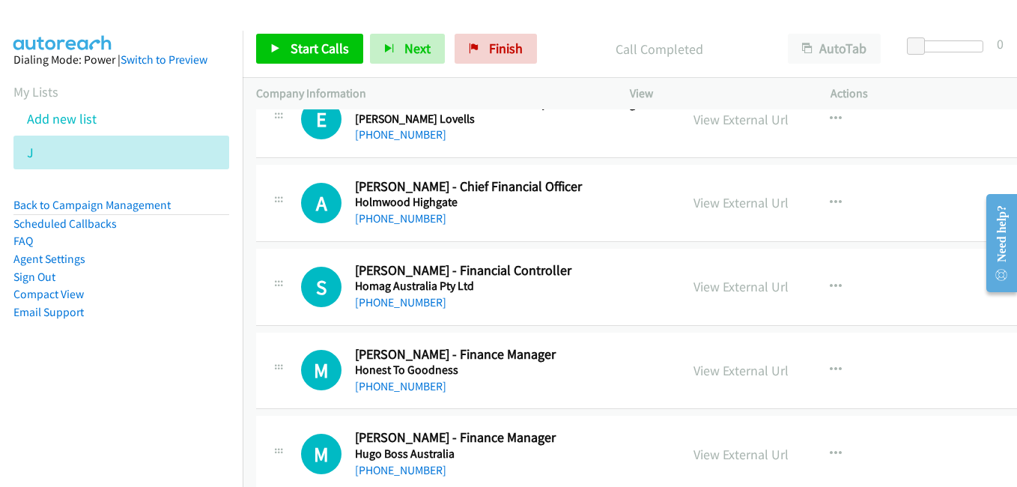
scroll to position [10936, 0]
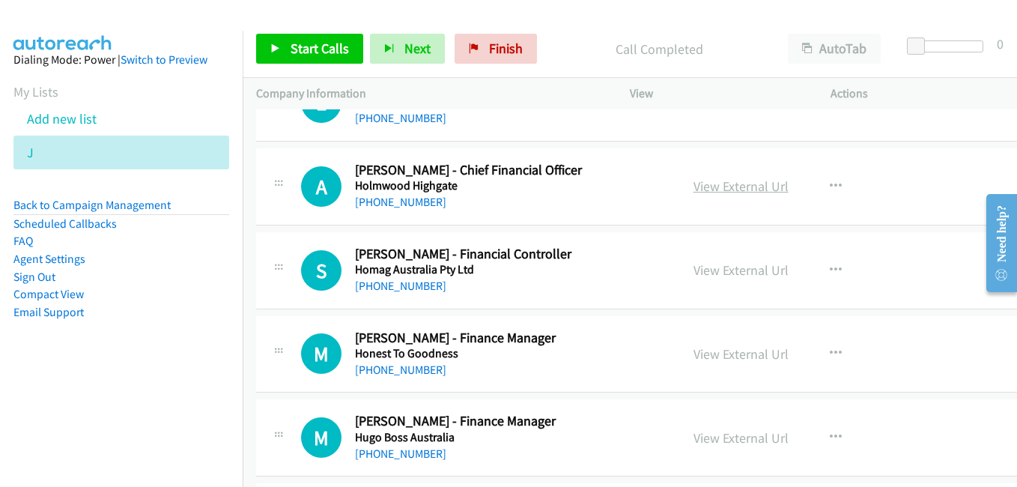
drag, startPoint x: 710, startPoint y: 189, endPoint x: 679, endPoint y: 181, distance: 32.5
click at [710, 189] on link "View External Url" at bounding box center [741, 186] width 95 height 17
drag, startPoint x: 727, startPoint y: 271, endPoint x: 705, endPoint y: 266, distance: 23.1
click at [727, 271] on link "View External Url" at bounding box center [741, 269] width 95 height 17
drag, startPoint x: 705, startPoint y: 357, endPoint x: 560, endPoint y: 270, distance: 169.3
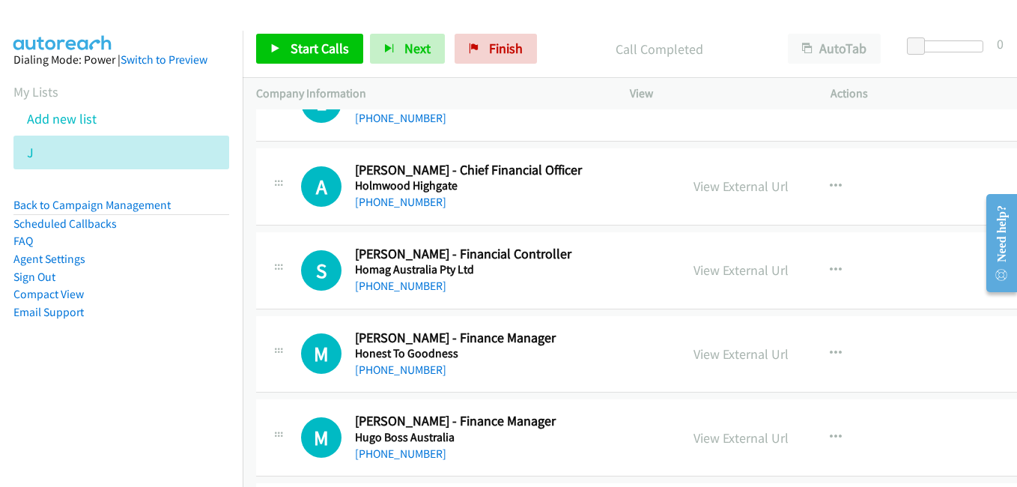
click at [705, 357] on link "View External Url" at bounding box center [741, 353] width 95 height 17
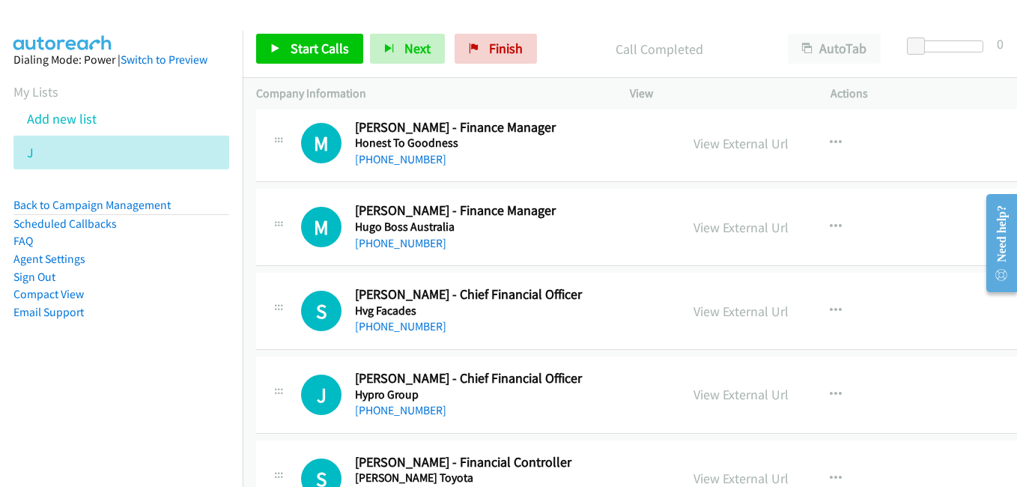
scroll to position [11161, 0]
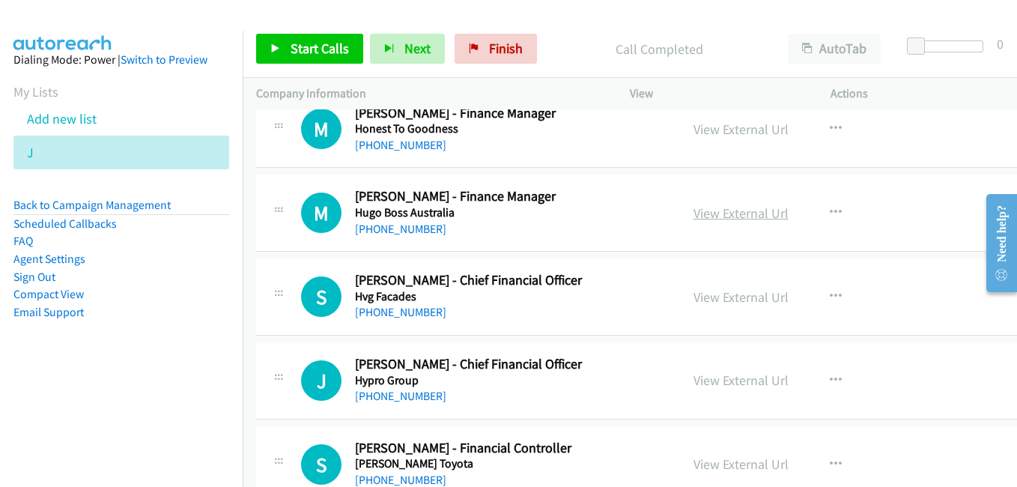
click at [720, 217] on link "View External Url" at bounding box center [741, 212] width 95 height 17
click at [703, 300] on link "View External Url" at bounding box center [741, 296] width 95 height 17
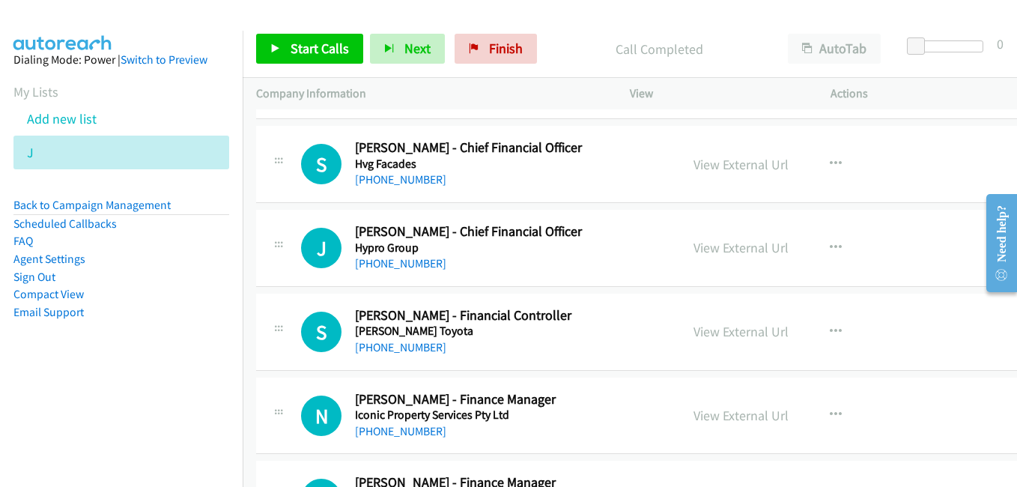
scroll to position [11311, 0]
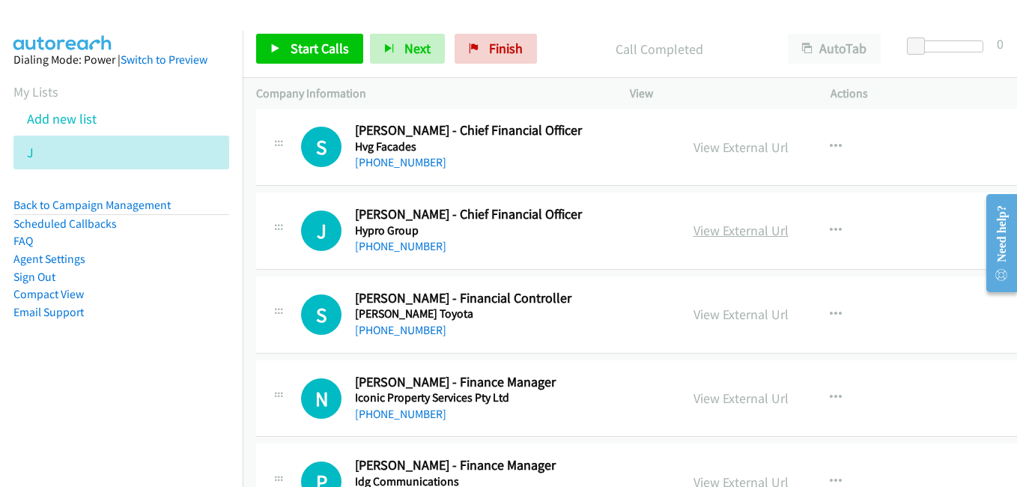
click at [716, 226] on link "View External Url" at bounding box center [741, 230] width 95 height 17
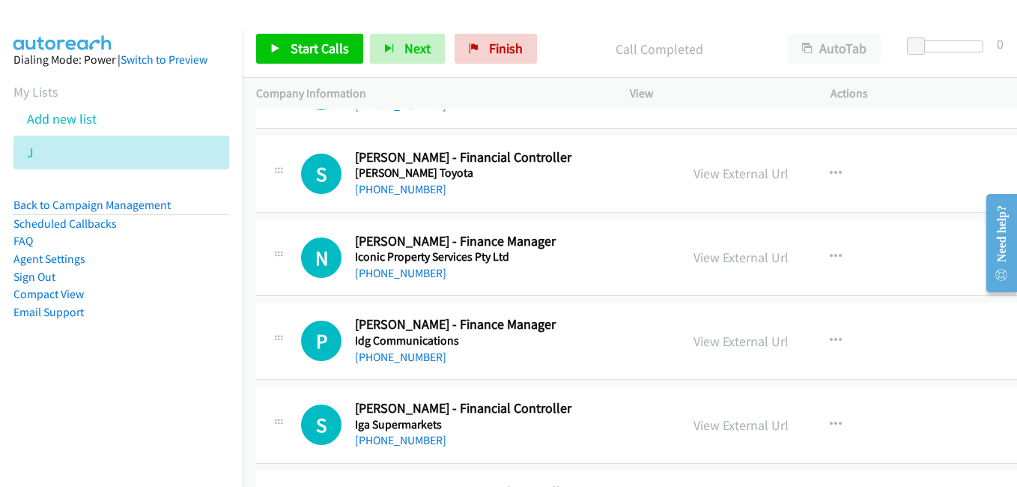
scroll to position [11460, 0]
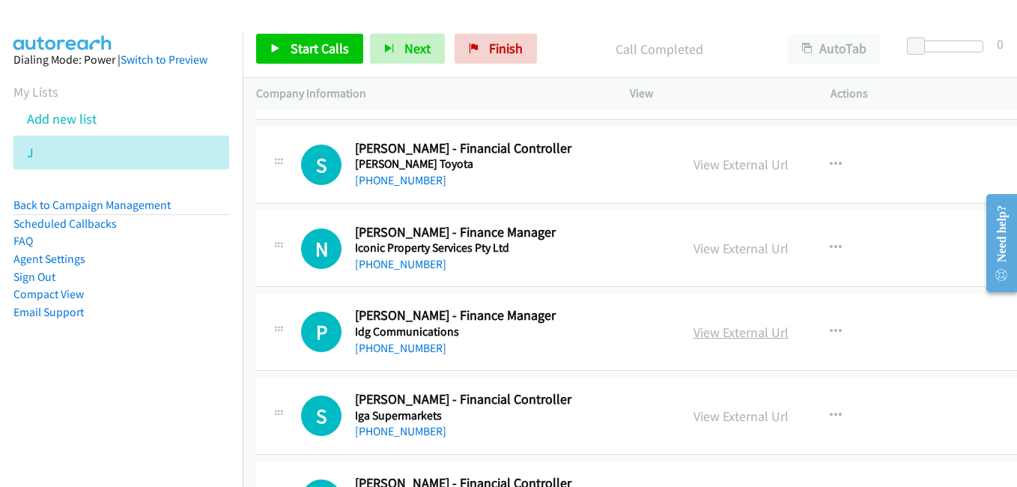
click at [733, 331] on link "View External Url" at bounding box center [741, 332] width 95 height 17
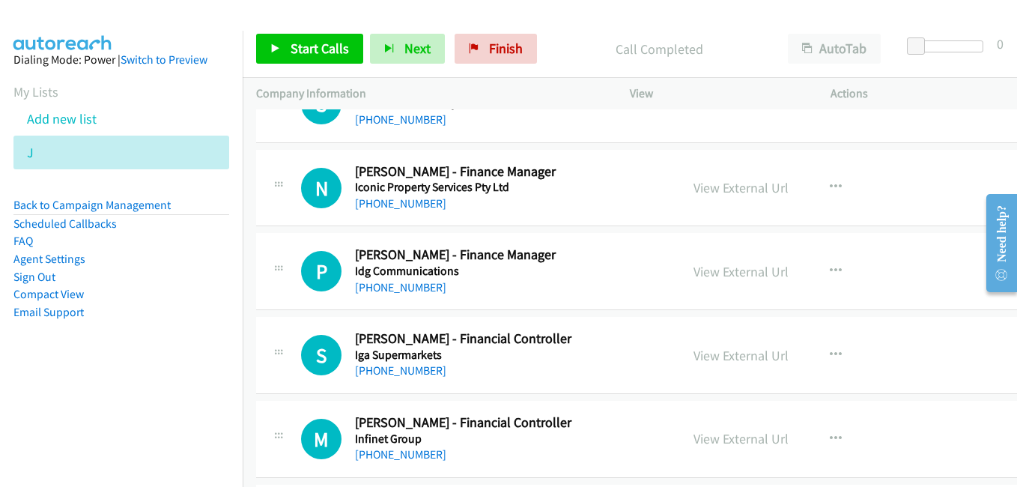
scroll to position [11610, 0]
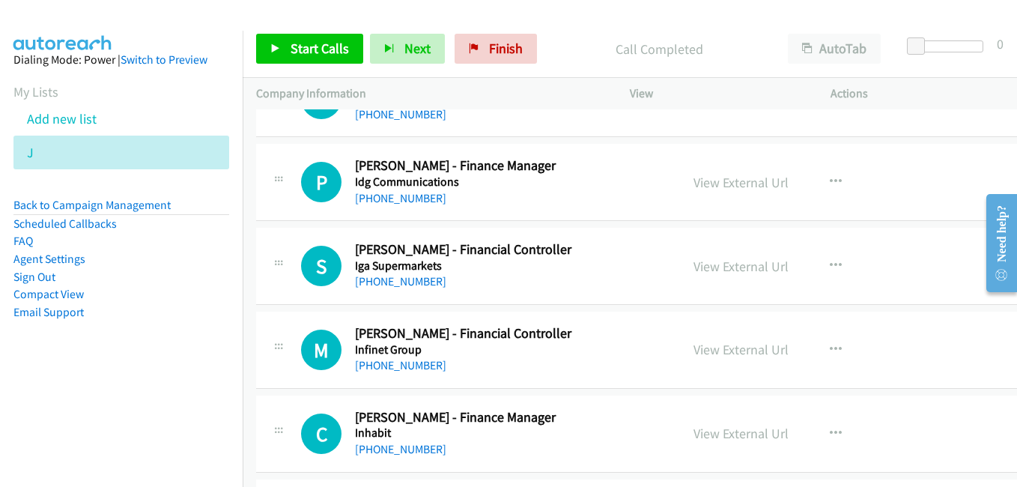
drag, startPoint x: 722, startPoint y: 268, endPoint x: 467, endPoint y: 138, distance: 286.8
click at [722, 268] on link "View External Url" at bounding box center [741, 266] width 95 height 17
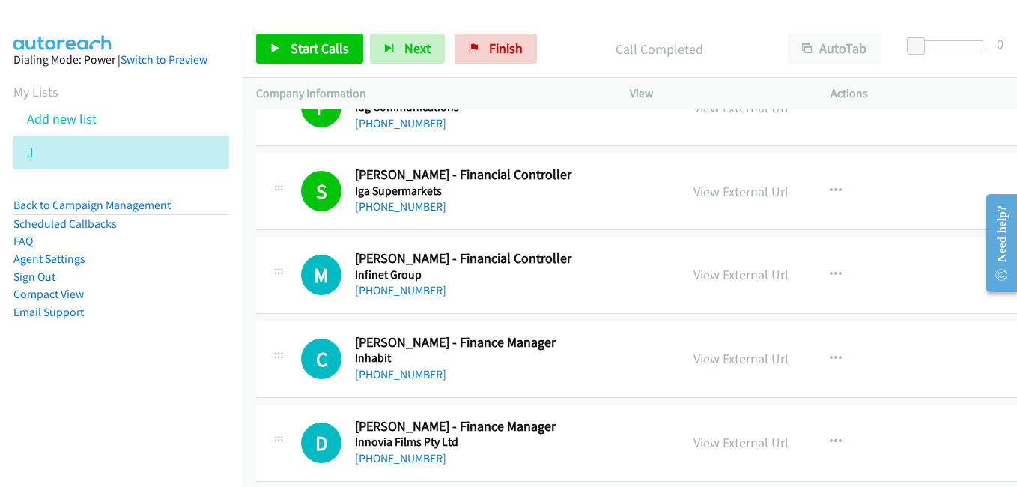
drag, startPoint x: 734, startPoint y: 273, endPoint x: 691, endPoint y: 264, distance: 44.4
click at [734, 273] on link "View External Url" at bounding box center [741, 274] width 95 height 17
click at [730, 359] on link "View External Url" at bounding box center [741, 358] width 95 height 17
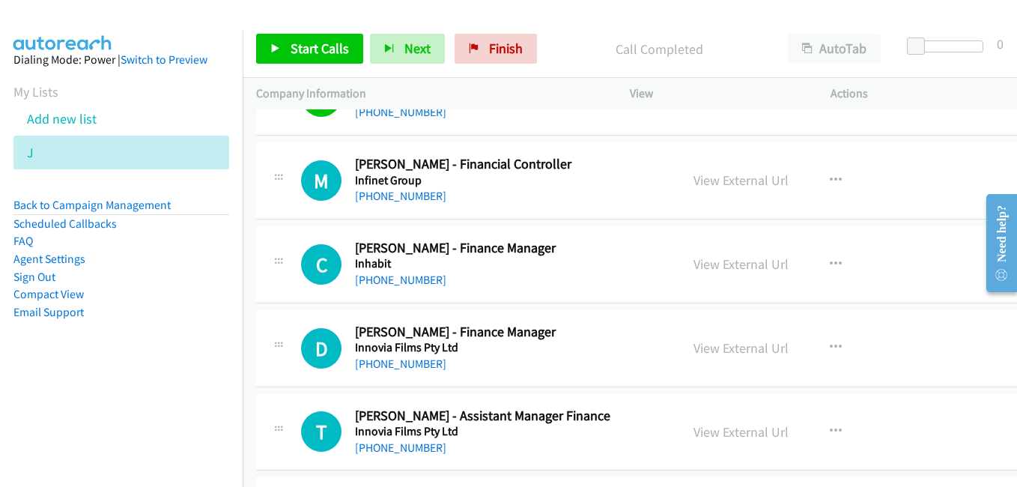
scroll to position [11835, 0]
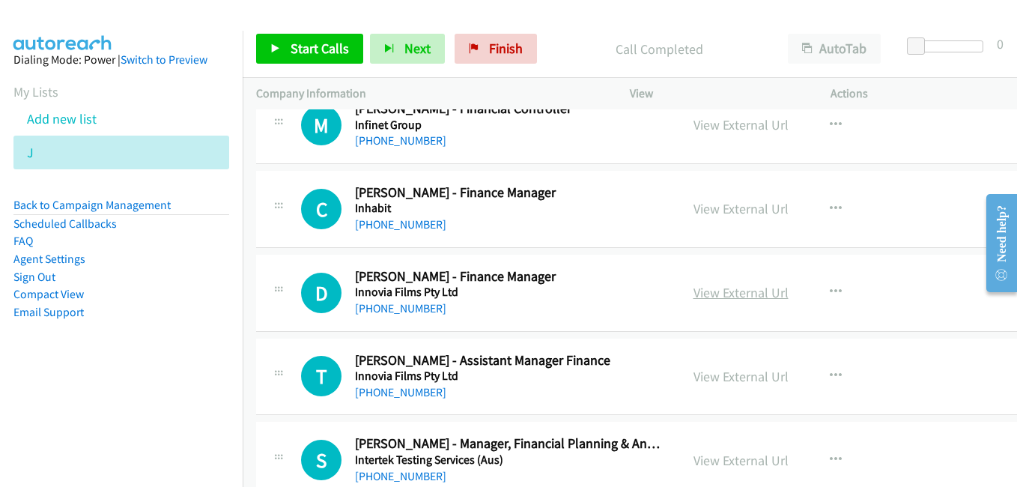
click at [697, 289] on link "View External Url" at bounding box center [741, 292] width 95 height 17
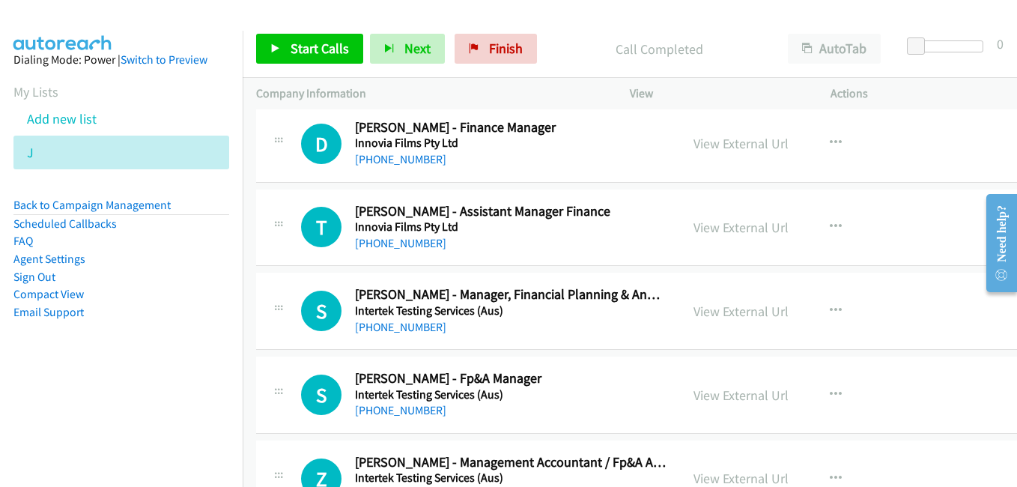
scroll to position [11985, 0]
drag, startPoint x: 725, startPoint y: 315, endPoint x: 710, endPoint y: 311, distance: 15.4
click at [725, 315] on link "View External Url" at bounding box center [741, 310] width 95 height 17
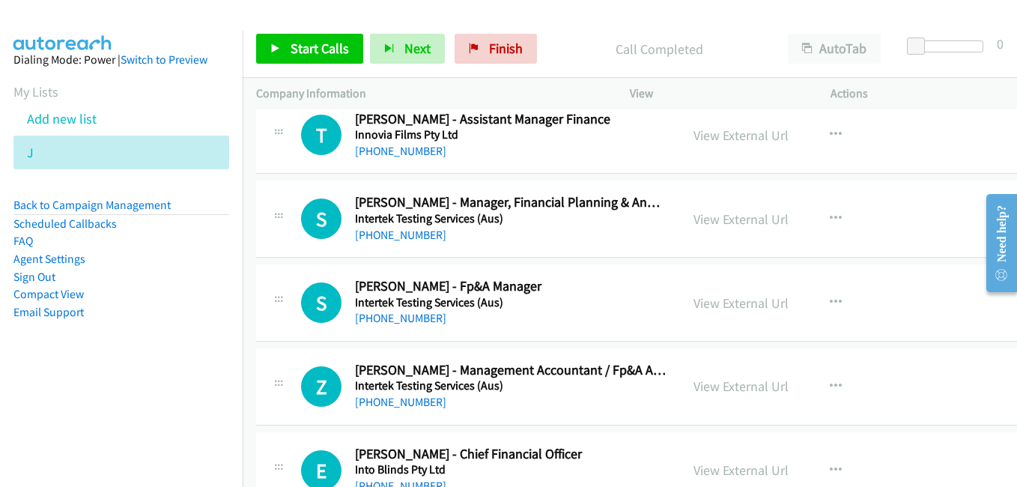
scroll to position [12209, 0]
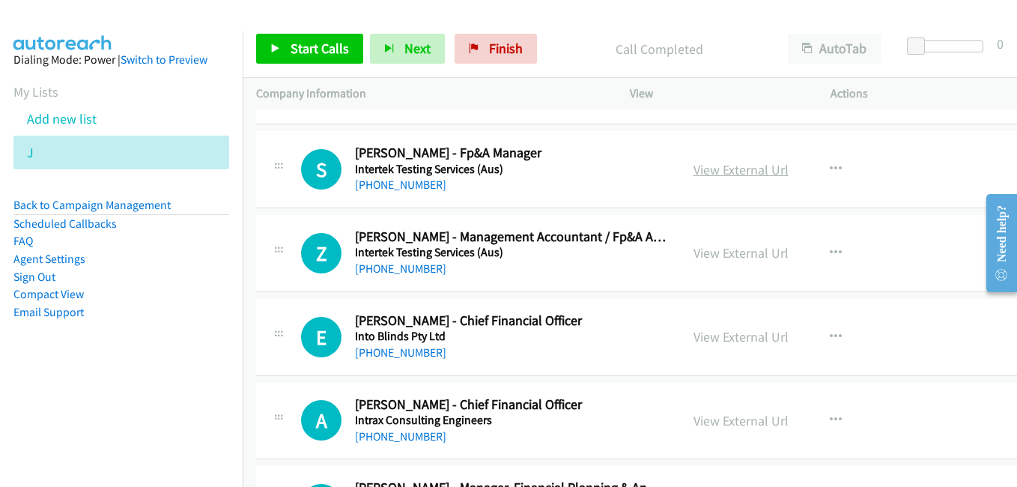
click at [727, 175] on link "View External Url" at bounding box center [741, 169] width 95 height 17
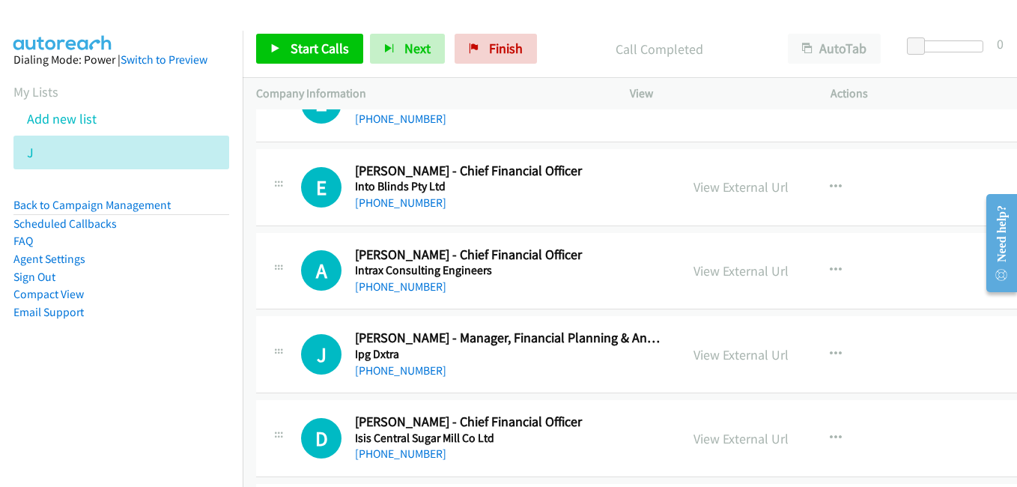
drag, startPoint x: 724, startPoint y: 276, endPoint x: 583, endPoint y: 236, distance: 146.3
click at [724, 276] on link "View External Url" at bounding box center [741, 270] width 95 height 17
click at [722, 359] on link "View External Url" at bounding box center [741, 354] width 95 height 17
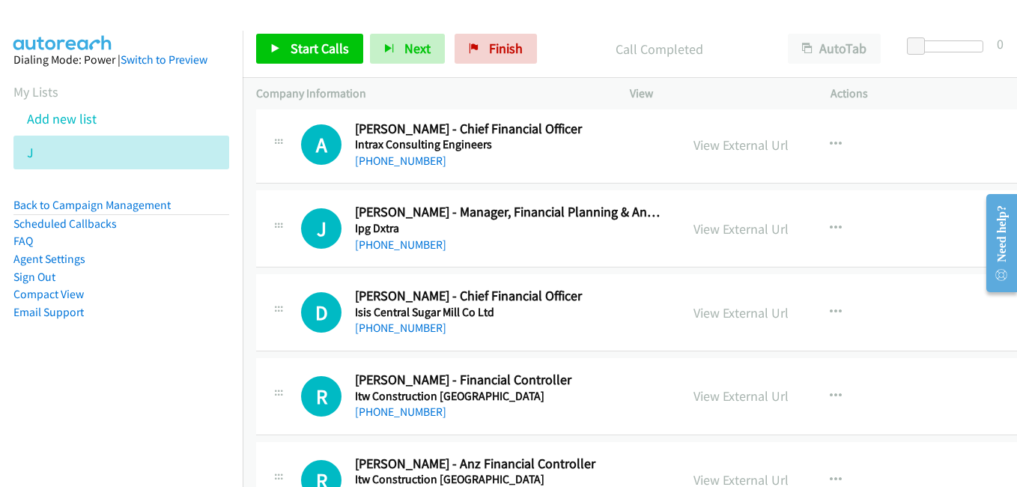
scroll to position [12509, 0]
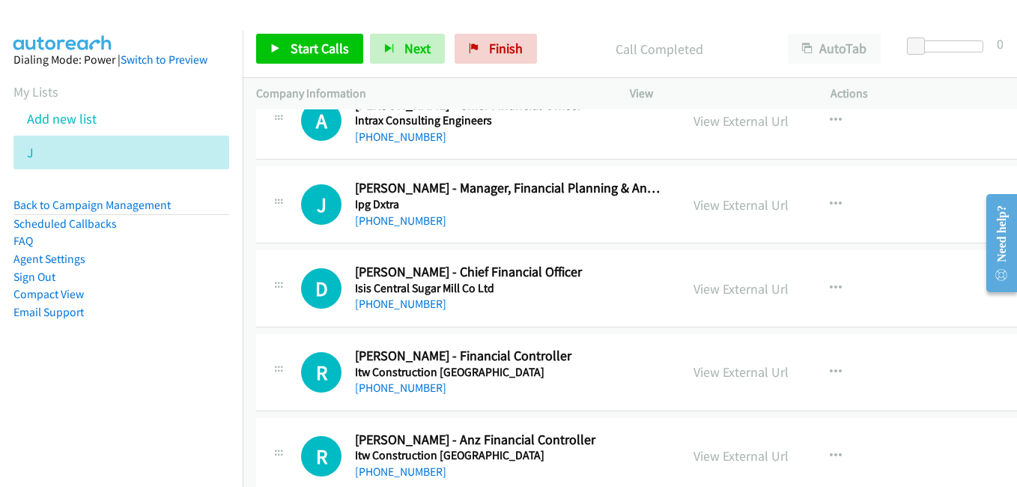
drag, startPoint x: 705, startPoint y: 286, endPoint x: 506, endPoint y: 164, distance: 233.0
click at [705, 286] on link "View External Url" at bounding box center [741, 288] width 95 height 17
click at [712, 374] on link "View External Url" at bounding box center [741, 371] width 95 height 17
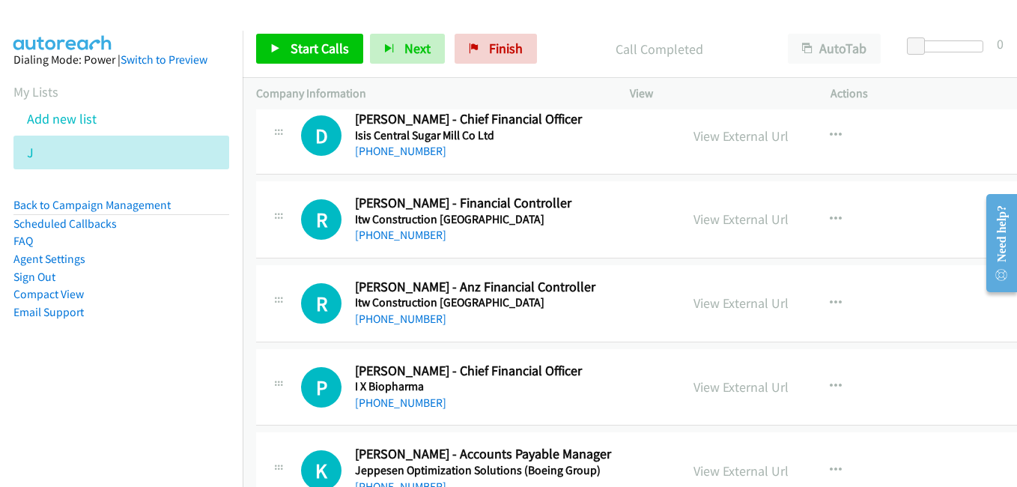
scroll to position [12734, 0]
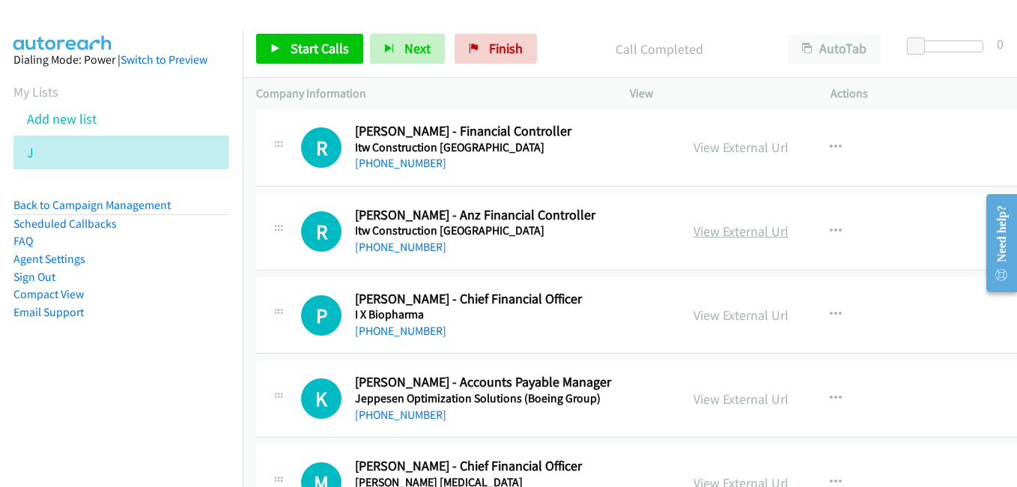
click at [697, 235] on link "View External Url" at bounding box center [741, 230] width 95 height 17
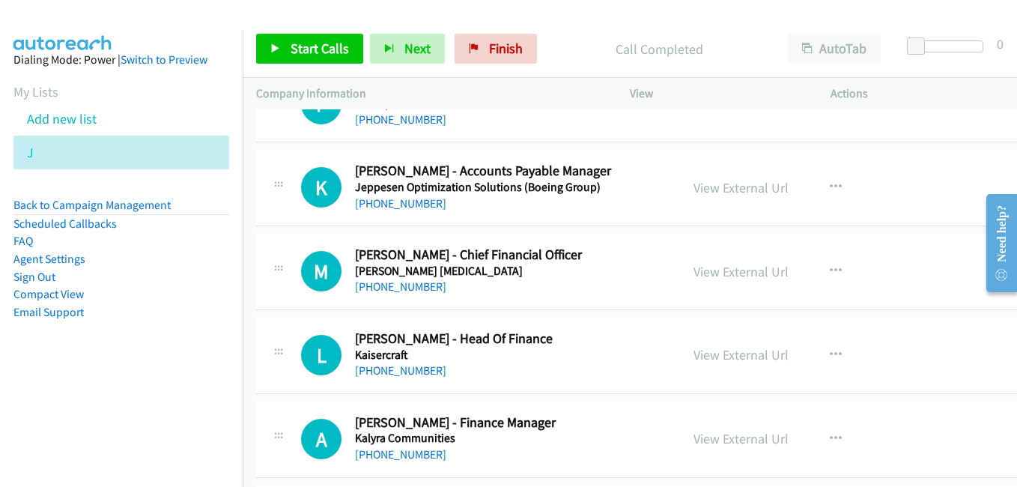
scroll to position [12958, 0]
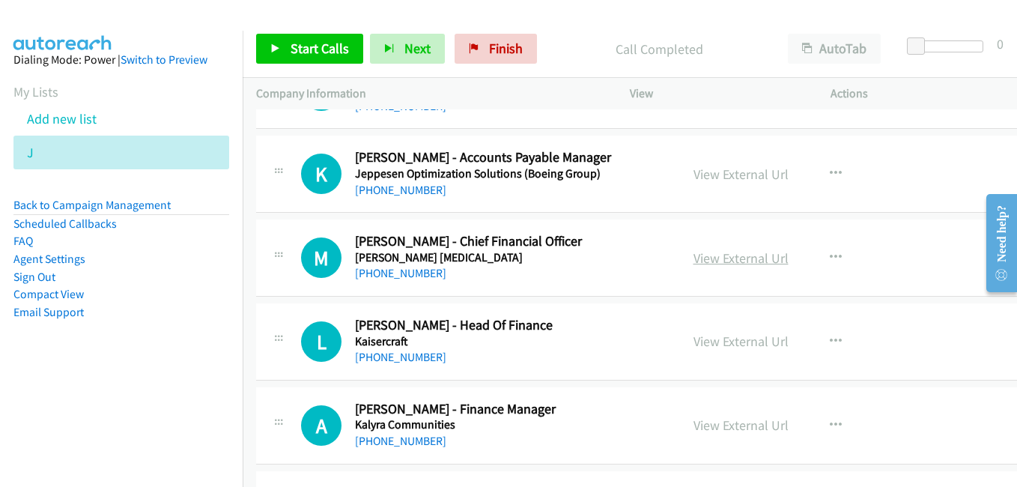
click at [704, 260] on link "View External Url" at bounding box center [741, 257] width 95 height 17
click at [723, 341] on link "View External Url" at bounding box center [741, 341] width 95 height 17
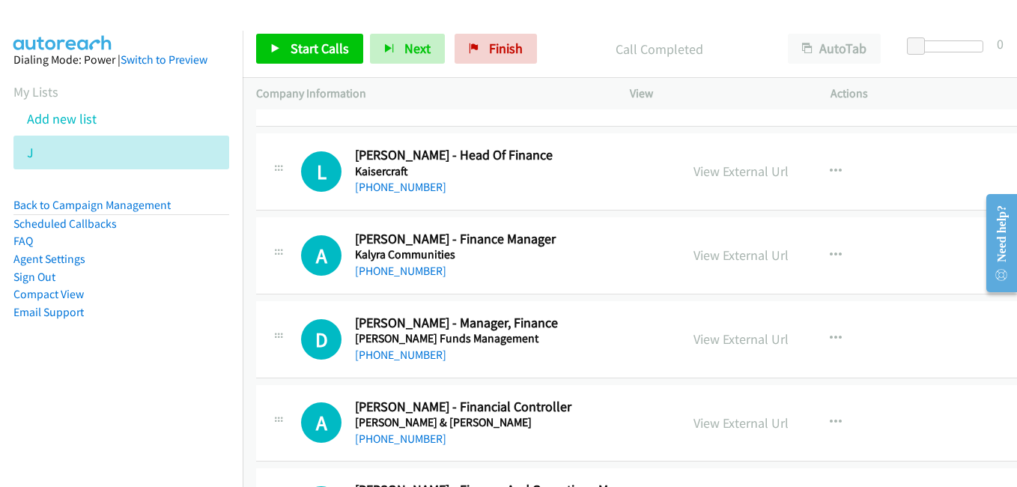
scroll to position [13183, 0]
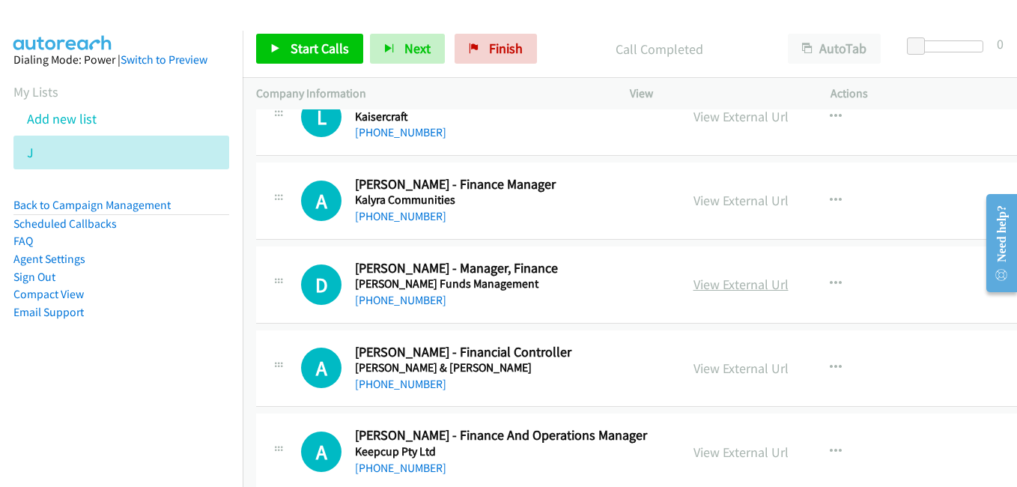
drag, startPoint x: 710, startPoint y: 288, endPoint x: 695, endPoint y: 284, distance: 15.4
click at [710, 288] on link "View External Url" at bounding box center [741, 284] width 95 height 17
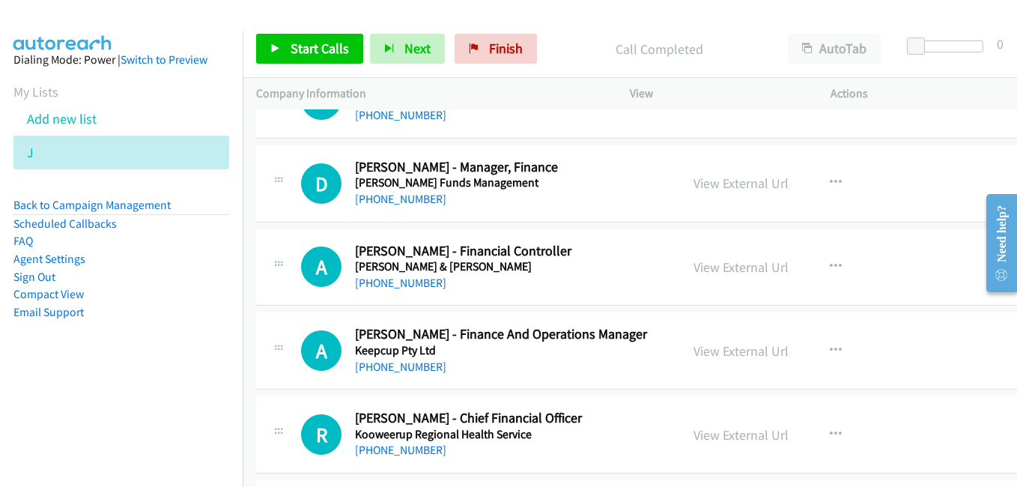
scroll to position [13333, 0]
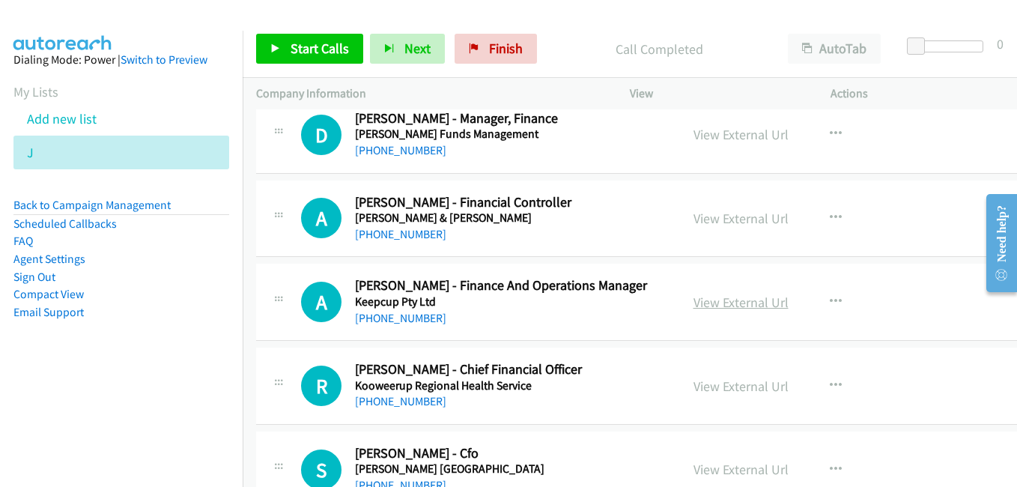
click at [750, 300] on link "View External Url" at bounding box center [741, 302] width 95 height 17
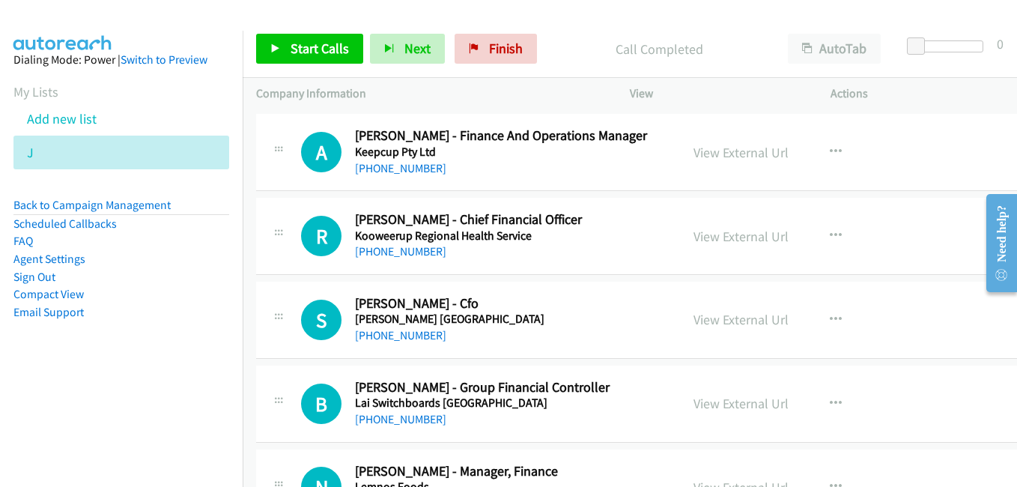
scroll to position [13558, 0]
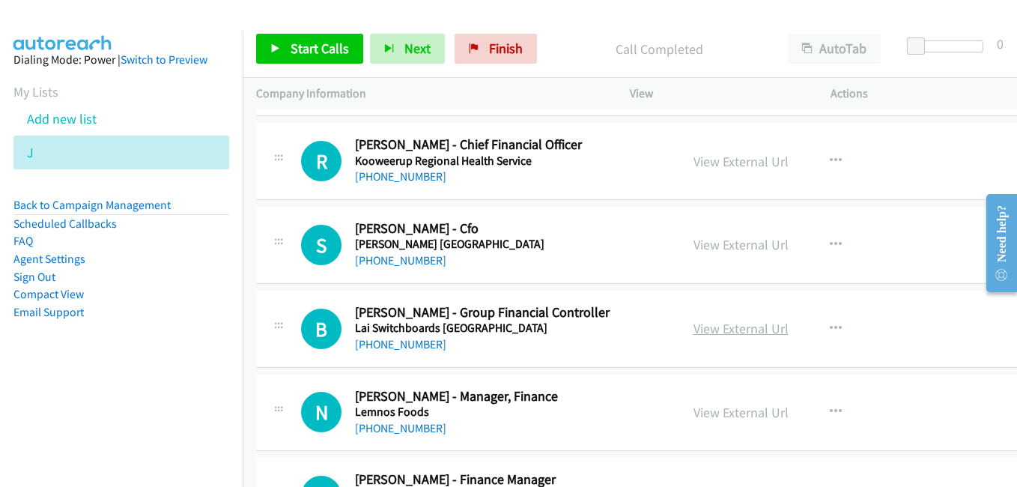
click at [728, 333] on link "View External Url" at bounding box center [741, 328] width 95 height 17
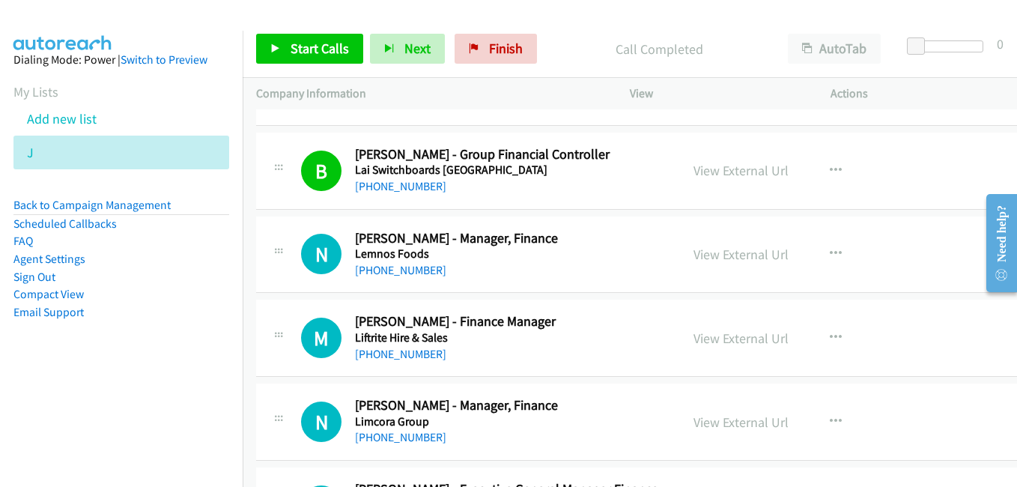
scroll to position [13782, 0]
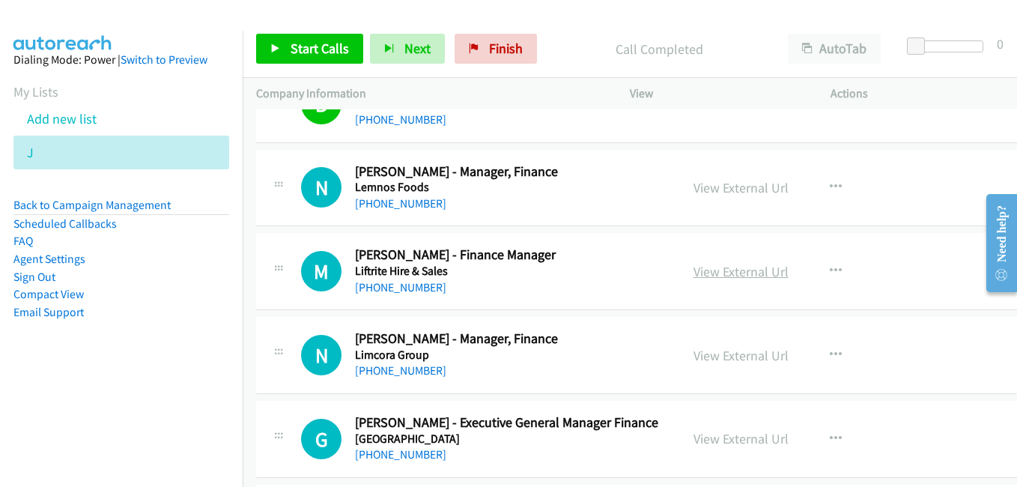
click at [700, 276] on link "View External Url" at bounding box center [741, 271] width 95 height 17
click at [716, 357] on link "View External Url" at bounding box center [741, 355] width 95 height 17
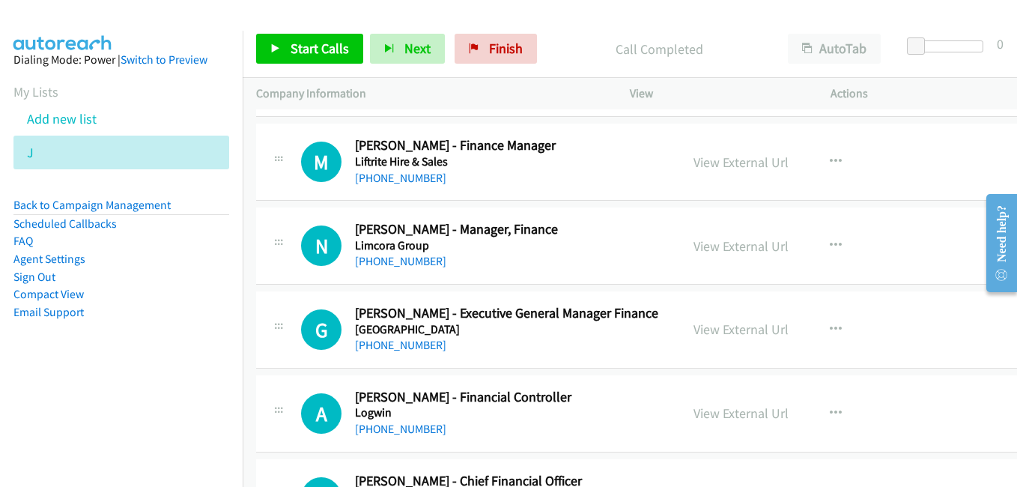
scroll to position [13932, 0]
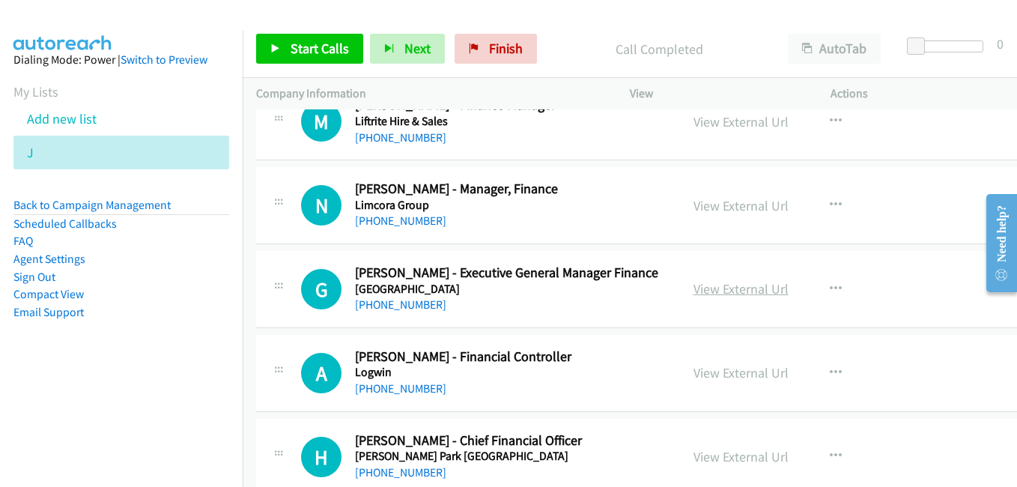
click at [724, 294] on link "View External Url" at bounding box center [741, 288] width 95 height 17
drag, startPoint x: 719, startPoint y: 375, endPoint x: 710, endPoint y: 375, distance: 9.0
click at [719, 375] on link "View External Url" at bounding box center [741, 372] width 95 height 17
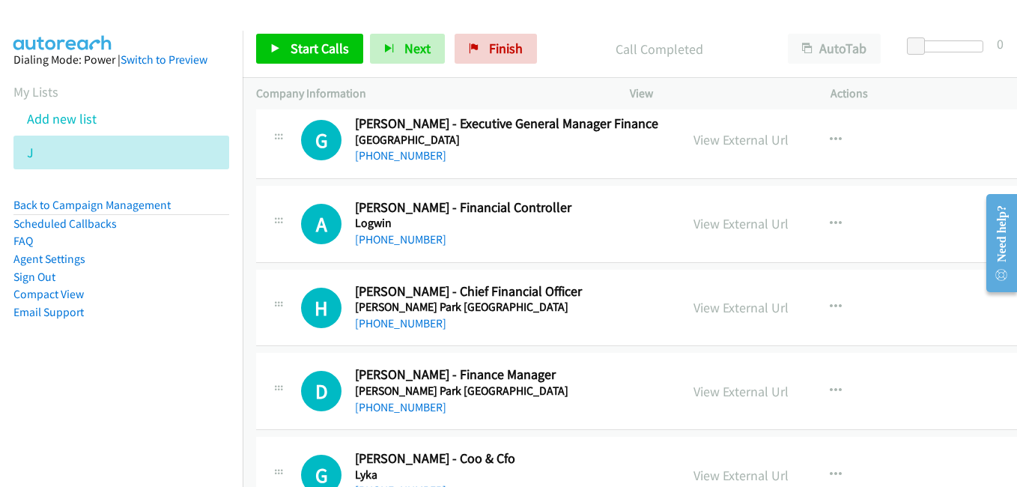
scroll to position [14082, 0]
click at [694, 301] on link "View External Url" at bounding box center [741, 306] width 95 height 17
click at [733, 390] on link "View External Url" at bounding box center [741, 390] width 95 height 17
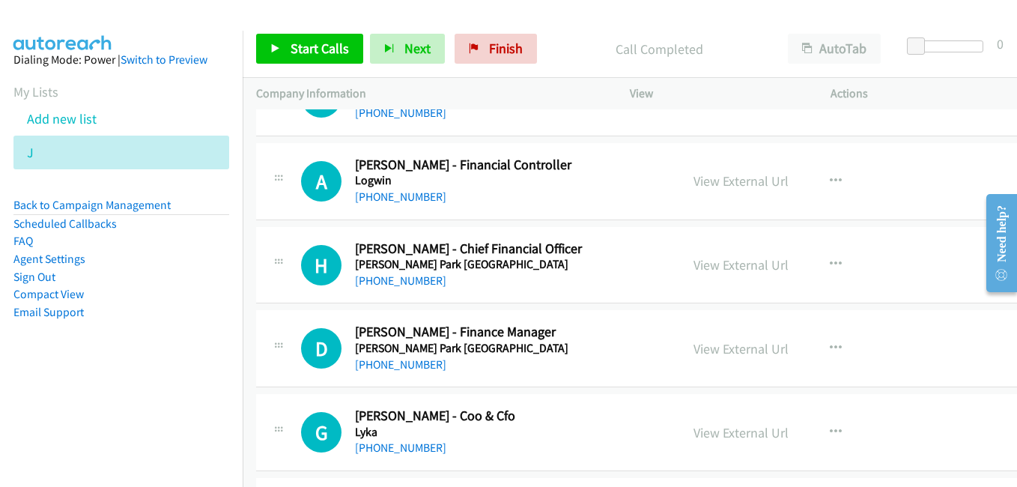
scroll to position [14307, 0]
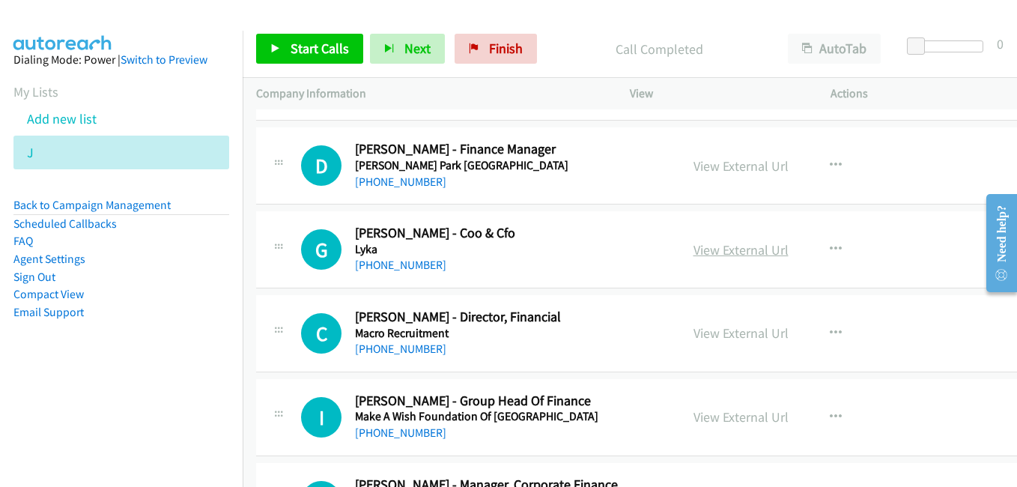
click at [712, 247] on link "View External Url" at bounding box center [741, 249] width 95 height 17
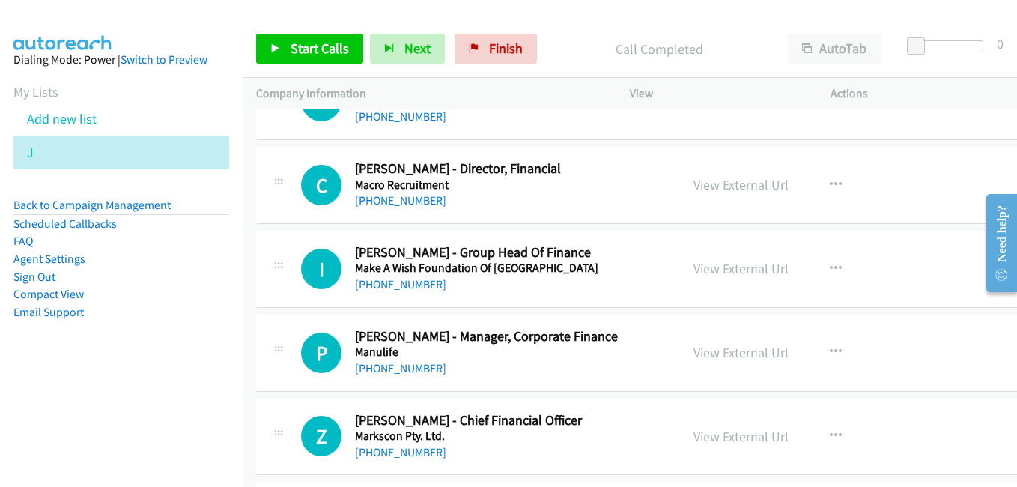
scroll to position [14456, 0]
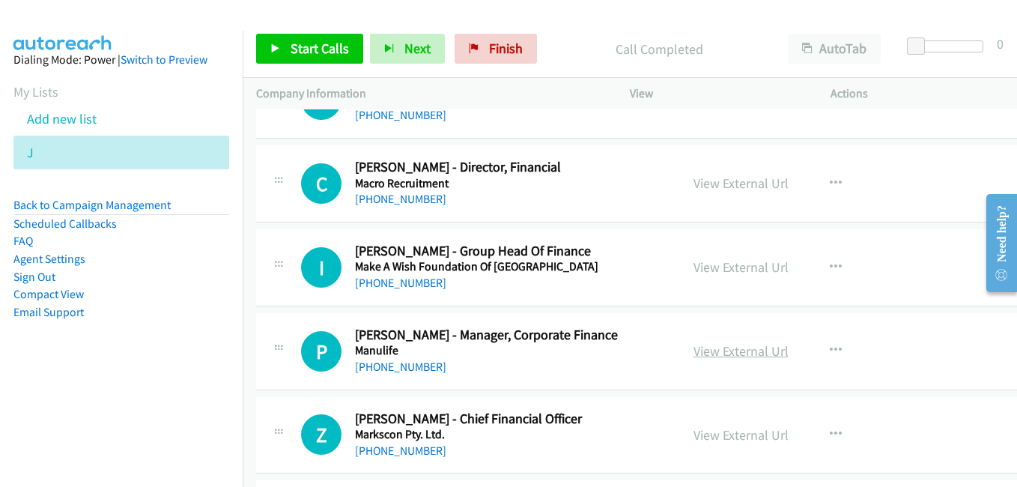
click at [730, 350] on link "View External Url" at bounding box center [741, 350] width 95 height 17
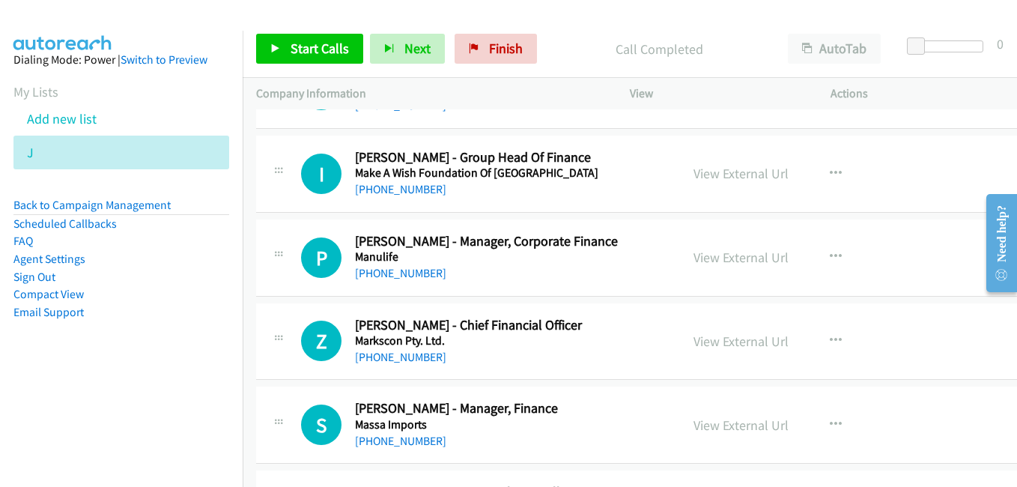
scroll to position [14606, 0]
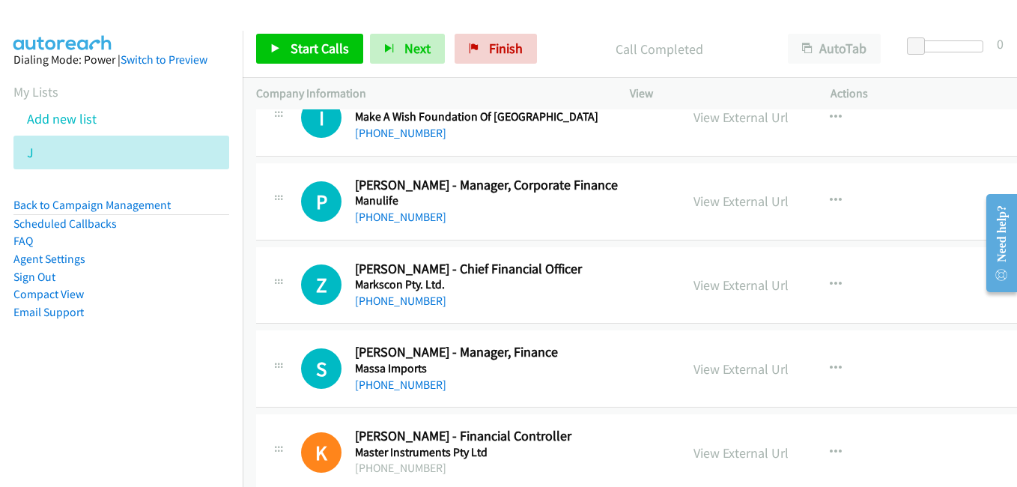
drag, startPoint x: 701, startPoint y: 291, endPoint x: 794, endPoint y: 315, distance: 95.9
click at [701, 291] on link "View External Url" at bounding box center [741, 284] width 95 height 17
drag, startPoint x: 721, startPoint y: 374, endPoint x: 657, endPoint y: 358, distance: 66.3
click at [721, 374] on link "View External Url" at bounding box center [741, 368] width 95 height 17
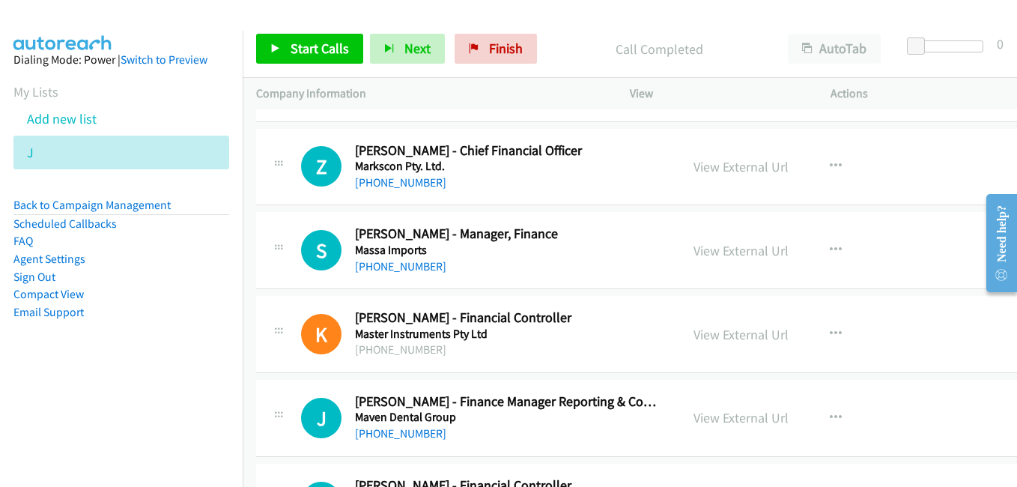
scroll to position [14756, 0]
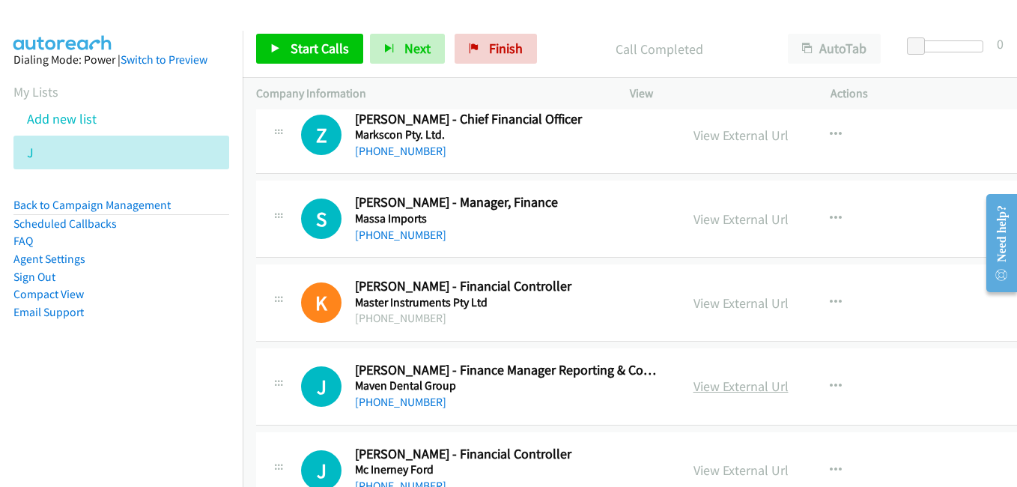
click at [731, 389] on link "View External Url" at bounding box center [741, 386] width 95 height 17
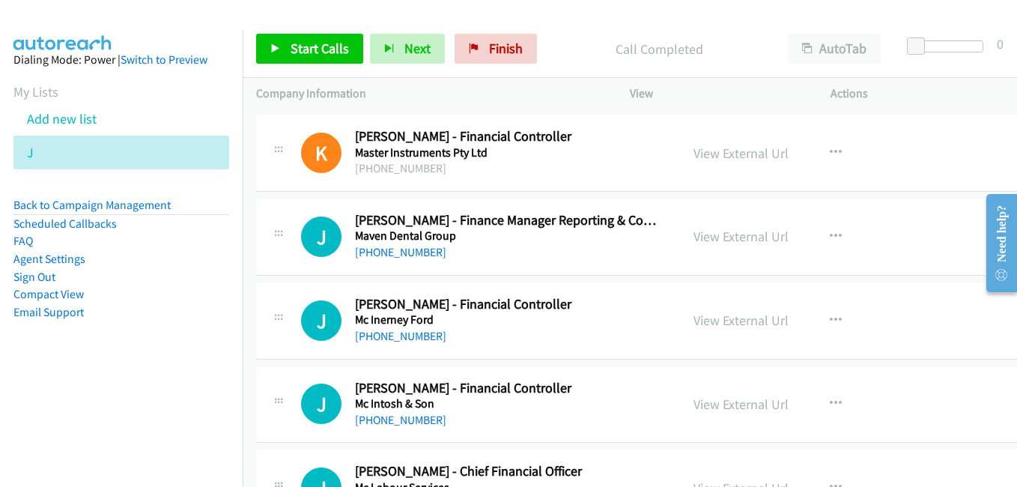
scroll to position [14981, 0]
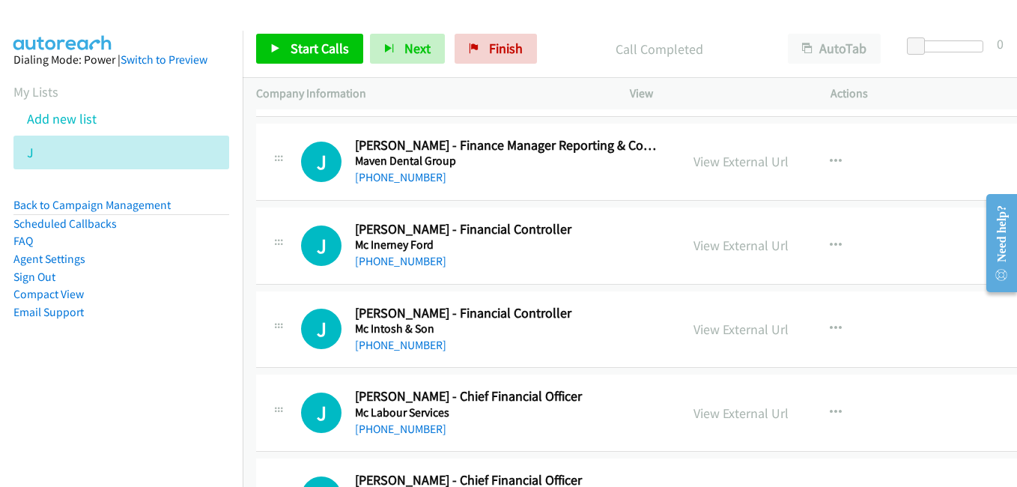
drag, startPoint x: 735, startPoint y: 327, endPoint x: 650, endPoint y: 288, distance: 93.2
click at [735, 327] on link "View External Url" at bounding box center [741, 329] width 95 height 17
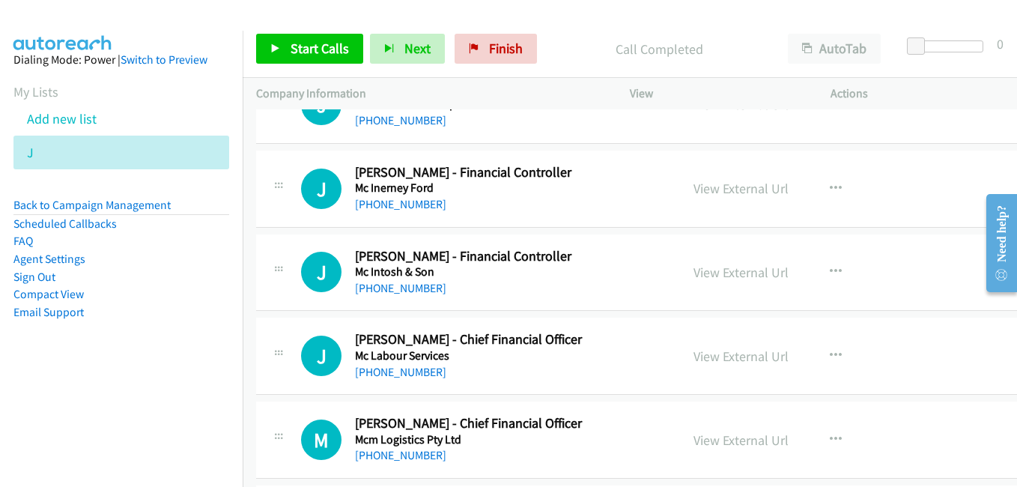
scroll to position [15131, 0]
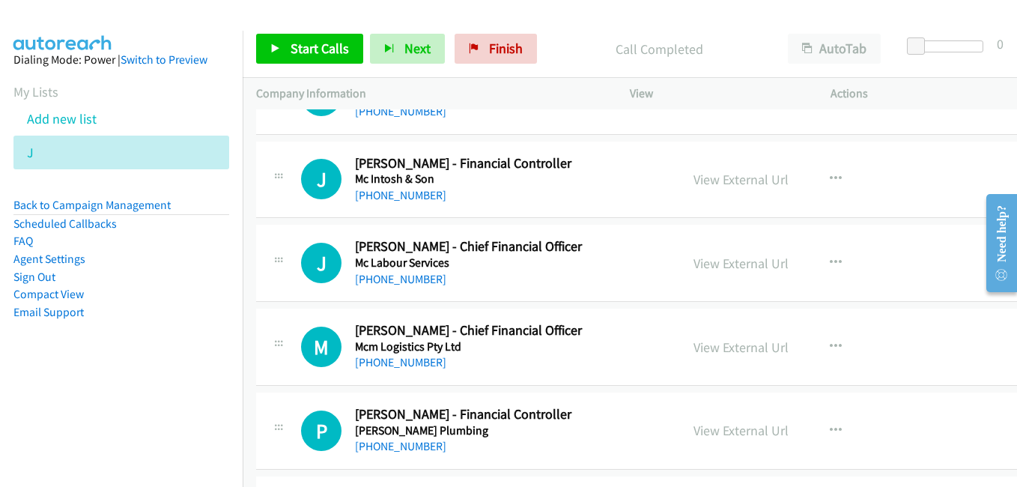
click at [724, 348] on link "View External Url" at bounding box center [741, 347] width 95 height 17
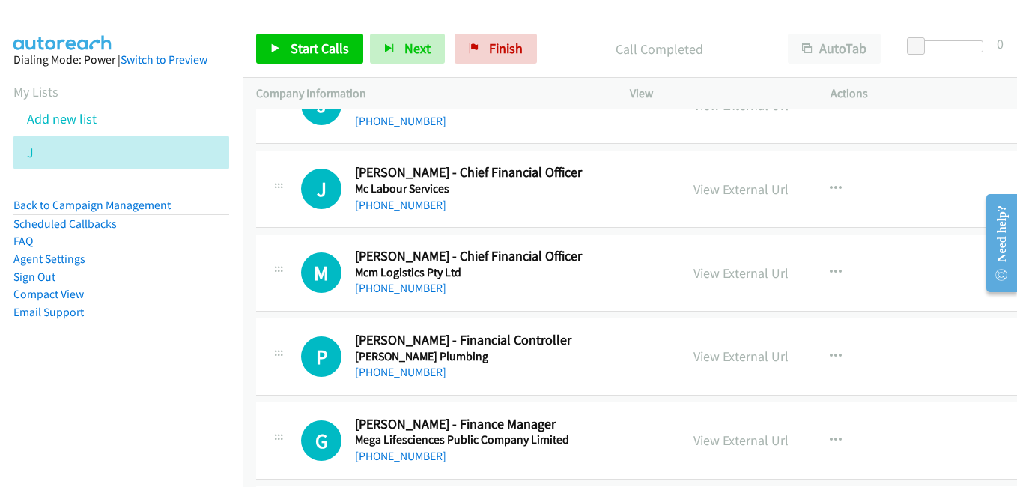
scroll to position [15206, 0]
click at [718, 356] on link "View External Url" at bounding box center [741, 355] width 95 height 17
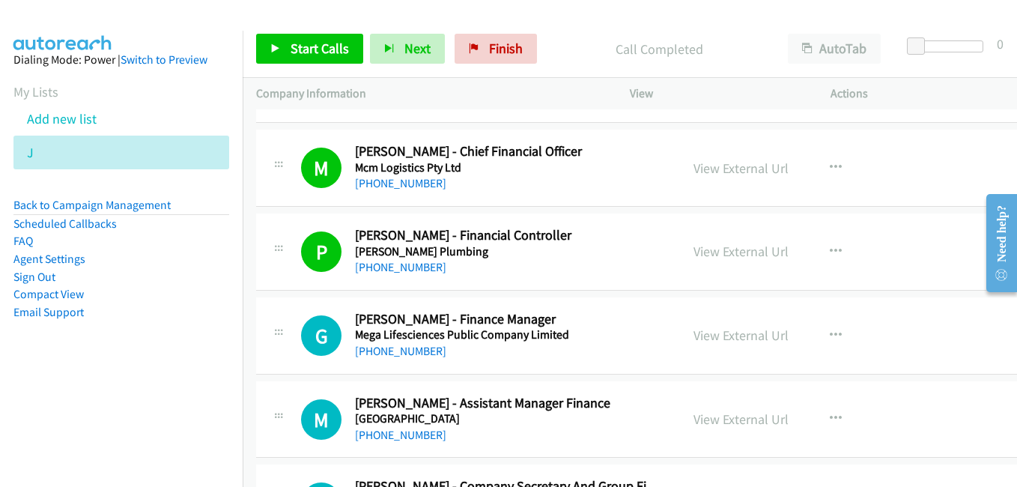
scroll to position [15355, 0]
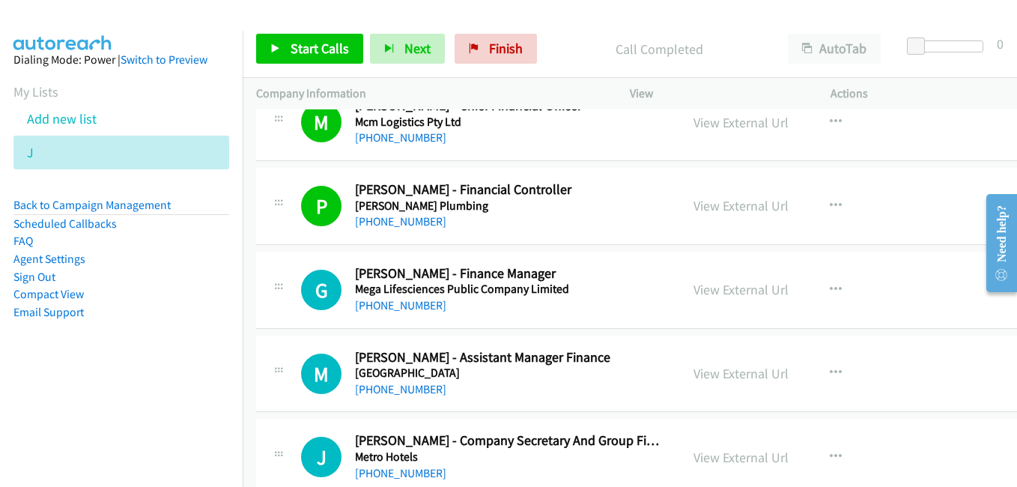
drag, startPoint x: 717, startPoint y: 294, endPoint x: 664, endPoint y: 279, distance: 55.1
click at [717, 294] on link "View External Url" at bounding box center [741, 289] width 95 height 17
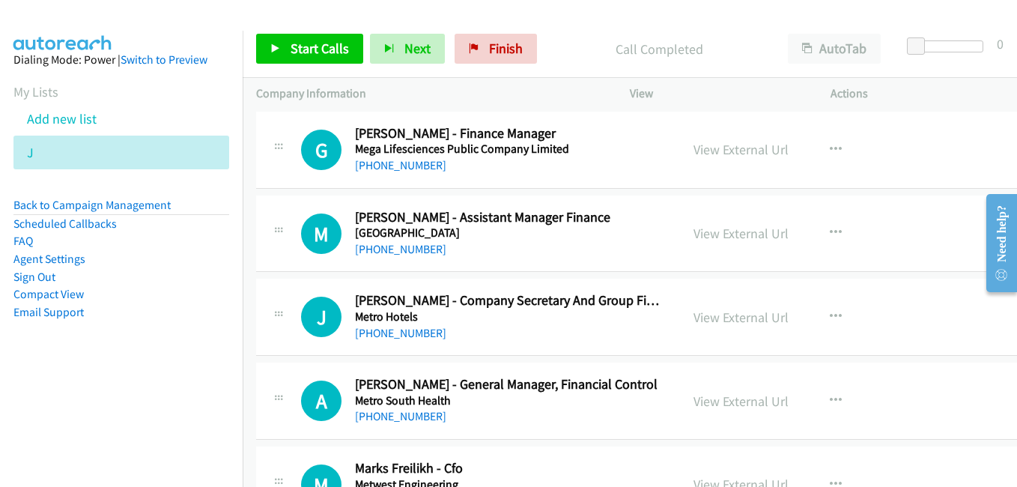
scroll to position [15505, 0]
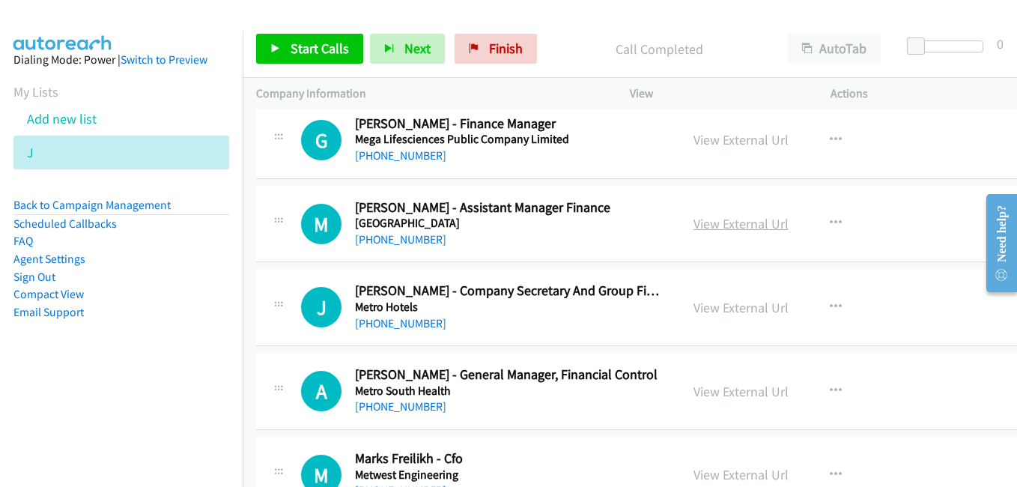
click at [730, 221] on link "View External Url" at bounding box center [741, 223] width 95 height 17
drag, startPoint x: 710, startPoint y: 311, endPoint x: 413, endPoint y: 134, distance: 345.3
click at [710, 311] on link "View External Url" at bounding box center [741, 307] width 95 height 17
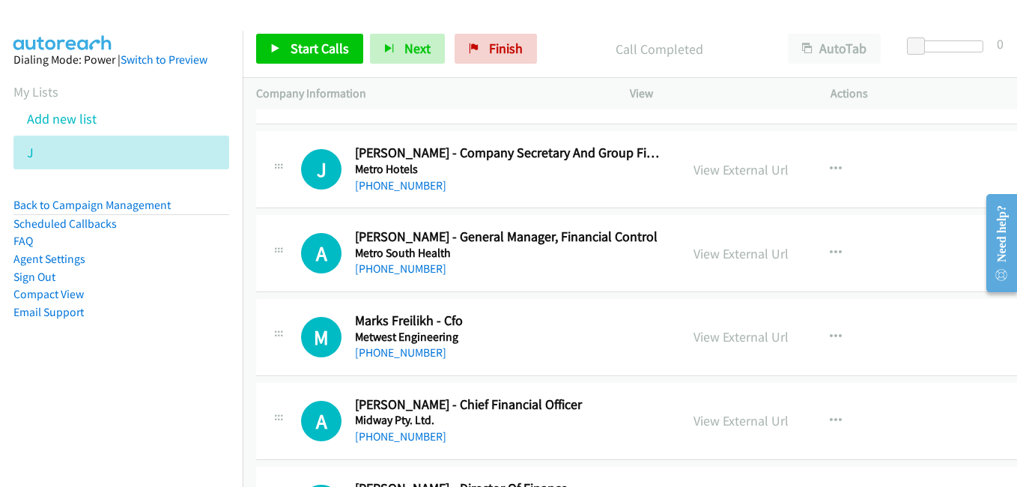
scroll to position [15655, 0]
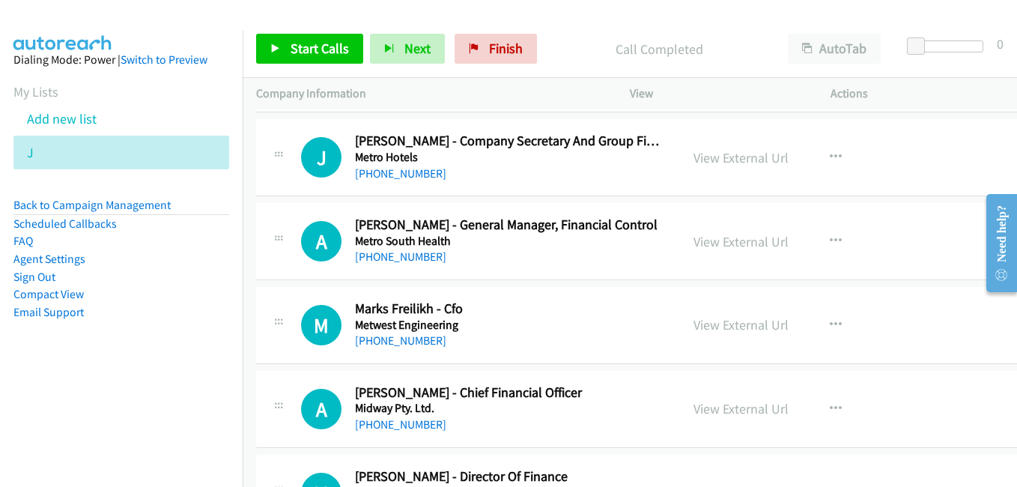
drag, startPoint x: 733, startPoint y: 244, endPoint x: 678, endPoint y: 228, distance: 57.6
click at [733, 244] on link "View External Url" at bounding box center [741, 241] width 95 height 17
drag, startPoint x: 713, startPoint y: 328, endPoint x: 618, endPoint y: 266, distance: 113.6
click at [713, 328] on link "View External Url" at bounding box center [741, 324] width 95 height 17
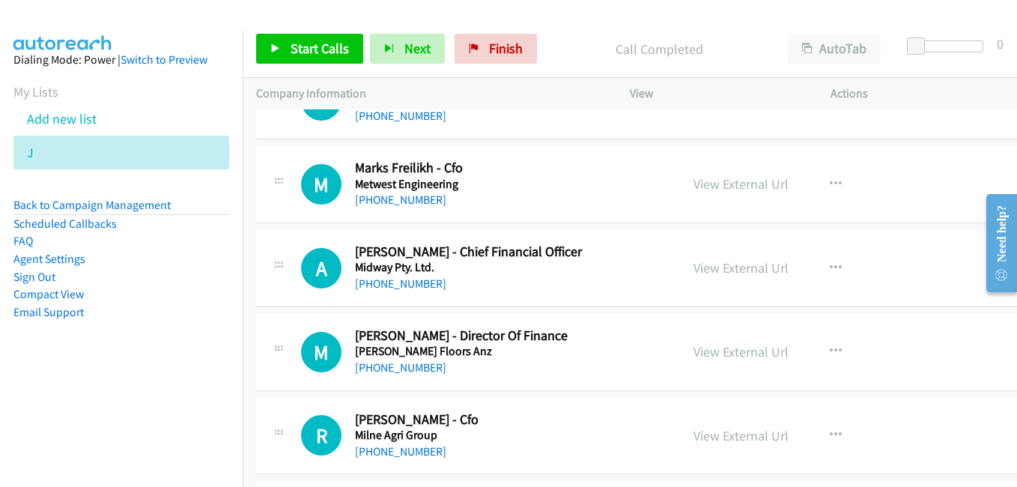
scroll to position [15805, 0]
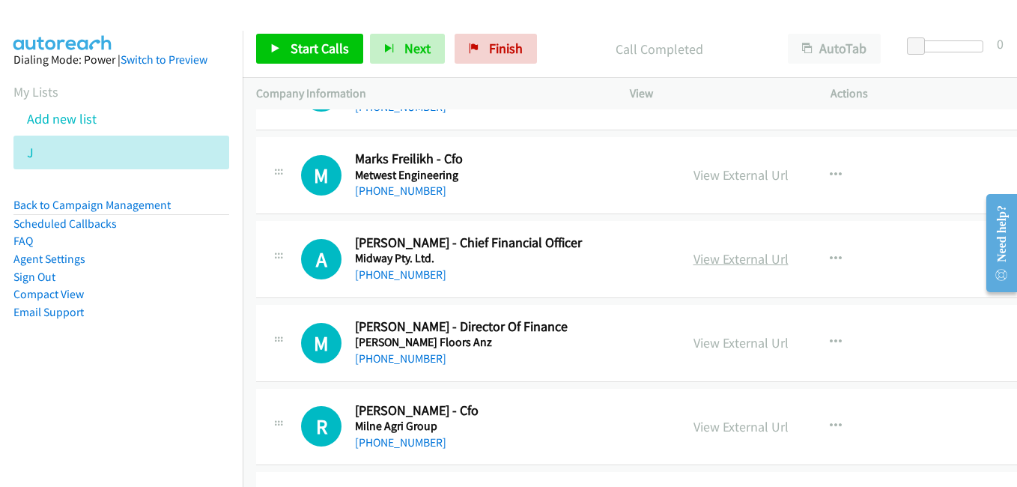
click at [719, 256] on link "View External Url" at bounding box center [741, 258] width 95 height 17
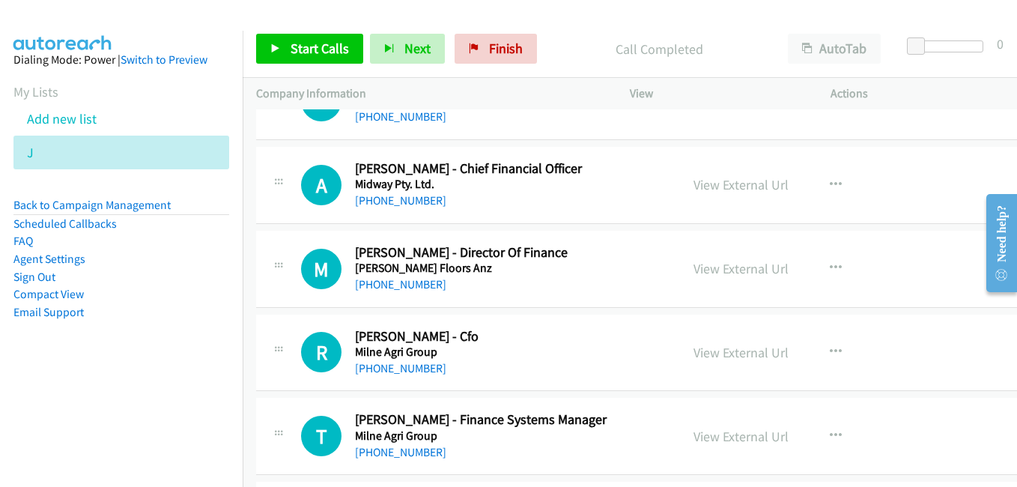
scroll to position [15880, 0]
drag, startPoint x: 739, startPoint y: 273, endPoint x: 321, endPoint y: 52, distance: 473.1
click at [739, 273] on link "View External Url" at bounding box center [741, 267] width 95 height 17
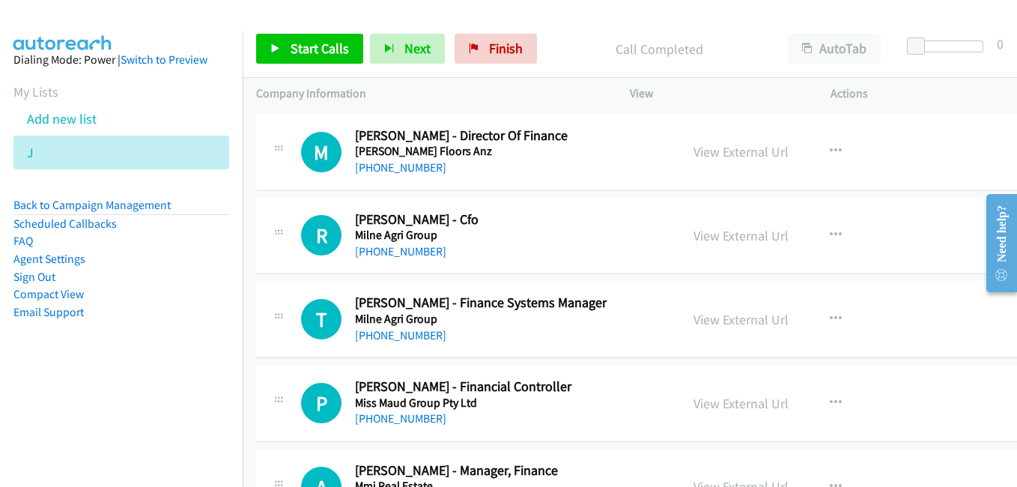
scroll to position [16029, 0]
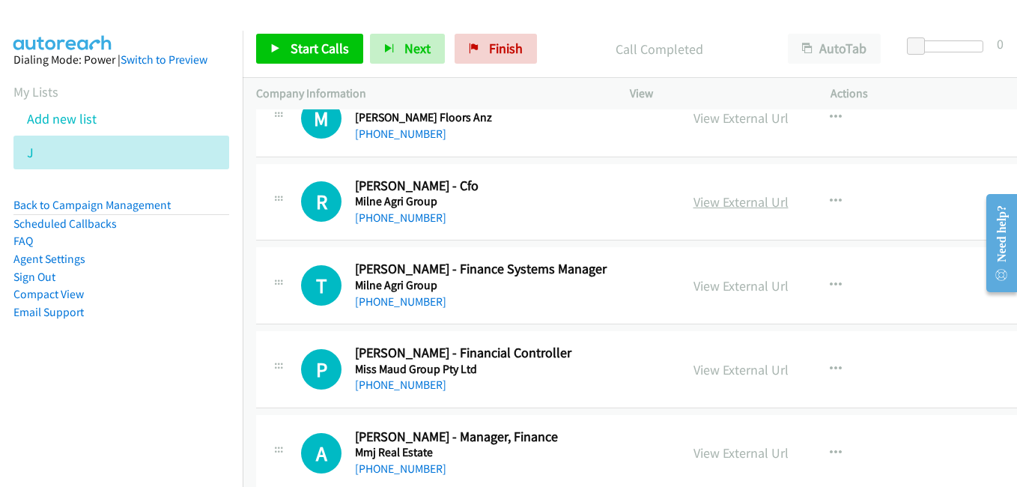
click at [718, 208] on link "View External Url" at bounding box center [741, 201] width 95 height 17
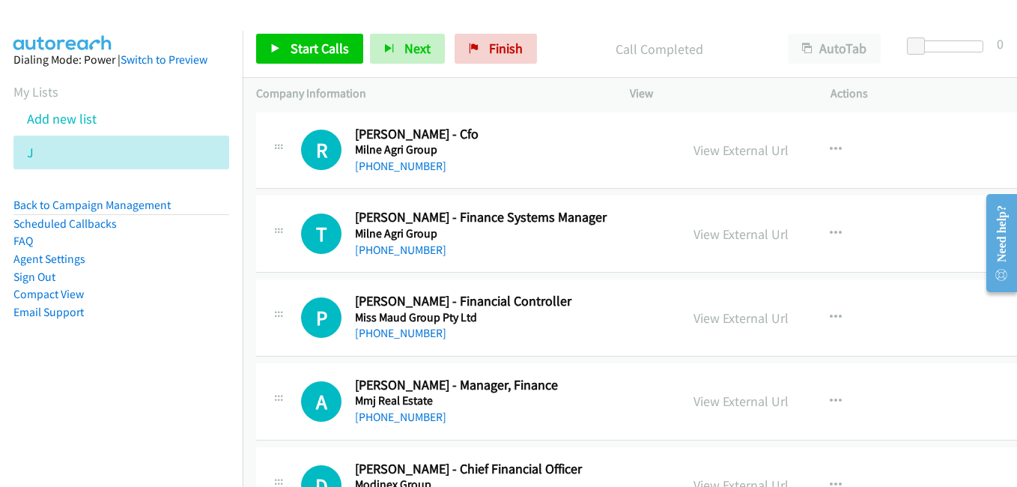
scroll to position [16104, 0]
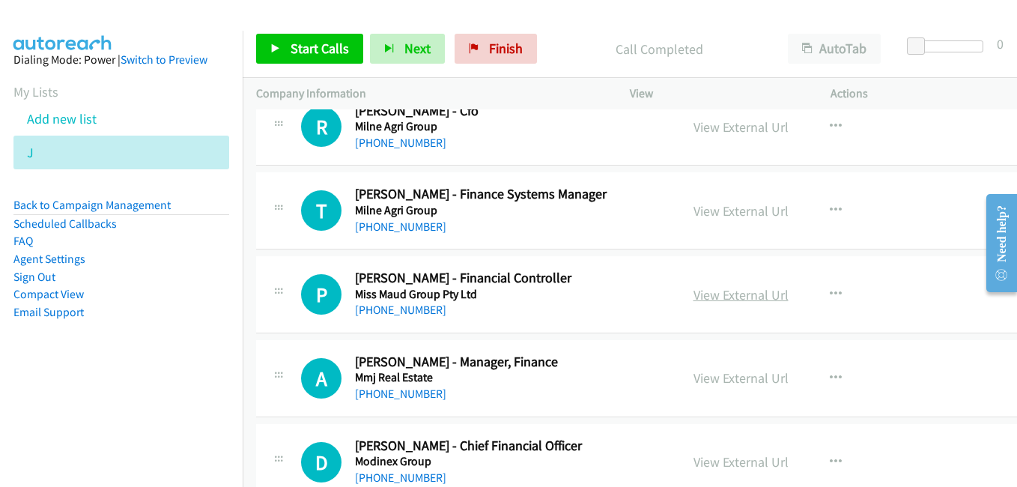
click at [706, 294] on link "View External Url" at bounding box center [741, 294] width 95 height 17
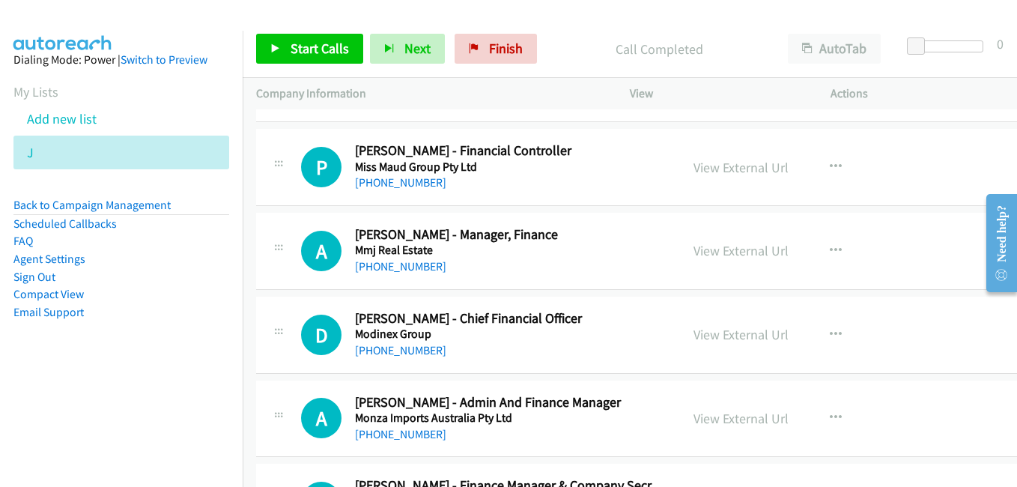
scroll to position [16254, 0]
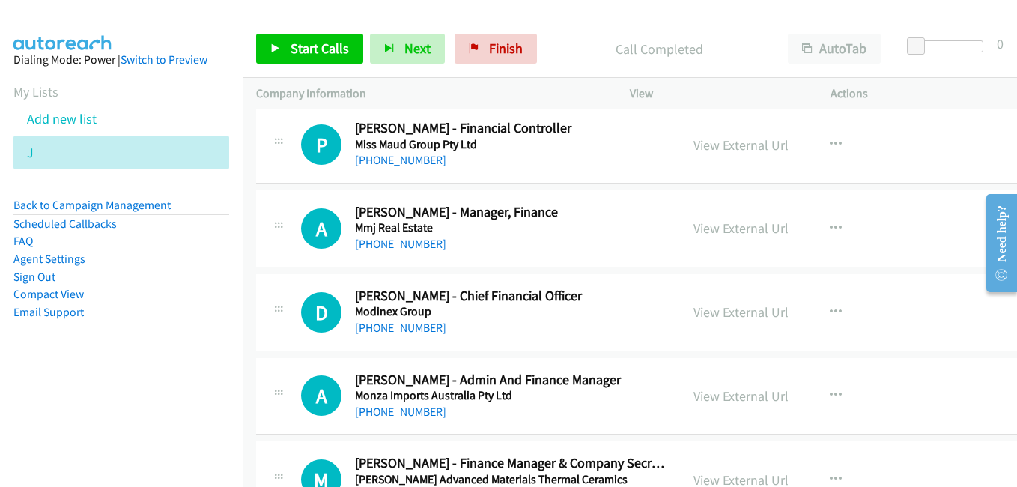
drag, startPoint x: 712, startPoint y: 228, endPoint x: 851, endPoint y: 282, distance: 148.4
click at [712, 228] on link "View External Url" at bounding box center [741, 227] width 95 height 17
click at [739, 306] on link "View External Url" at bounding box center [741, 311] width 95 height 17
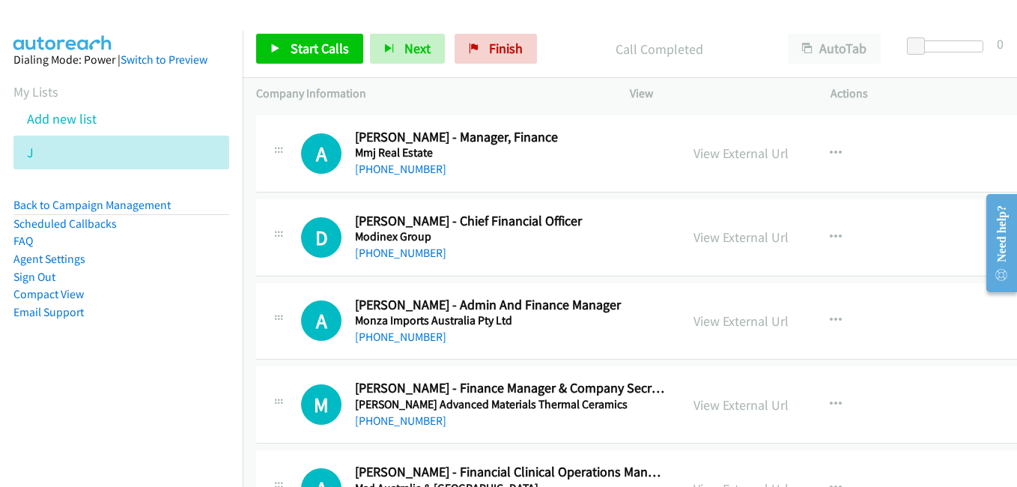
scroll to position [16404, 0]
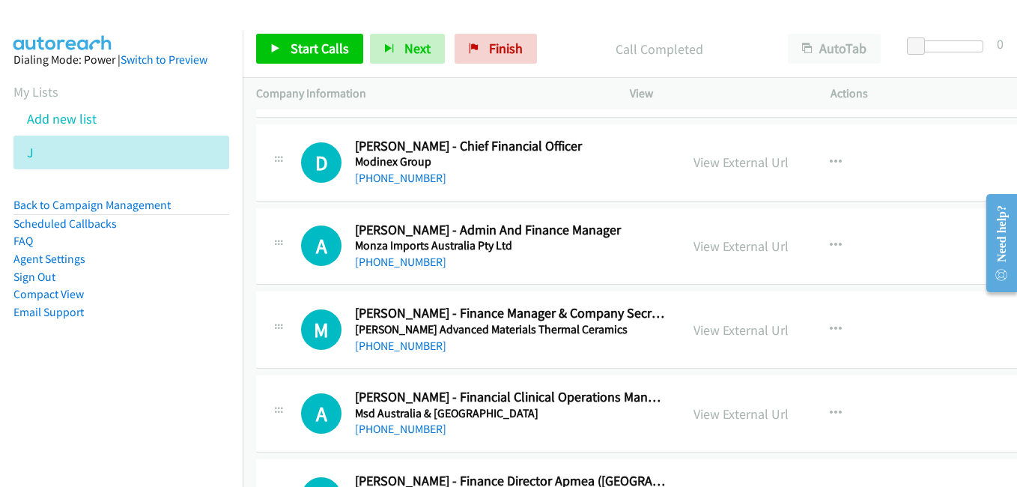
drag, startPoint x: 734, startPoint y: 249, endPoint x: 169, endPoint y: 10, distance: 613.6
click at [701, 244] on link "View External Url" at bounding box center [741, 245] width 95 height 17
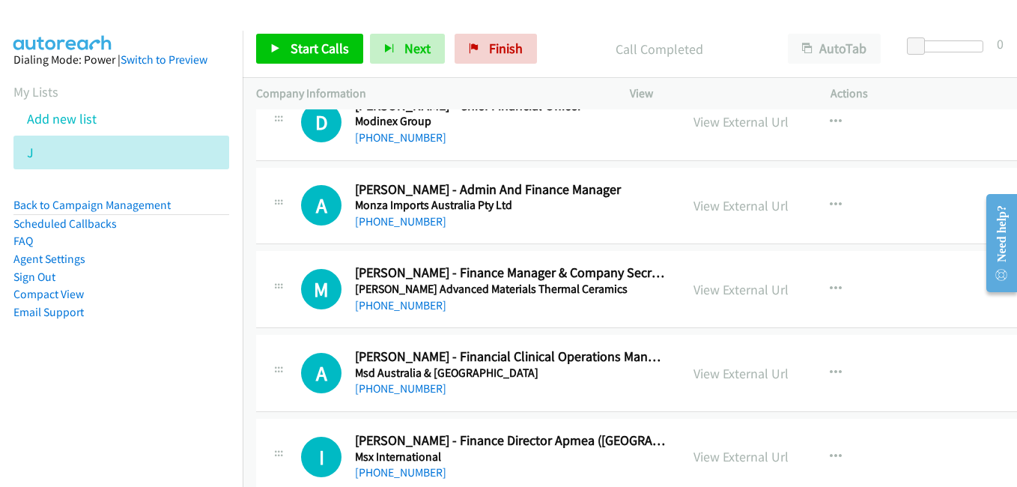
scroll to position [16554, 0]
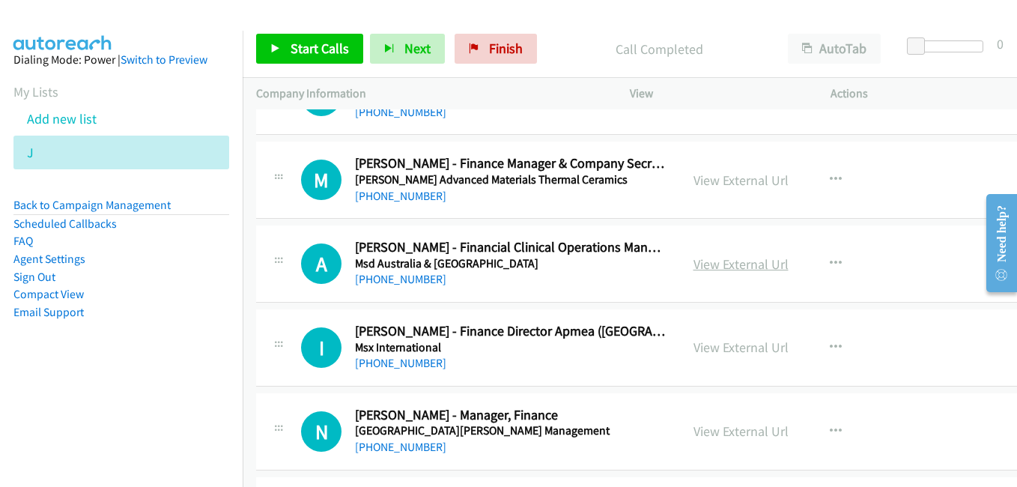
click at [742, 272] on link "View External Url" at bounding box center [741, 263] width 95 height 17
click at [712, 438] on link "View External Url" at bounding box center [741, 430] width 95 height 17
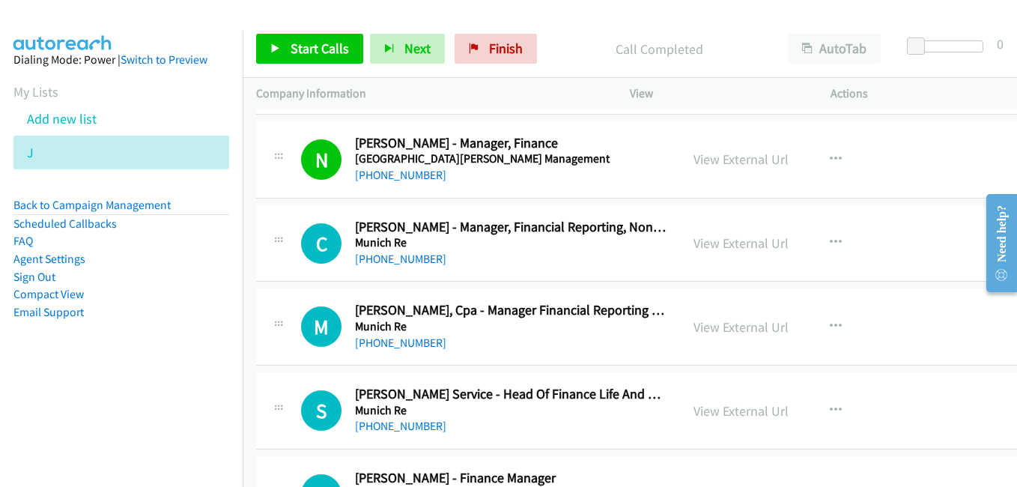
scroll to position [16853, 0]
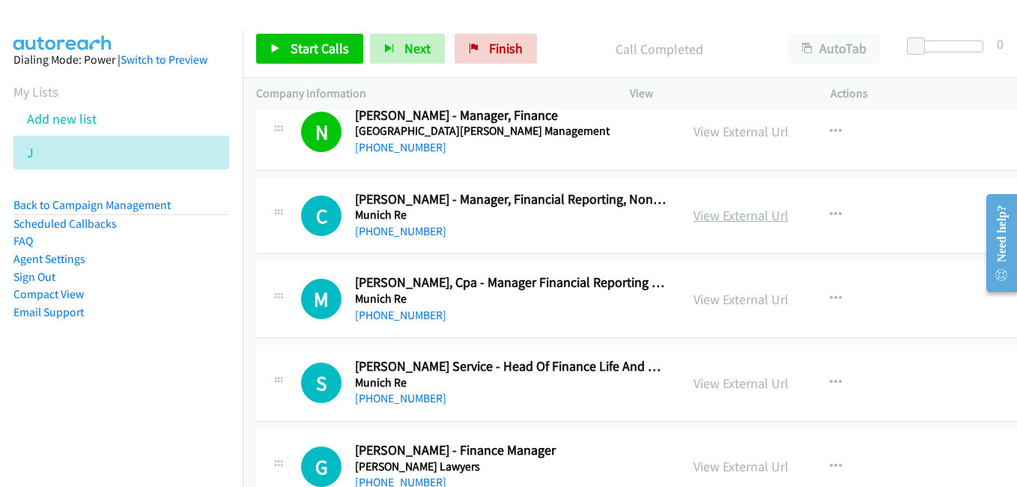
click at [694, 218] on link "View External Url" at bounding box center [741, 215] width 95 height 17
click at [694, 300] on link "View External Url" at bounding box center [741, 299] width 95 height 17
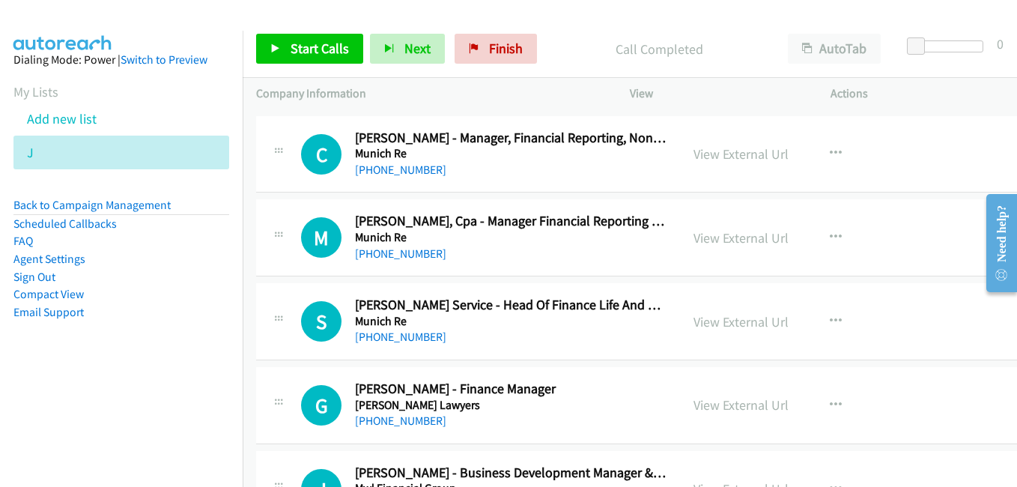
scroll to position [16928, 0]
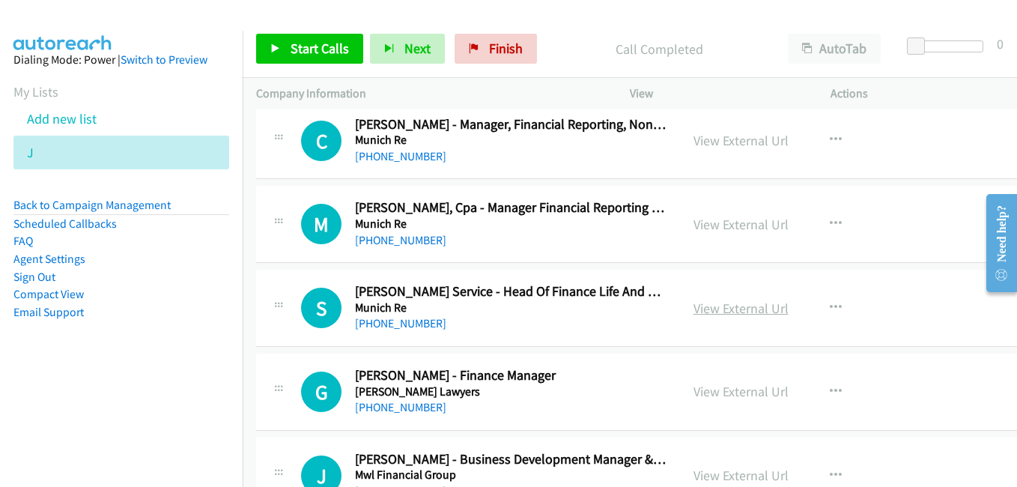
click at [734, 314] on link "View External Url" at bounding box center [741, 308] width 95 height 17
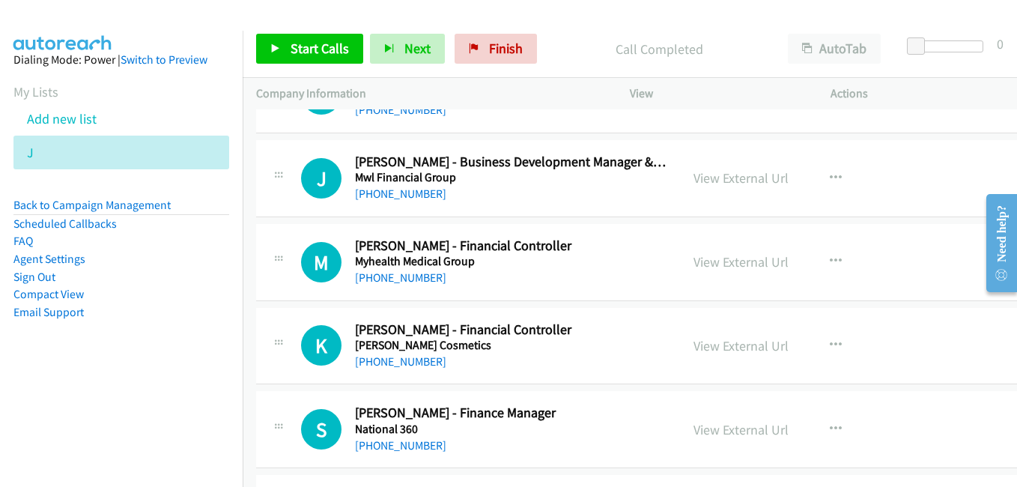
scroll to position [17228, 0]
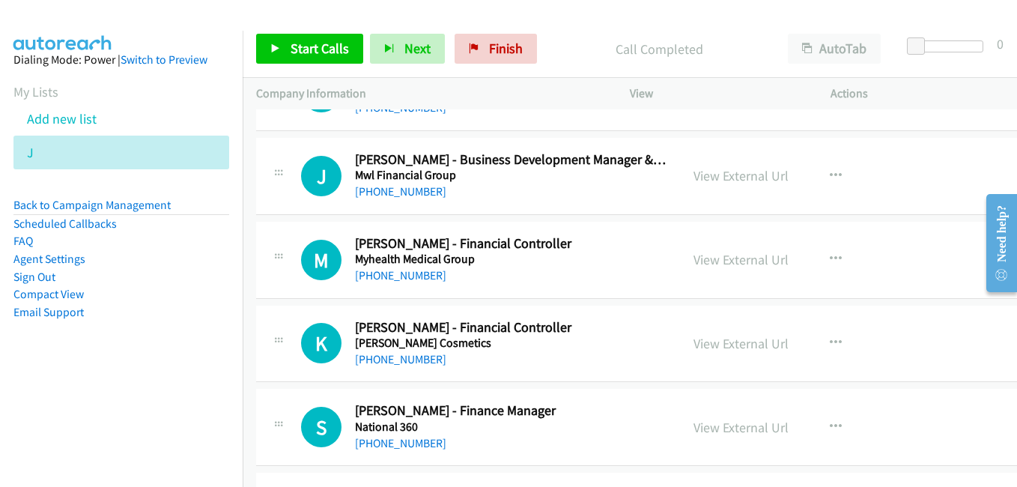
drag, startPoint x: 733, startPoint y: 351, endPoint x: 363, endPoint y: 159, distance: 416.8
click at [733, 351] on link "View External Url" at bounding box center [741, 343] width 95 height 17
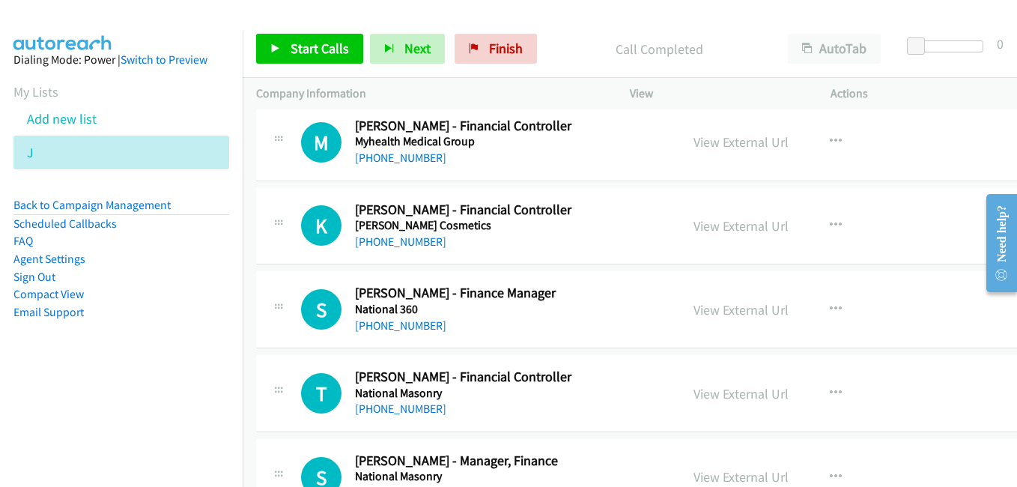
scroll to position [17378, 0]
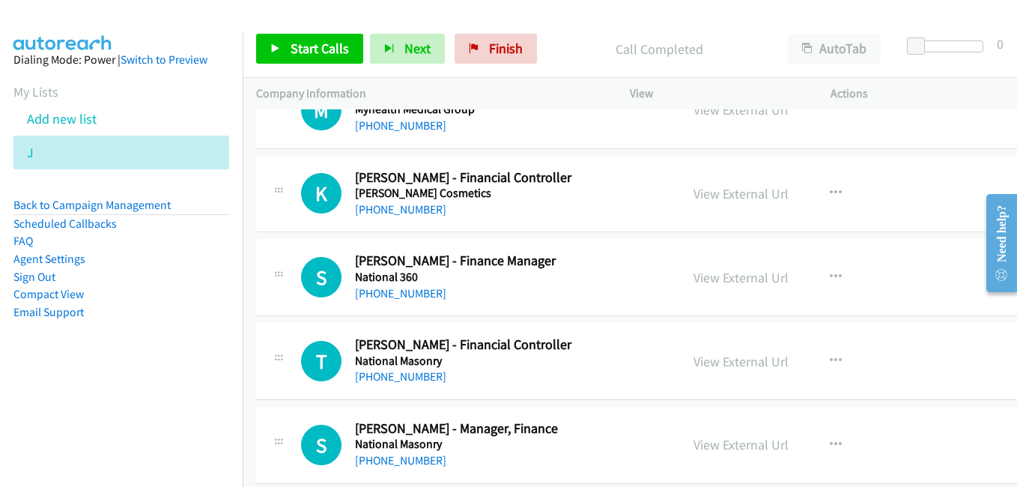
drag, startPoint x: 703, startPoint y: 276, endPoint x: 285, endPoint y: 7, distance: 496.0
click at [703, 276] on link "View External Url" at bounding box center [741, 277] width 95 height 17
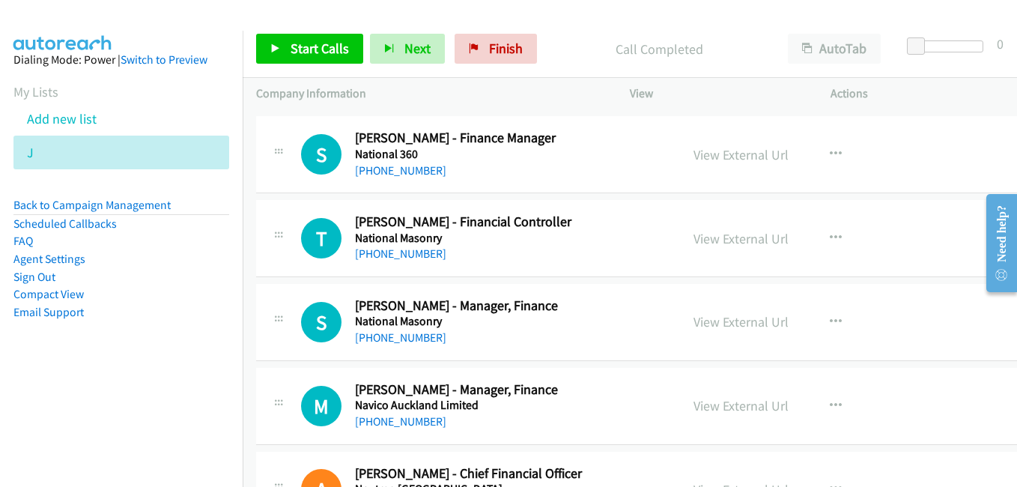
scroll to position [17528, 0]
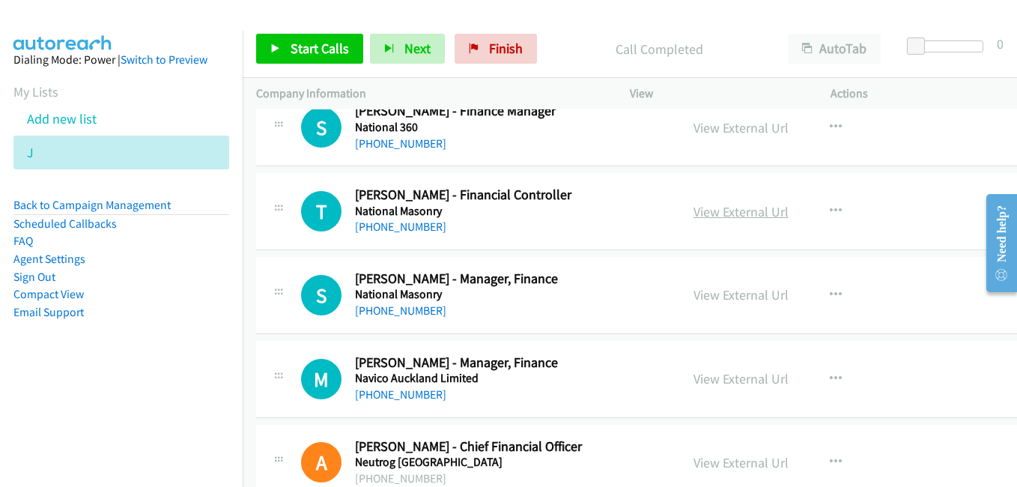
click at [725, 214] on link "View External Url" at bounding box center [741, 211] width 95 height 17
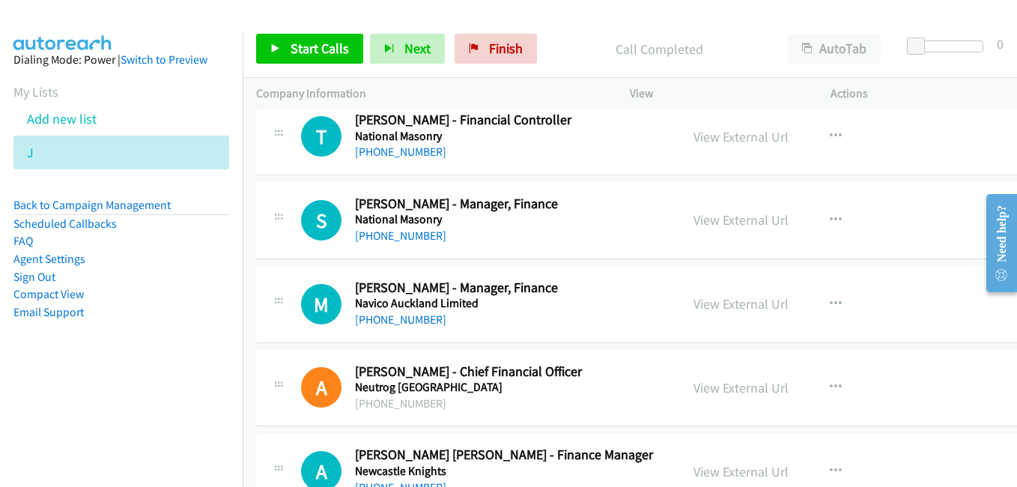
drag, startPoint x: 700, startPoint y: 305, endPoint x: 664, endPoint y: 271, distance: 49.3
click at [700, 305] on link "View External Url" at bounding box center [741, 303] width 95 height 17
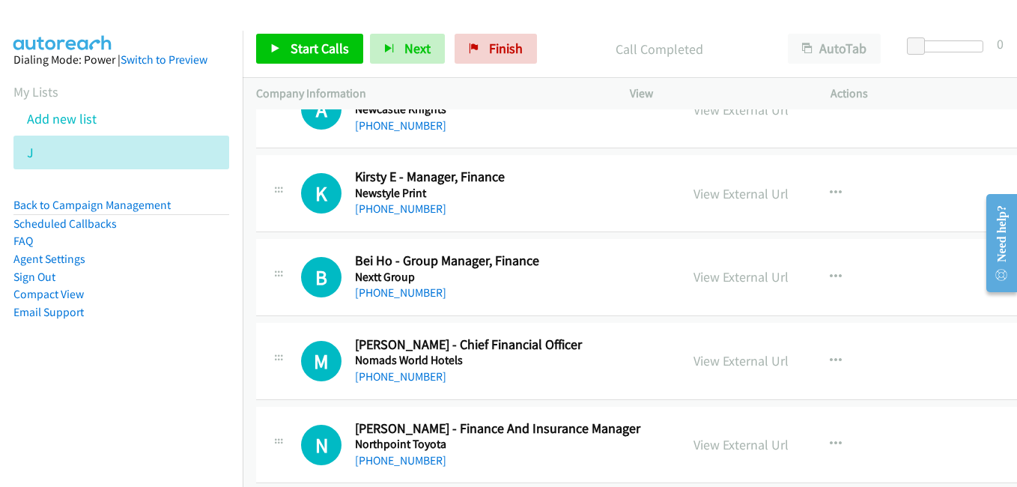
scroll to position [17977, 0]
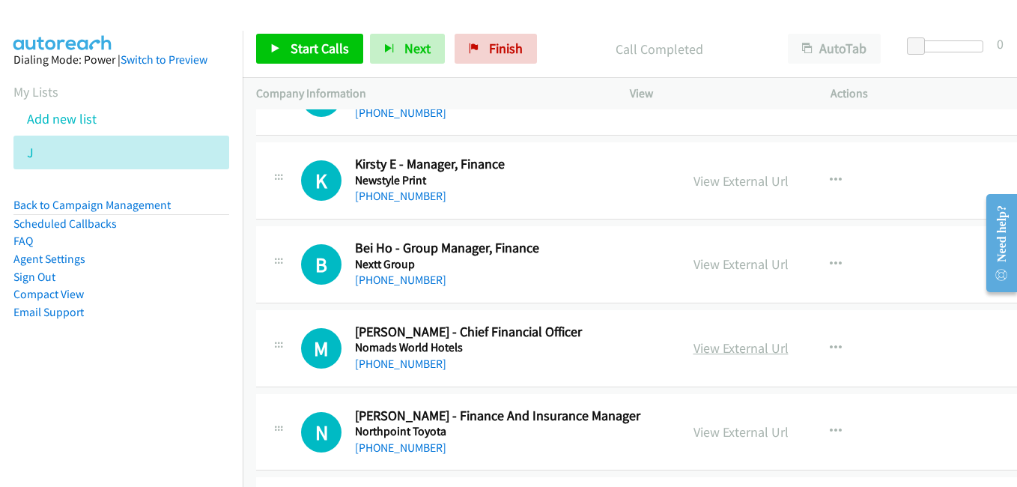
drag, startPoint x: 714, startPoint y: 347, endPoint x: 728, endPoint y: 345, distance: 14.4
click at [714, 347] on link "View External Url" at bounding box center [741, 347] width 95 height 17
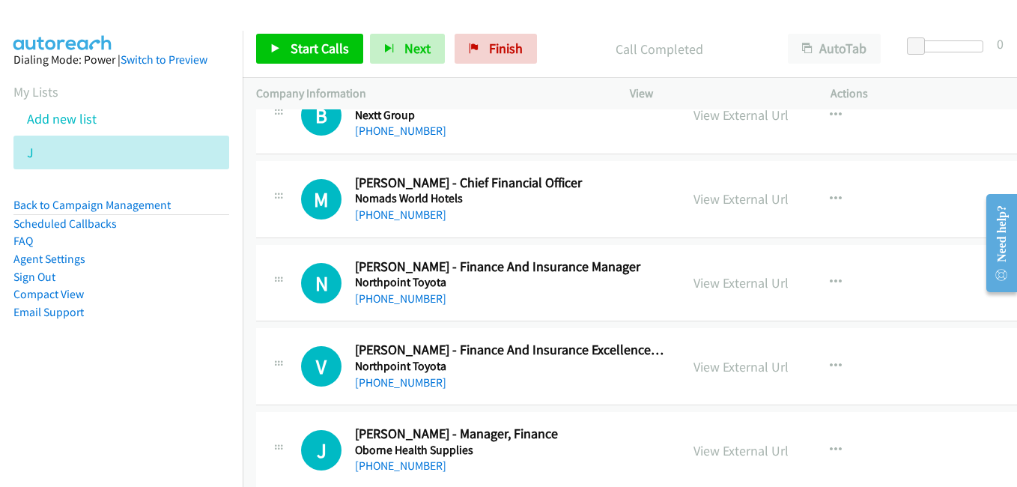
scroll to position [18127, 0]
click at [721, 285] on link "View External Url" at bounding box center [741, 281] width 95 height 17
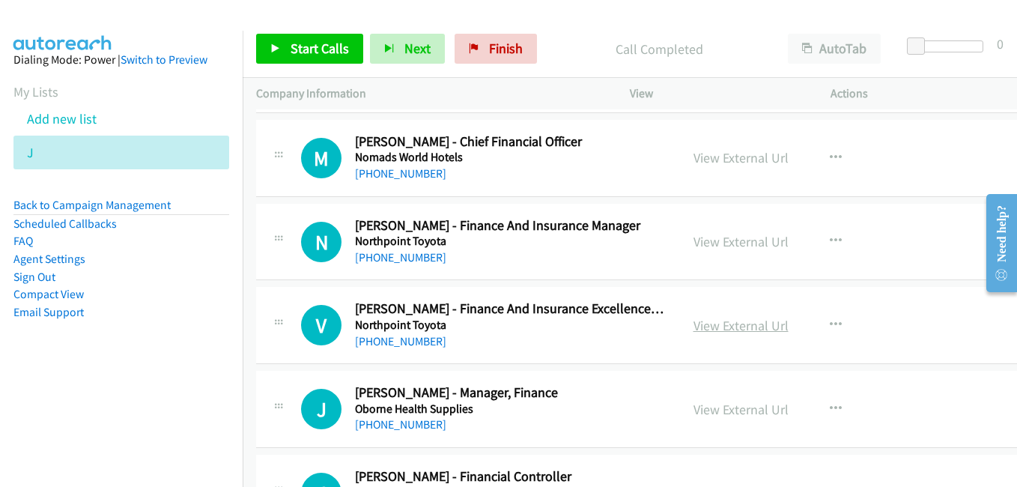
scroll to position [18277, 0]
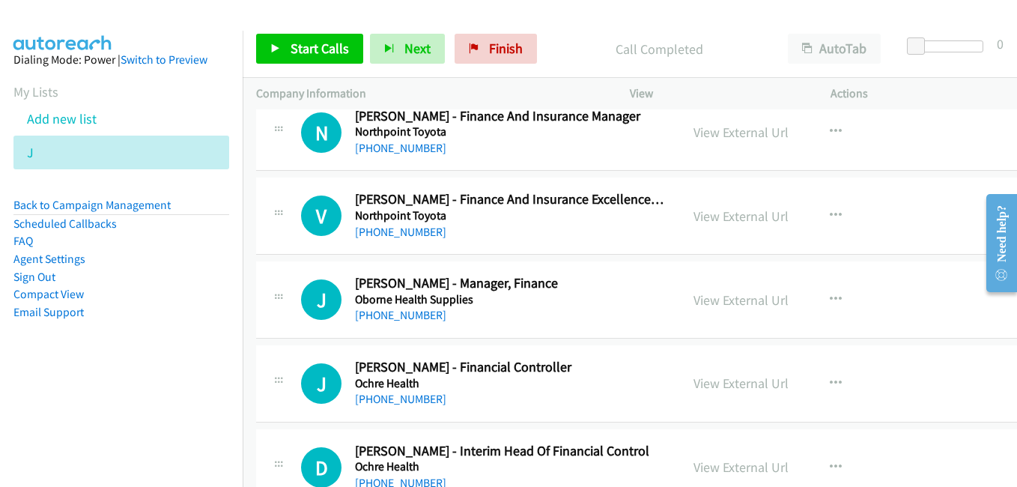
drag, startPoint x: 708, startPoint y: 212, endPoint x: 512, endPoint y: 130, distance: 212.6
click at [708, 212] on link "View External Url" at bounding box center [741, 215] width 95 height 17
click at [729, 302] on link "View External Url" at bounding box center [741, 299] width 95 height 17
click at [703, 389] on link "View External Url" at bounding box center [741, 383] width 95 height 17
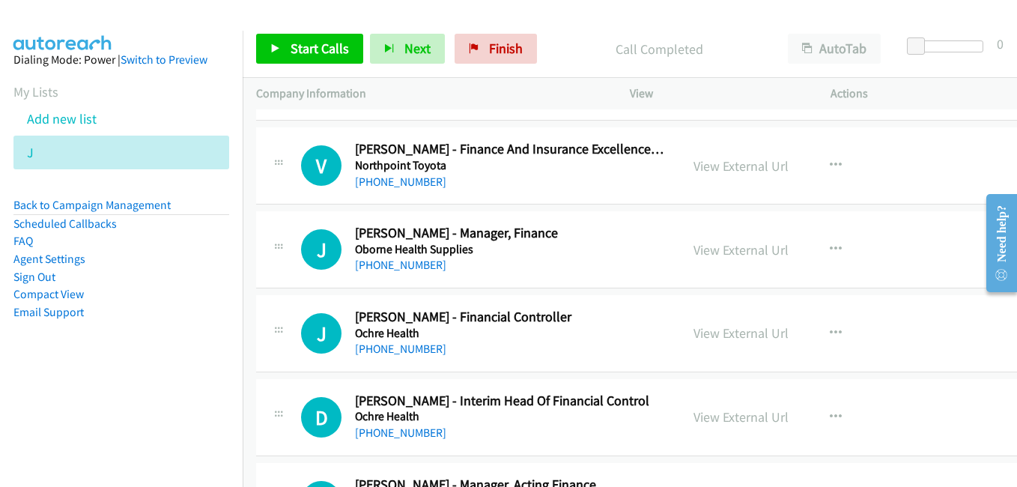
scroll to position [18351, 0]
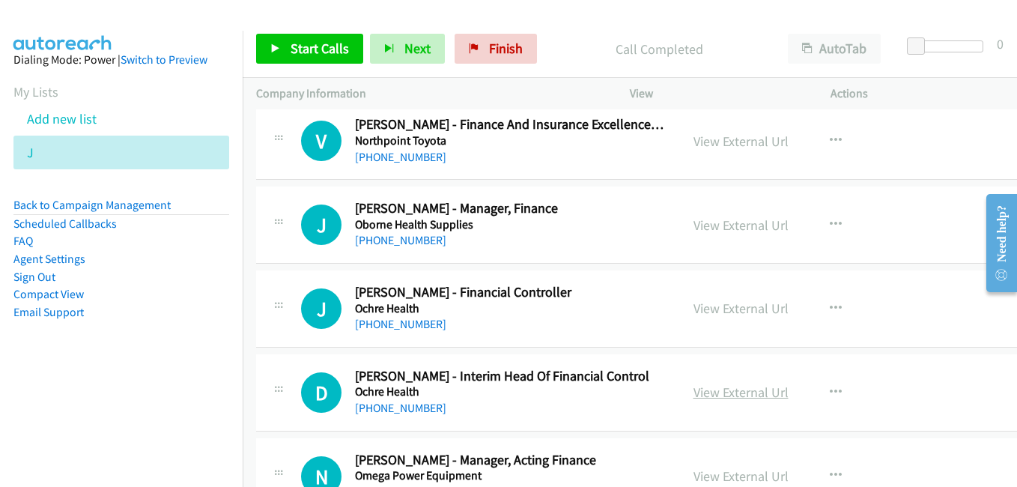
click at [709, 390] on link "View External Url" at bounding box center [741, 392] width 95 height 17
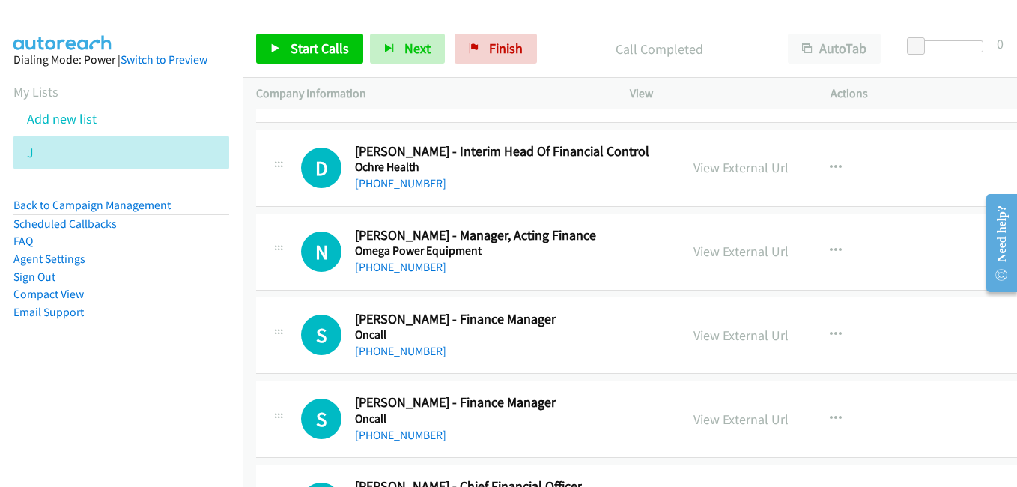
scroll to position [18651, 0]
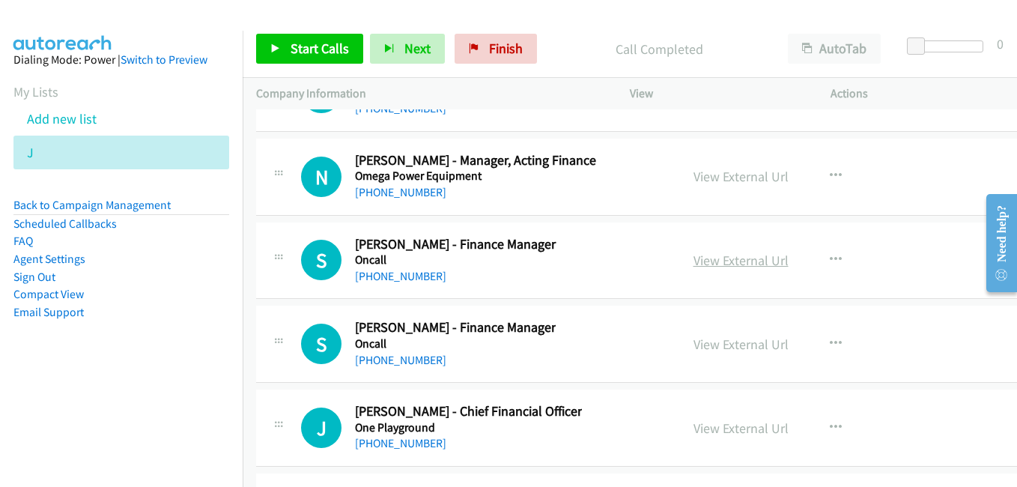
click at [715, 263] on link "View External Url" at bounding box center [741, 260] width 95 height 17
click at [710, 339] on link "View External Url" at bounding box center [741, 344] width 95 height 17
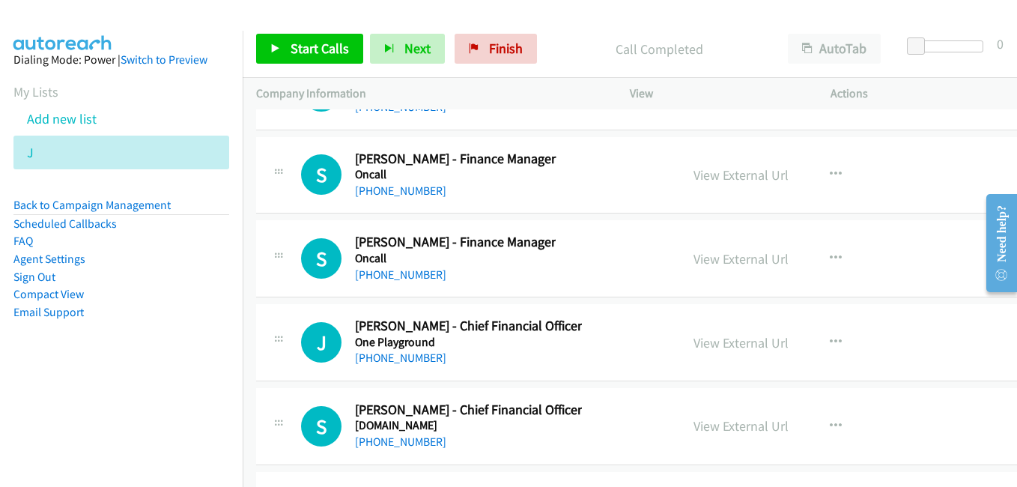
scroll to position [18801, 0]
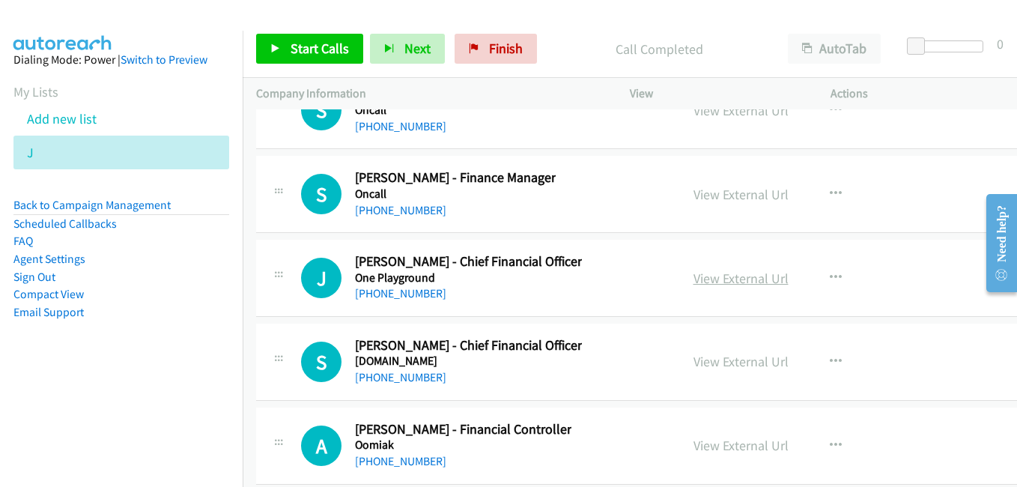
drag, startPoint x: 715, startPoint y: 285, endPoint x: 679, endPoint y: 270, distance: 38.7
click at [715, 285] on link "View External Url" at bounding box center [741, 278] width 95 height 17
click at [707, 364] on link "View External Url" at bounding box center [741, 361] width 95 height 17
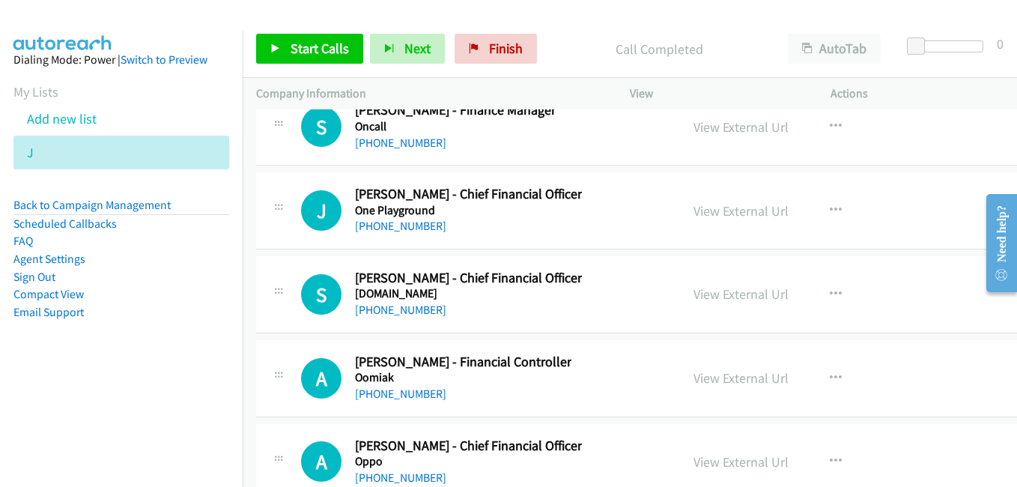
scroll to position [19026, 0]
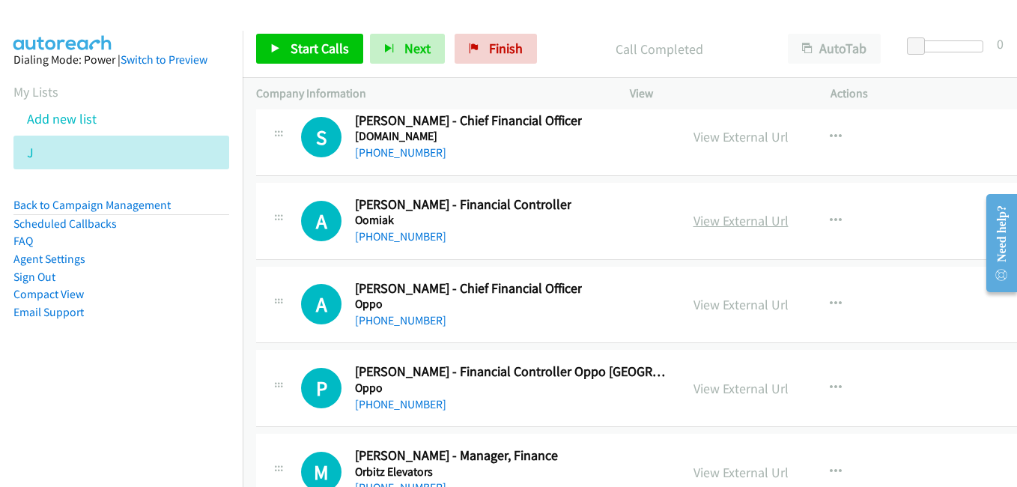
click at [694, 222] on link "View External Url" at bounding box center [741, 220] width 95 height 17
click at [730, 304] on link "View External Url" at bounding box center [741, 304] width 95 height 17
drag, startPoint x: 732, startPoint y: 388, endPoint x: 503, endPoint y: 234, distance: 276.3
click at [732, 388] on link "View External Url" at bounding box center [741, 388] width 95 height 17
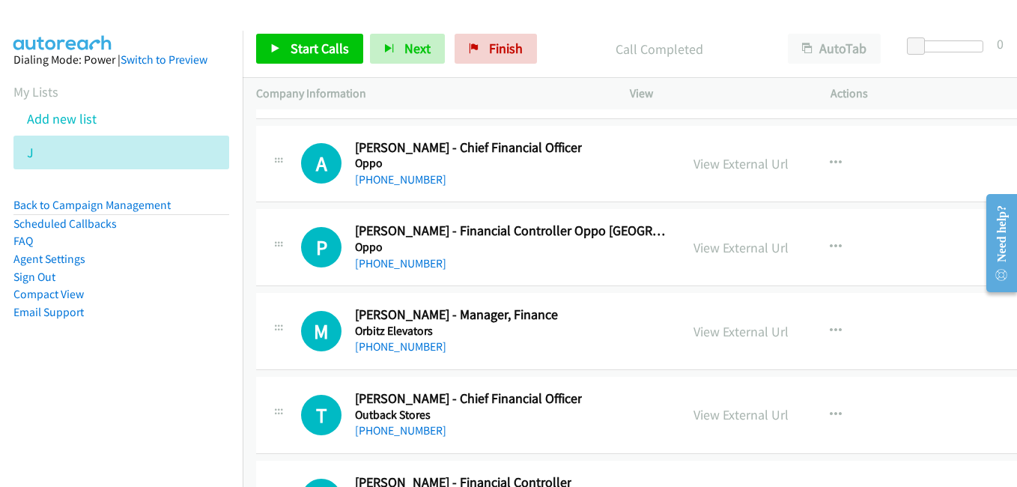
scroll to position [19175, 0]
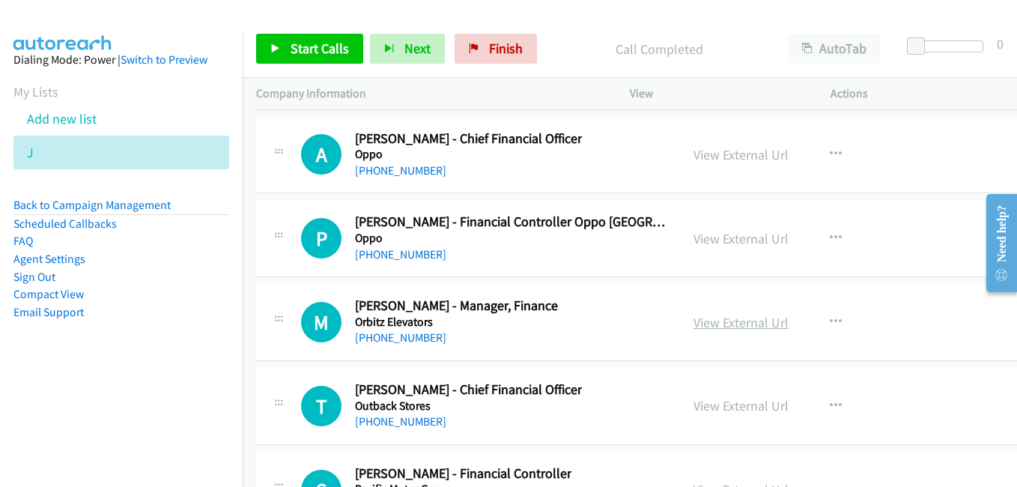
click at [702, 322] on link "View External Url" at bounding box center [741, 322] width 95 height 17
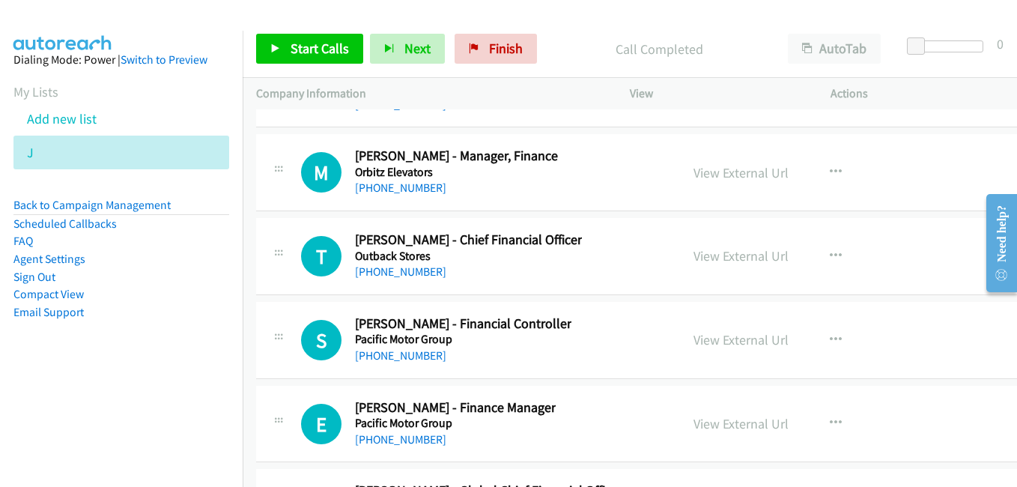
scroll to position [19400, 0]
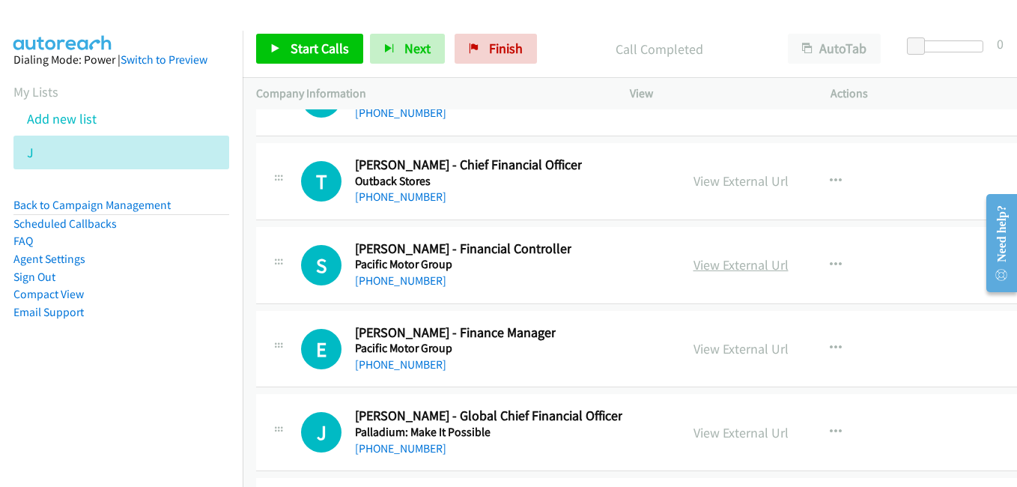
click at [706, 270] on link "View External Url" at bounding box center [741, 264] width 95 height 17
drag, startPoint x: 720, startPoint y: 356, endPoint x: 534, endPoint y: 222, distance: 229.1
click at [720, 356] on link "View External Url" at bounding box center [741, 348] width 95 height 17
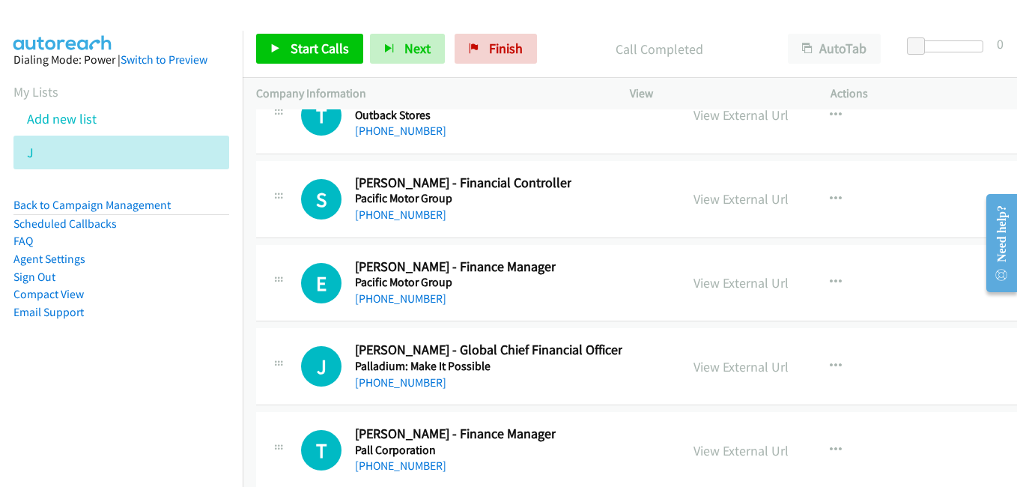
scroll to position [19475, 0]
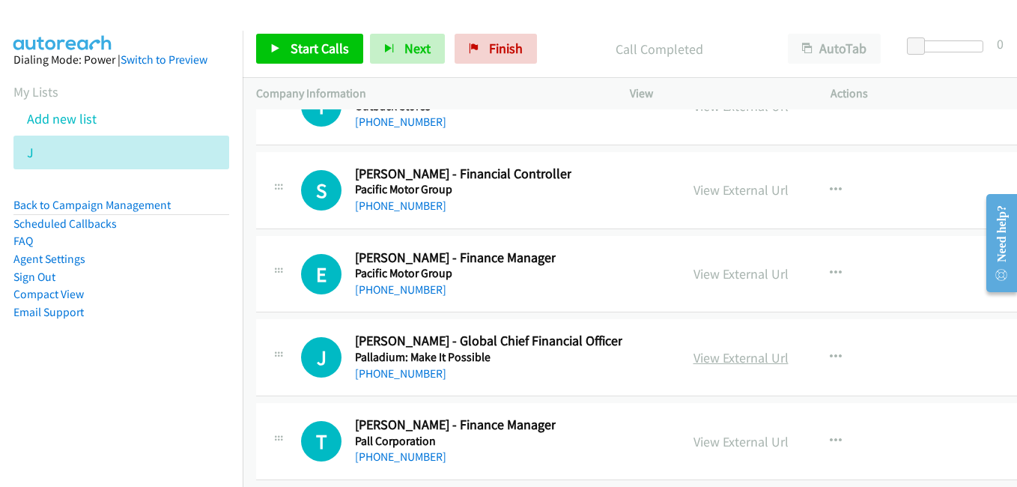
click at [725, 364] on link "View External Url" at bounding box center [741, 357] width 95 height 17
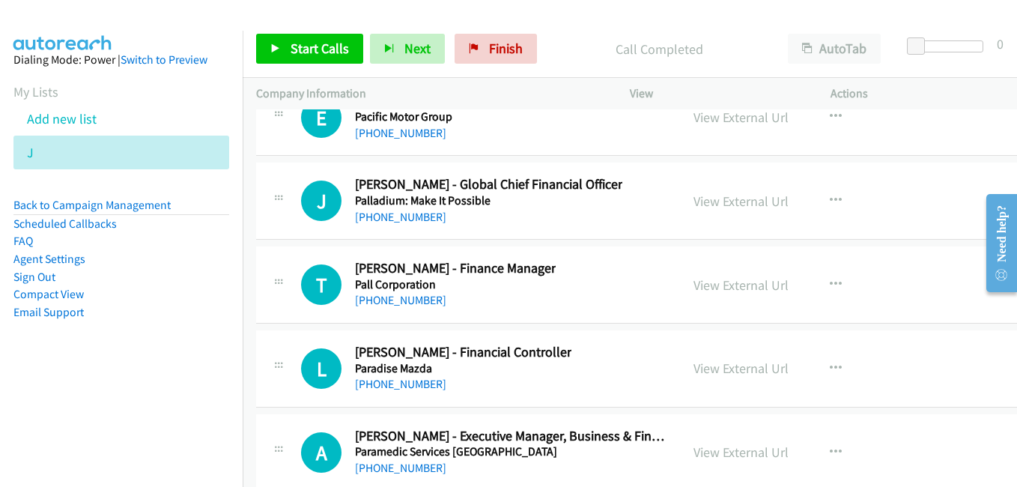
scroll to position [19625, 0]
